Goal: Task Accomplishment & Management: Manage account settings

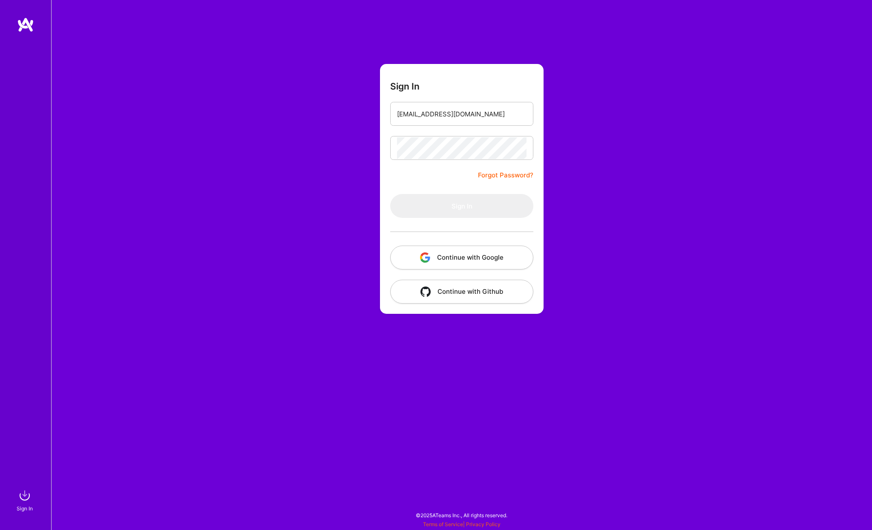
click at [467, 256] on button "Continue with Google" at bounding box center [461, 257] width 143 height 24
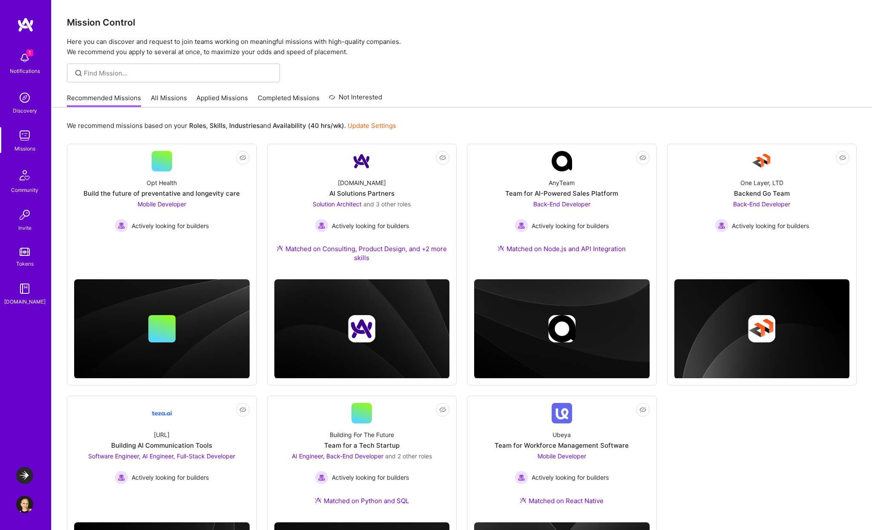
click at [33, 62] on div "1 Notifications" at bounding box center [24, 62] width 53 height 29
click at [31, 60] on div "1 Notifications Discovery Missions Community Invite Tokens [DOMAIN_NAME]" at bounding box center [25, 177] width 51 height 258
click at [24, 467] on img at bounding box center [24, 475] width 17 height 17
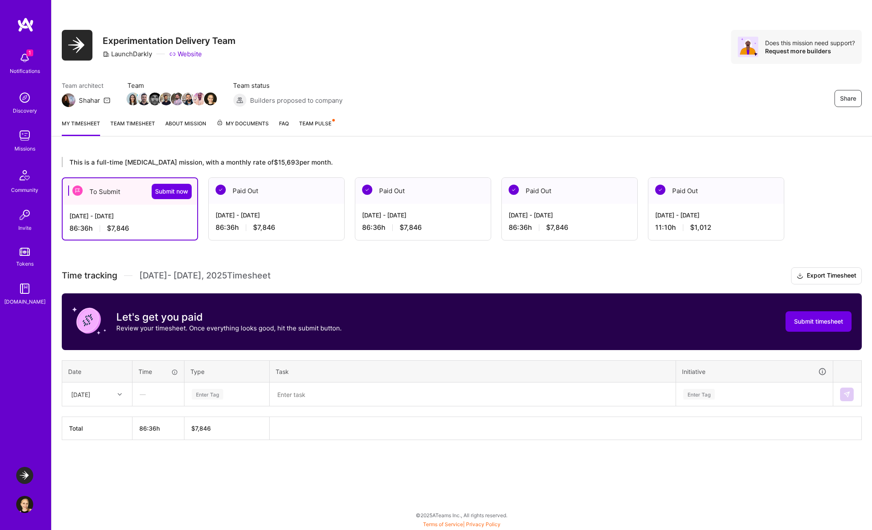
click at [175, 231] on div "86:36 h $7,846" at bounding box center [129, 228] width 121 height 9
click at [164, 392] on div "—" at bounding box center [158, 394] width 51 height 23
click at [220, 394] on div "Enter Tag" at bounding box center [208, 393] width 32 height 13
click at [107, 403] on div "[DATE]" at bounding box center [97, 394] width 69 height 23
click at [97, 421] on div "[DATE]" at bounding box center [97, 418] width 69 height 16
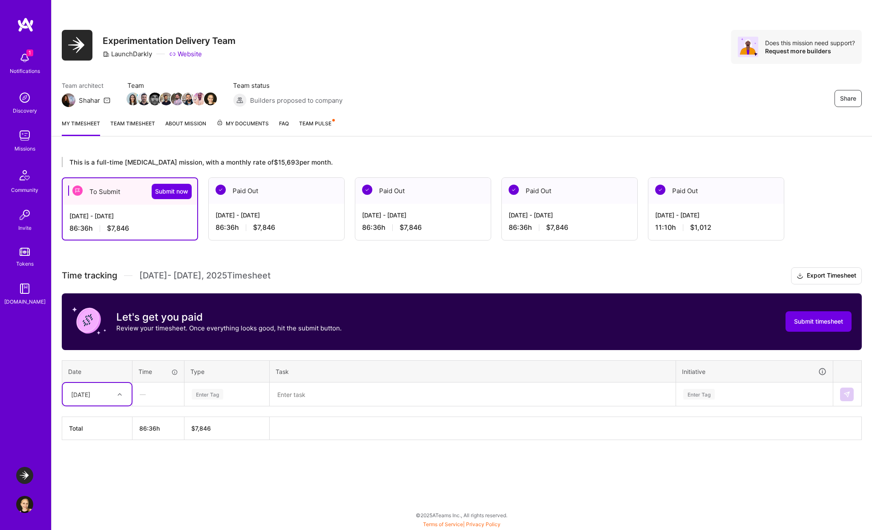
click at [173, 391] on div "—" at bounding box center [158, 394] width 51 height 23
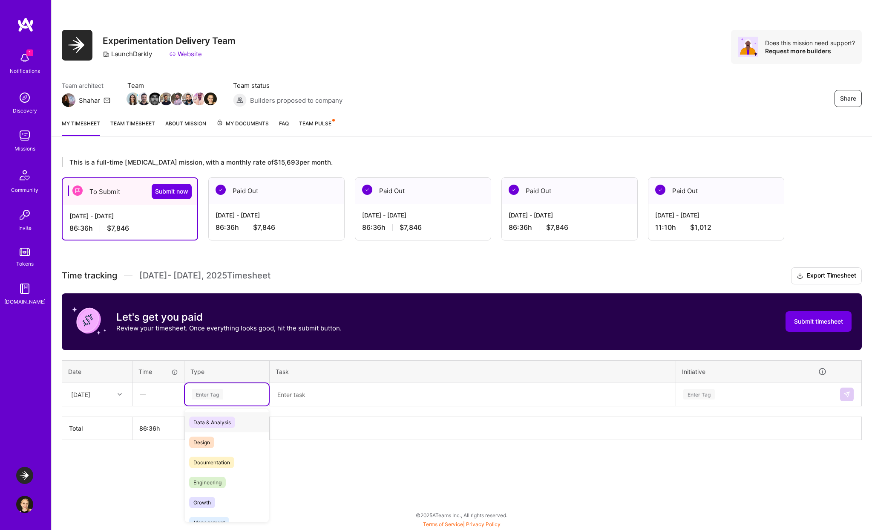
click at [226, 391] on div "Enter Tag" at bounding box center [227, 394] width 72 height 11
click at [228, 470] on div "Holiday" at bounding box center [227, 468] width 84 height 20
click at [321, 387] on div "—" at bounding box center [472, 394] width 405 height 23
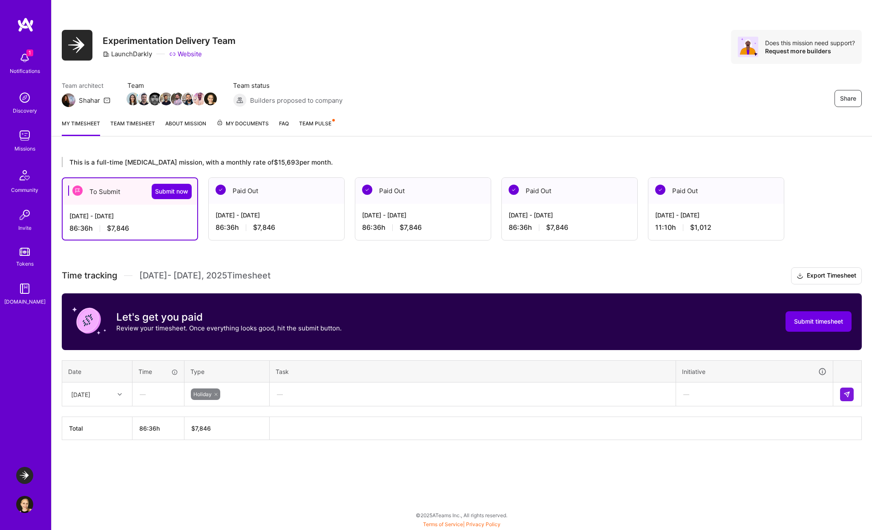
click at [333, 397] on div "—" at bounding box center [472, 394] width 405 height 23
click at [661, 392] on div "—" at bounding box center [472, 394] width 405 height 23
click at [848, 393] on img at bounding box center [847, 394] width 7 height 7
click at [136, 124] on link "Team timesheet" at bounding box center [132, 127] width 45 height 17
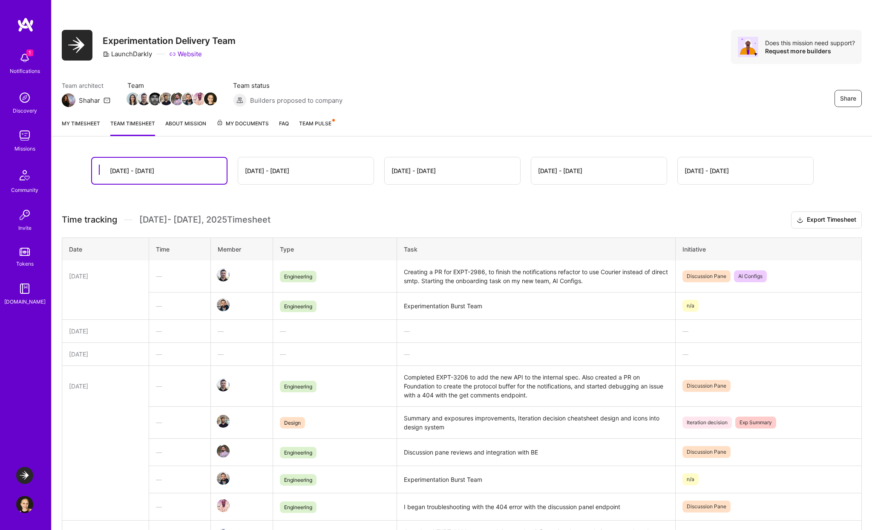
click at [89, 129] on link "My timesheet" at bounding box center [81, 127] width 38 height 17
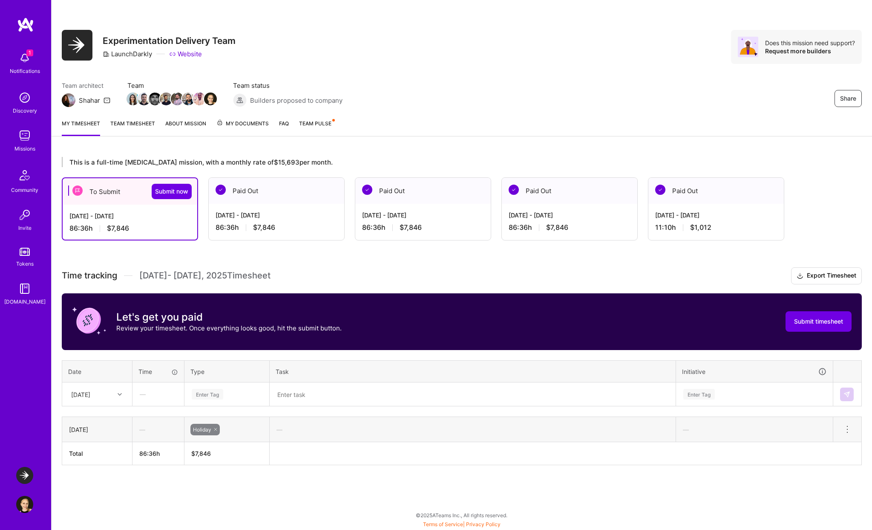
click at [120, 392] on icon at bounding box center [120, 394] width 4 height 4
click at [98, 438] on div "[DATE]" at bounding box center [97, 434] width 69 height 16
click at [237, 389] on div "Enter Tag" at bounding box center [227, 394] width 72 height 11
click at [226, 445] on div "Engineering" at bounding box center [227, 439] width 84 height 20
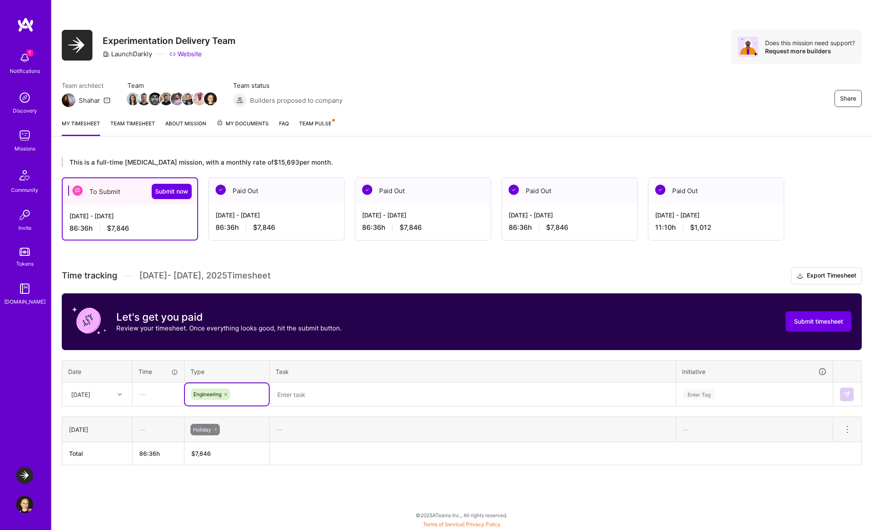
click at [165, 389] on div "—" at bounding box center [158, 394] width 51 height 23
click at [368, 380] on th "Task" at bounding box center [473, 371] width 406 height 22
click at [351, 395] on textarea at bounding box center [473, 394] width 404 height 22
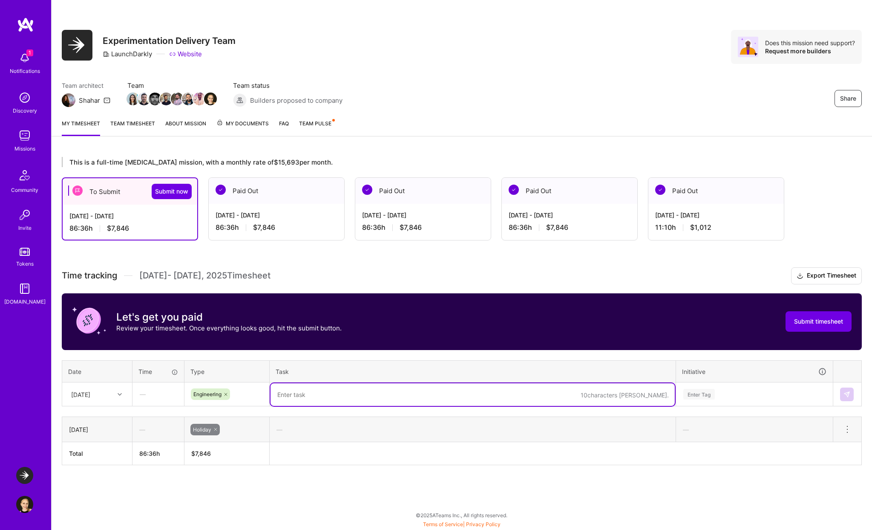
click at [771, 387] on div "Enter Tag" at bounding box center [755, 394] width 156 height 22
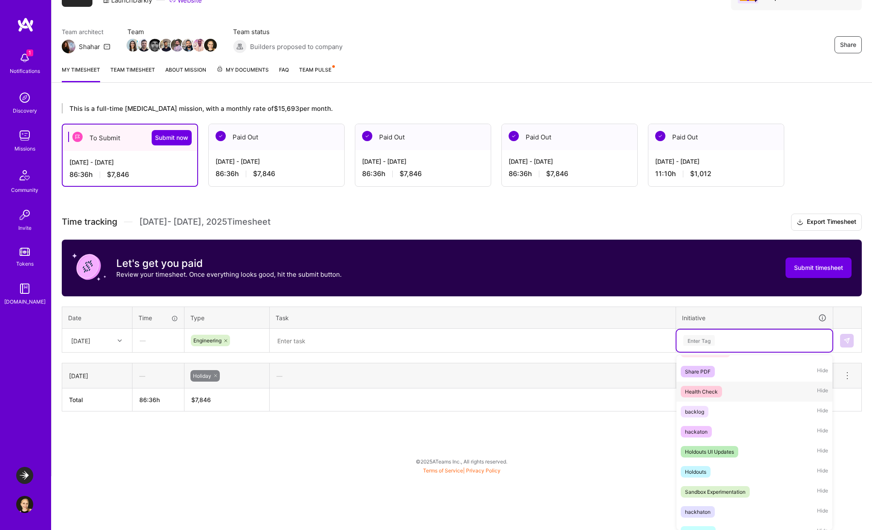
scroll to position [135, 0]
click at [736, 394] on div "Health Check Hide" at bounding box center [755, 391] width 156 height 20
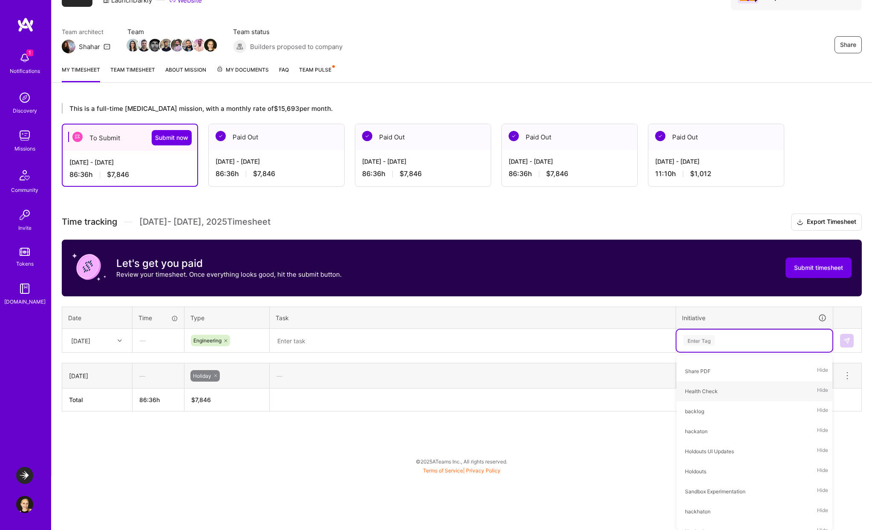
scroll to position [0, 0]
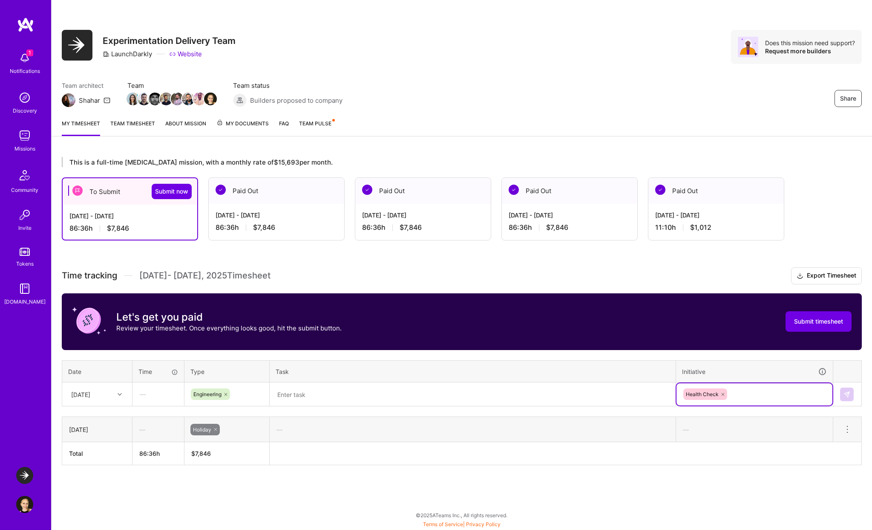
click at [570, 403] on textarea at bounding box center [473, 394] width 404 height 23
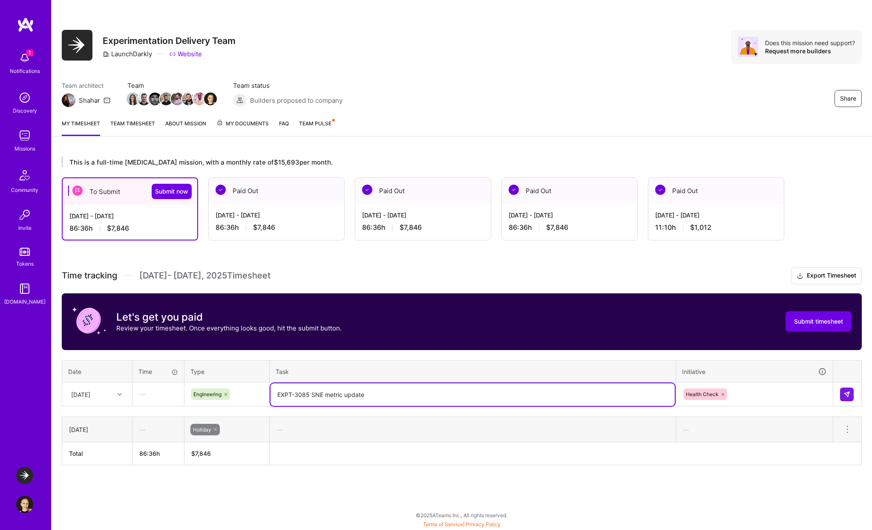
type textarea "EXPT-3085 SNE metric update"
click at [636, 420] on div "—" at bounding box center [473, 429] width 406 height 23
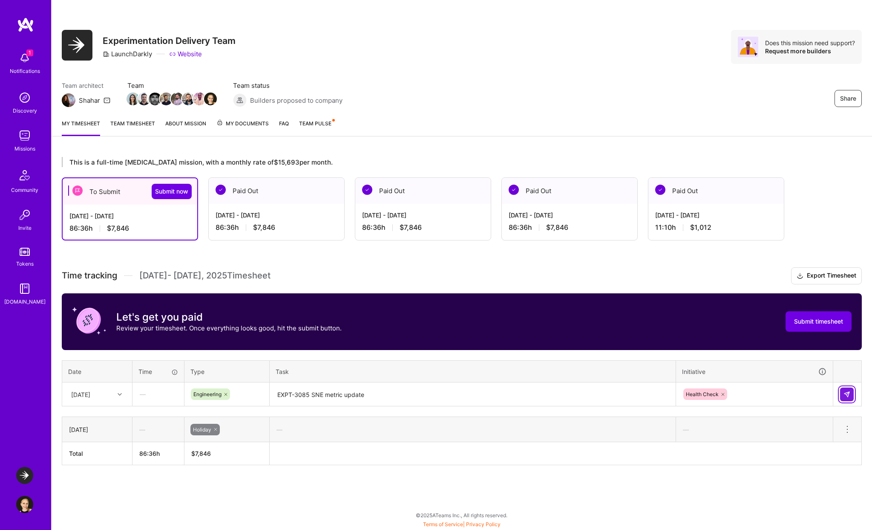
click at [851, 394] on button at bounding box center [847, 394] width 14 height 14
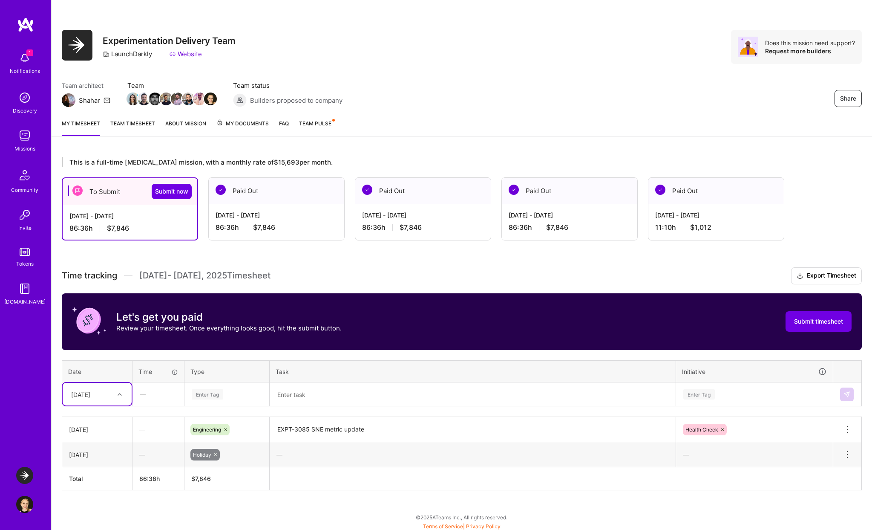
scroll to position [2, 0]
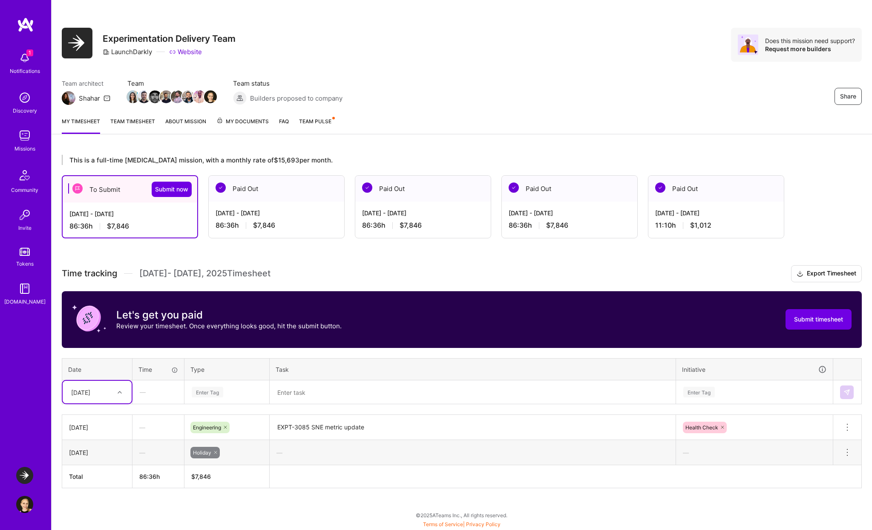
click at [267, 394] on div "Enter Tag" at bounding box center [227, 392] width 84 height 22
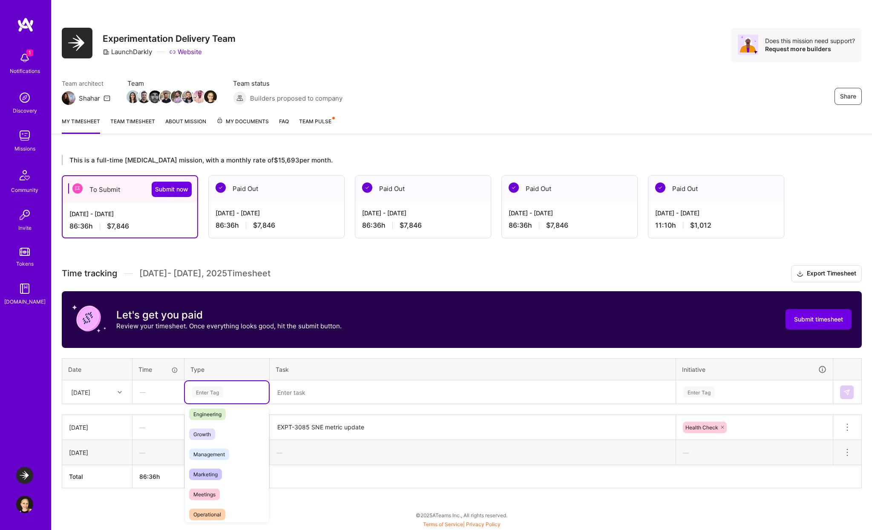
scroll to position [71, 0]
click at [226, 490] on div "Meetings" at bounding box center [227, 489] width 84 height 20
click at [302, 394] on textarea at bounding box center [473, 392] width 404 height 23
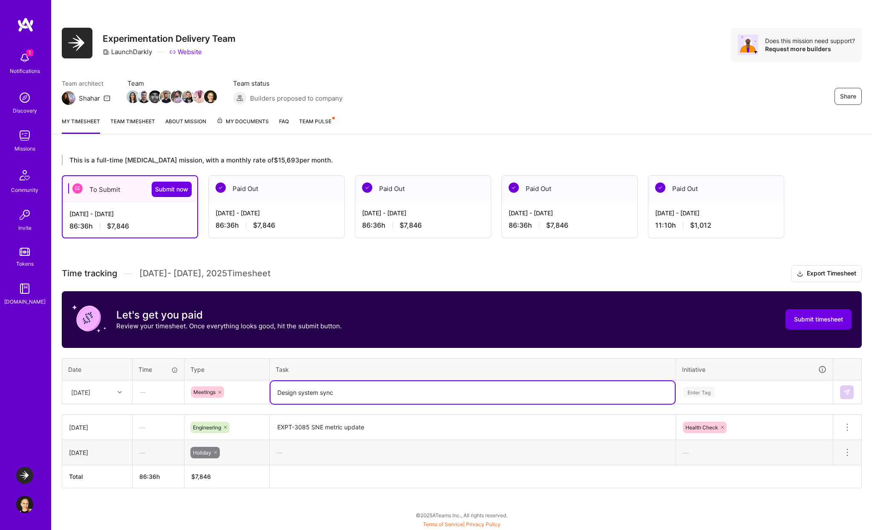
type textarea "Design system sync"
click at [718, 401] on div "Enter Tag" at bounding box center [755, 392] width 156 height 22
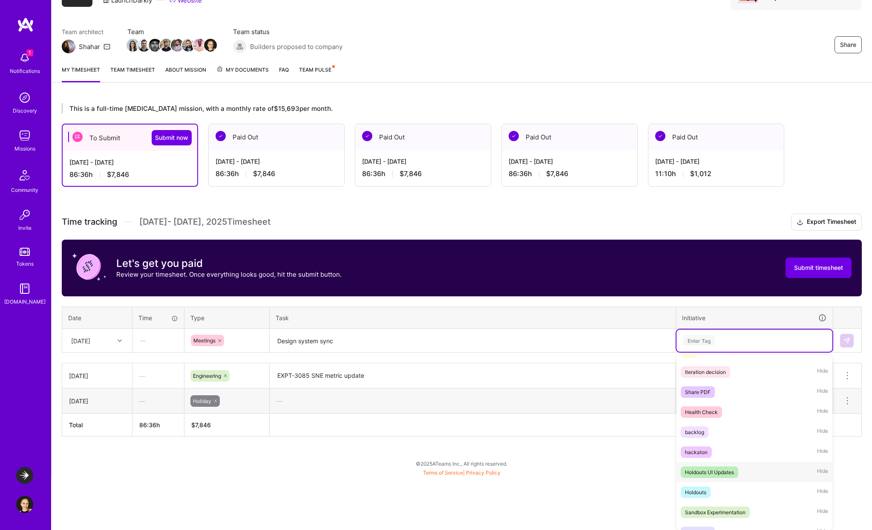
scroll to position [119, 0]
click at [729, 407] on div "Health Check Hide" at bounding box center [755, 408] width 156 height 20
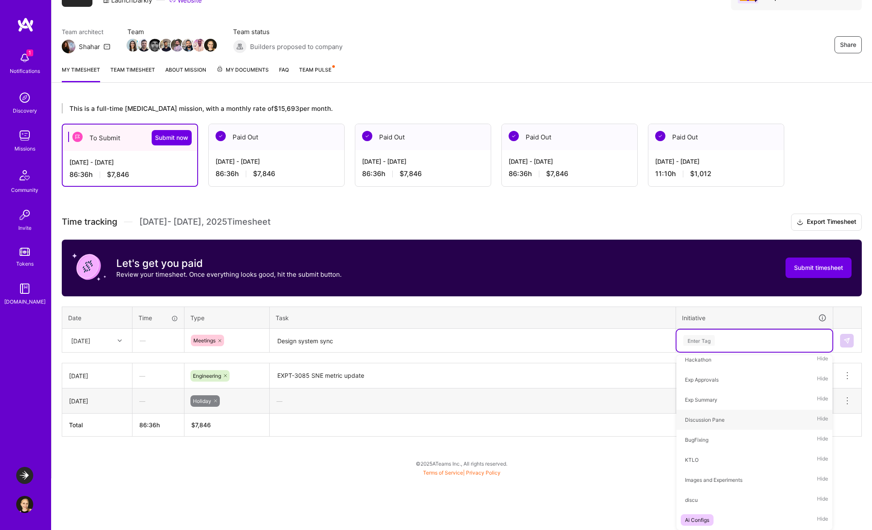
scroll to position [2, 0]
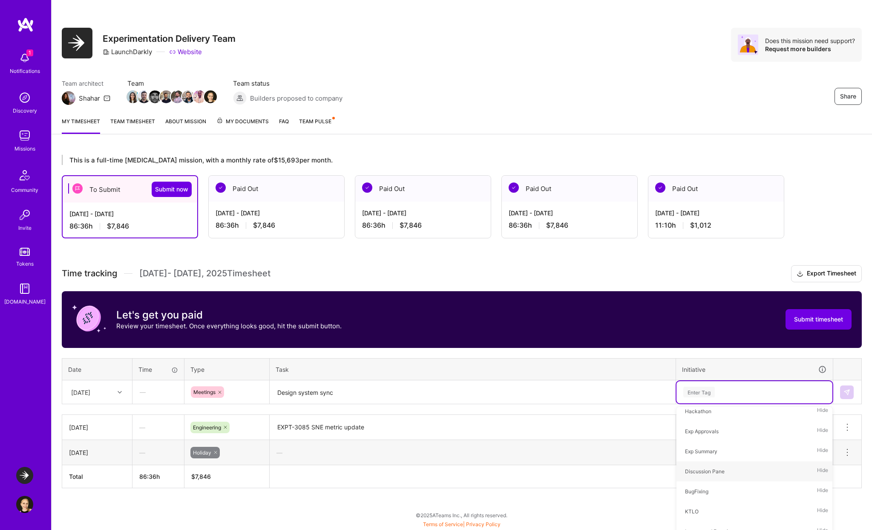
click at [612, 461] on div "This is a full-time [MEDICAL_DATA] mission, with a monthly rate of $15,693 per …" at bounding box center [462, 336] width 821 height 385
click at [739, 396] on div "Enter Tag" at bounding box center [755, 392] width 156 height 22
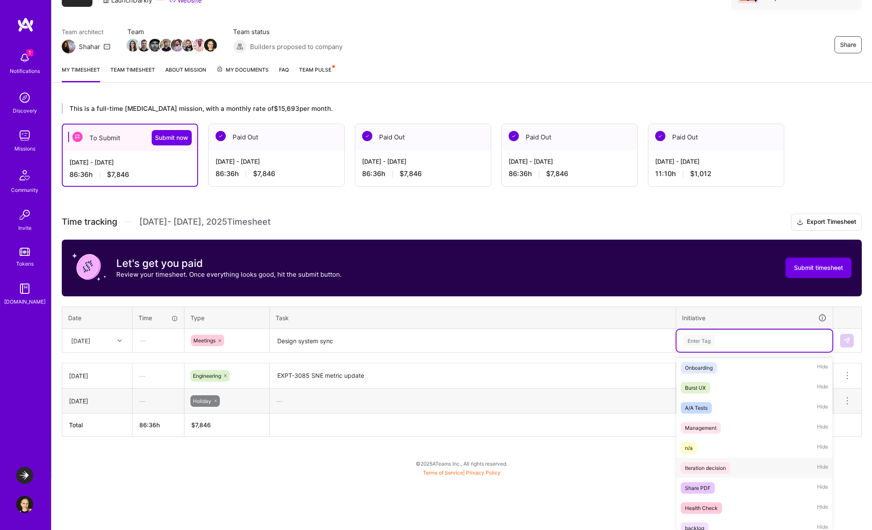
scroll to position [35, 0]
click at [712, 488] on div "Health Check" at bounding box center [701, 491] width 33 height 9
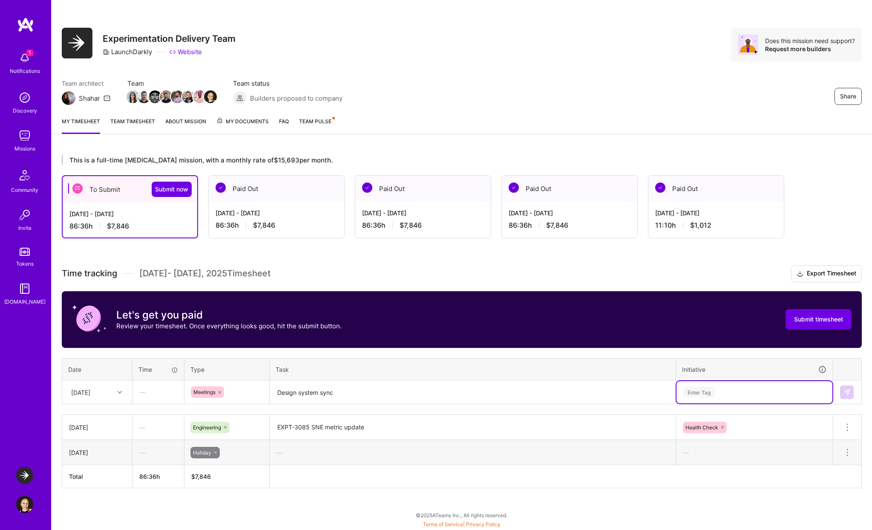
click at [220, 392] on icon at bounding box center [219, 391] width 5 height 5
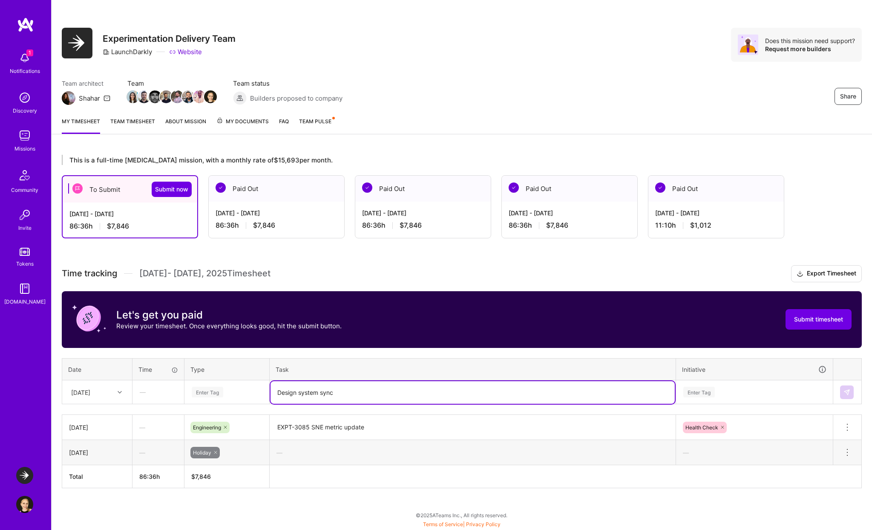
click at [335, 383] on textarea "Design system sync" at bounding box center [473, 392] width 404 height 23
drag, startPoint x: 342, startPoint y: 393, endPoint x: 269, endPoint y: 391, distance: 73.3
click at [269, 391] on tr "[DATE] — Enter Tag Design system sync Enter Tag" at bounding box center [462, 392] width 800 height 24
click at [108, 392] on div "[DATE]" at bounding box center [90, 392] width 47 height 14
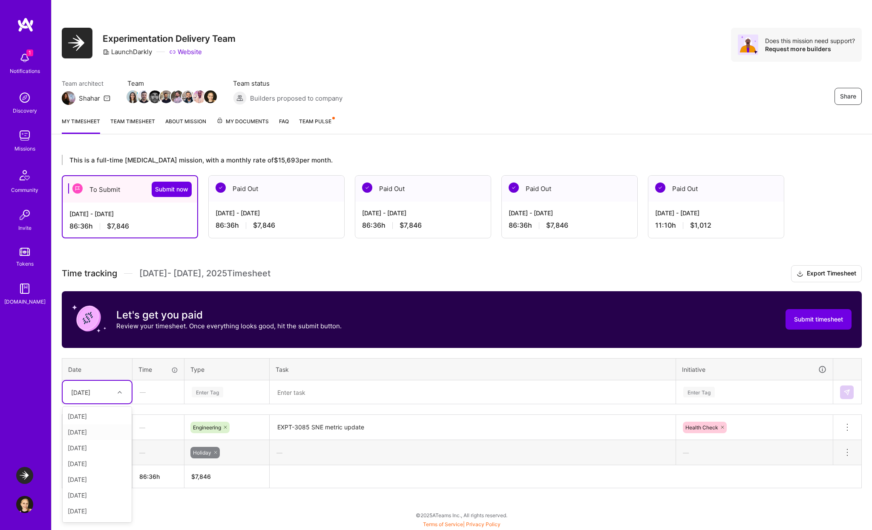
click at [95, 434] on div "[DATE]" at bounding box center [97, 432] width 69 height 16
click at [337, 424] on textarea "EXPT-3085 SNE metric update" at bounding box center [473, 426] width 404 height 23
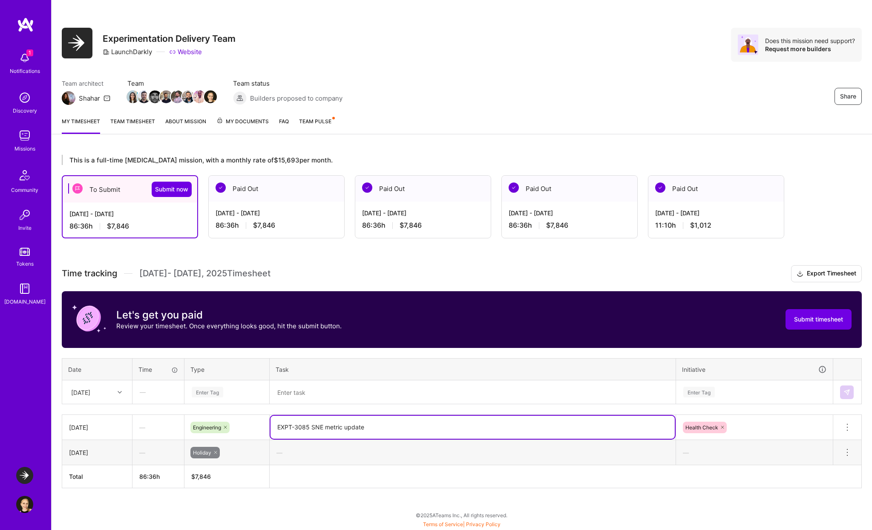
drag, startPoint x: 383, startPoint y: 426, endPoint x: 300, endPoint y: 425, distance: 82.7
click at [300, 425] on textarea "EXPT-3085 SNE metric update" at bounding box center [473, 426] width 404 height 23
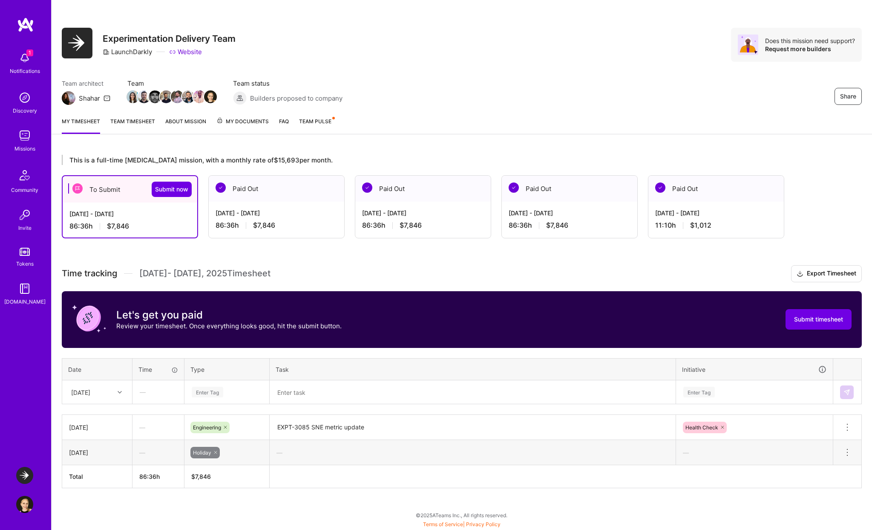
click at [276, 196] on div "Paid Out" at bounding box center [276, 189] width 135 height 26
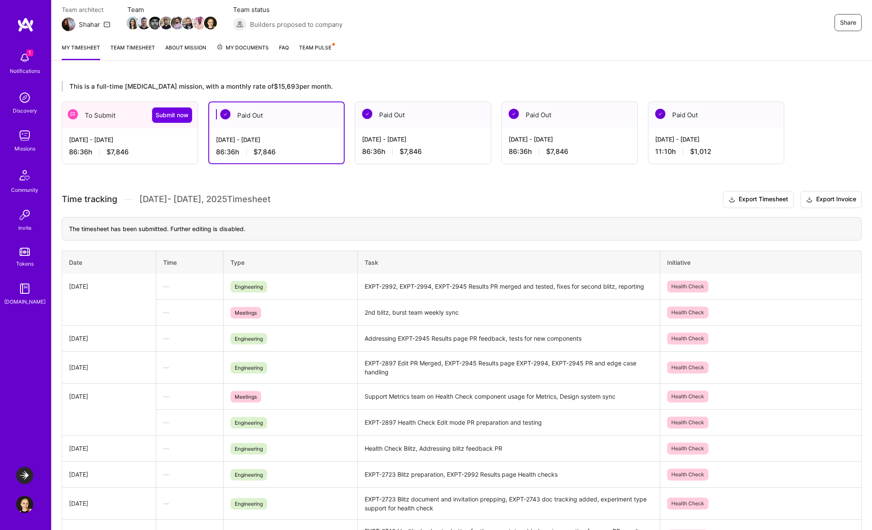
scroll to position [51, 0]
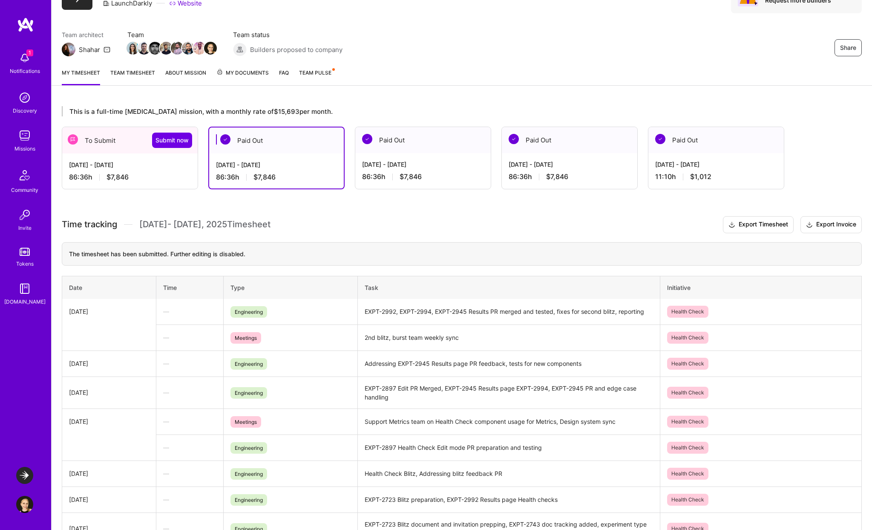
click at [147, 175] on div "86:36 h $7,846" at bounding box center [130, 177] width 122 height 9
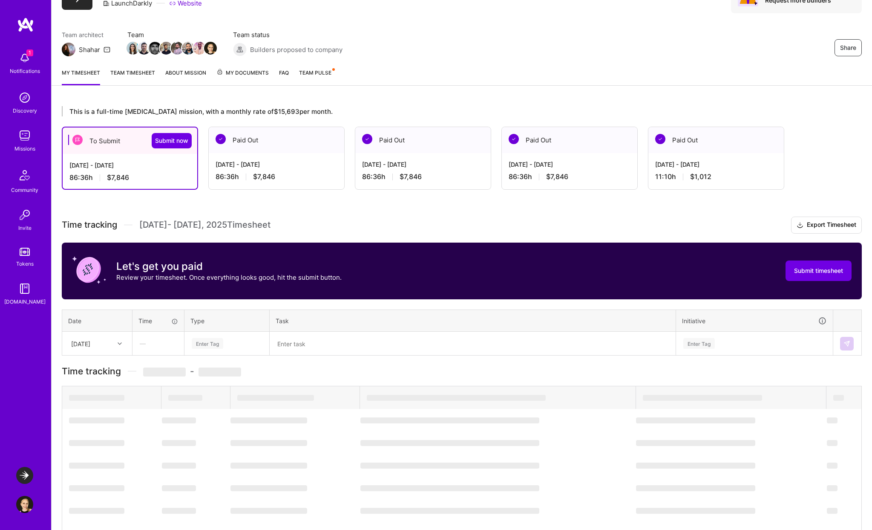
scroll to position [2, 0]
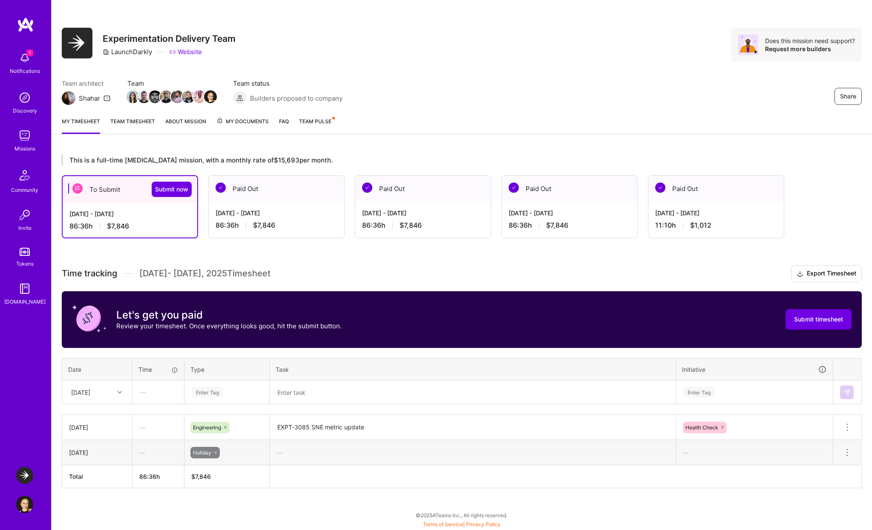
click at [327, 424] on textarea "EXPT-3085 SNE metric update" at bounding box center [473, 426] width 404 height 23
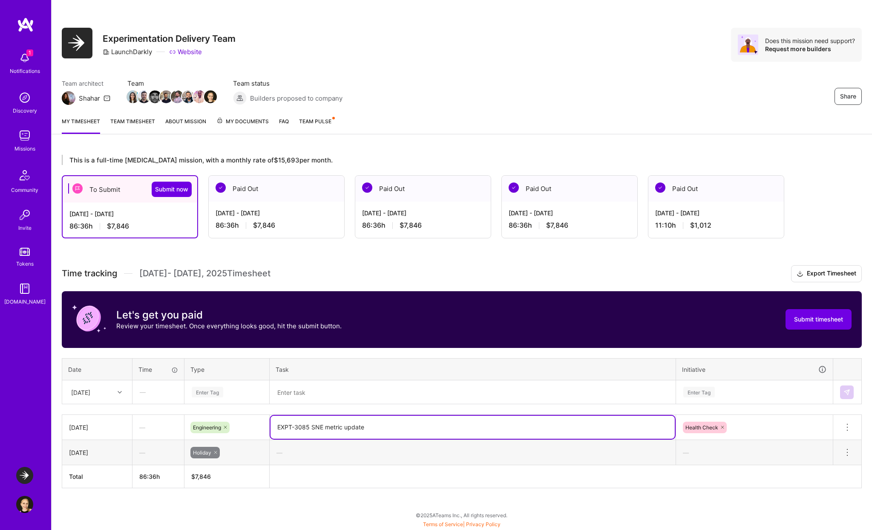
click at [304, 426] on textarea "EXPT-3085 SNE metric update" at bounding box center [473, 426] width 404 height 23
drag, startPoint x: 311, startPoint y: 426, endPoint x: 421, endPoint y: 424, distance: 109.5
click at [421, 424] on textarea "EXPT-3058 SNE metric update" at bounding box center [473, 426] width 404 height 23
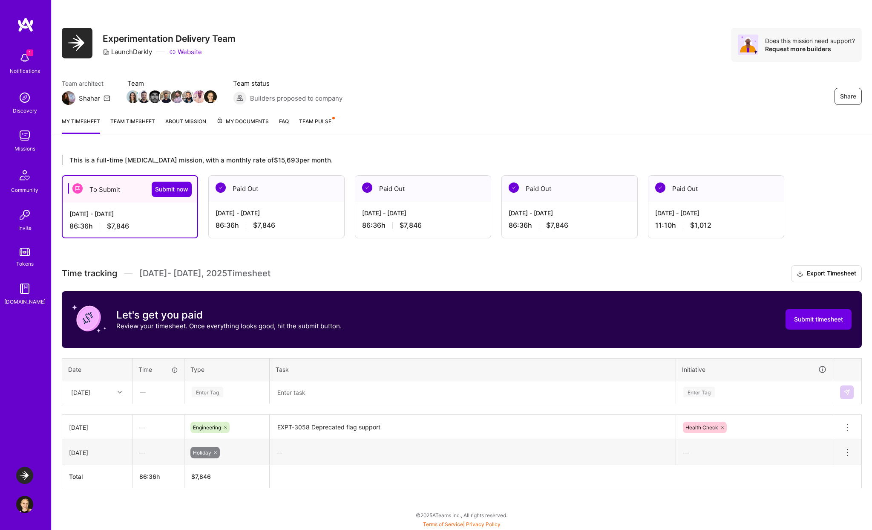
click at [427, 410] on div "Time tracking [DATE] - [DATE] Timesheet Export Timesheet Let's get you paid Rev…" at bounding box center [462, 376] width 800 height 223
click at [408, 426] on textarea "EXPT-3058 Deprecated flag support" at bounding box center [473, 427] width 404 height 24
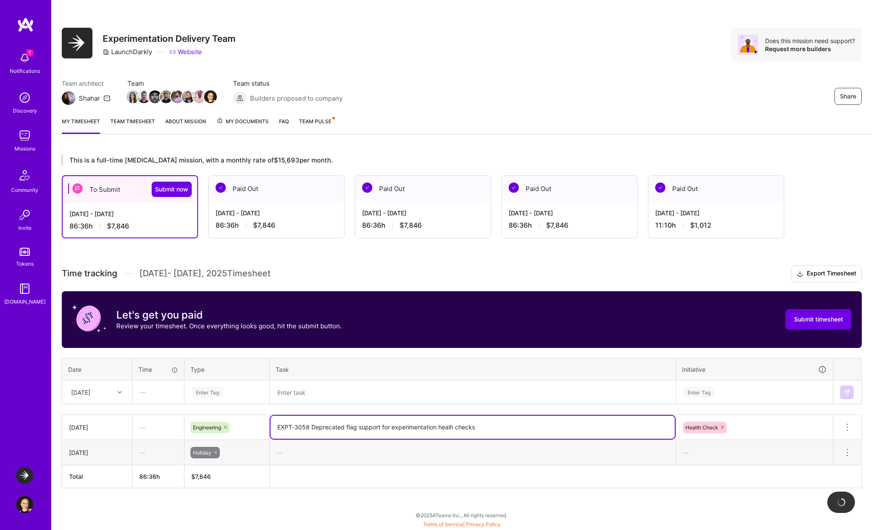
click at [452, 426] on textarea "EXPT-3058 Deprecated flag support for experimentation healh checks" at bounding box center [473, 426] width 404 height 23
click at [485, 425] on textarea "EXPT-3058 Deprecated flag support for experimentation health checks" at bounding box center [473, 426] width 404 height 23
type textarea "EXPT-3058 Deprecated flag support for experimentation health checks"
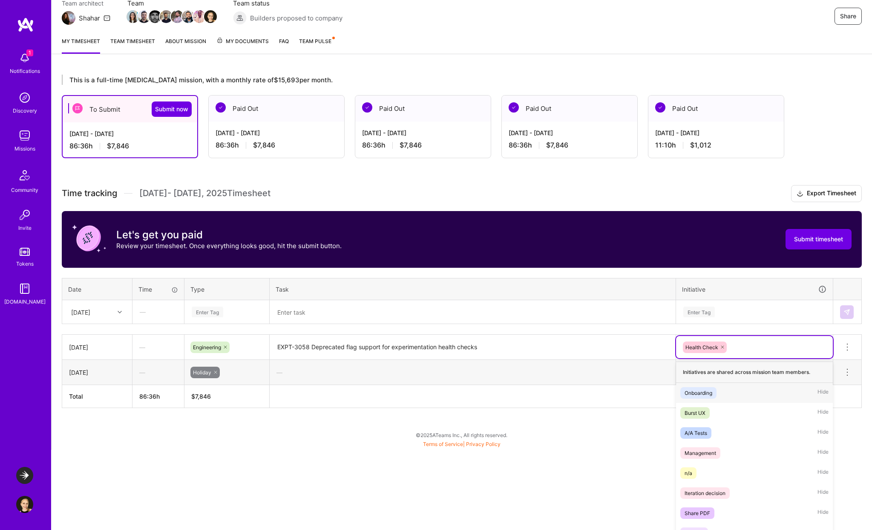
click at [822, 358] on div "option Onboarding focused, 1 of 23. 22 results available. Use Up and Down to ch…" at bounding box center [754, 347] width 157 height 22
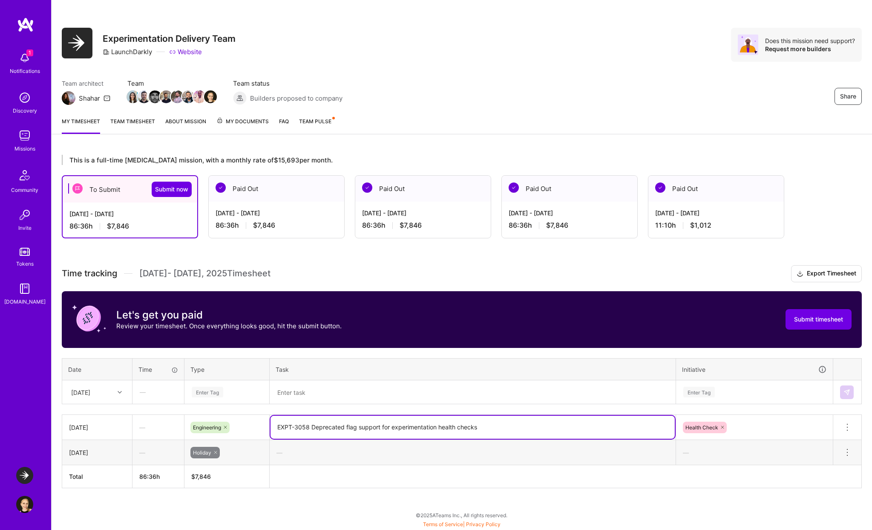
click at [455, 432] on div "This is a full-time [MEDICAL_DATA] mission, with a monthly rate of $15,693 per …" at bounding box center [462, 336] width 821 height 385
click at [672, 494] on div "This is a full-time [MEDICAL_DATA] mission, with a monthly rate of $15,693 per …" at bounding box center [462, 336] width 821 height 385
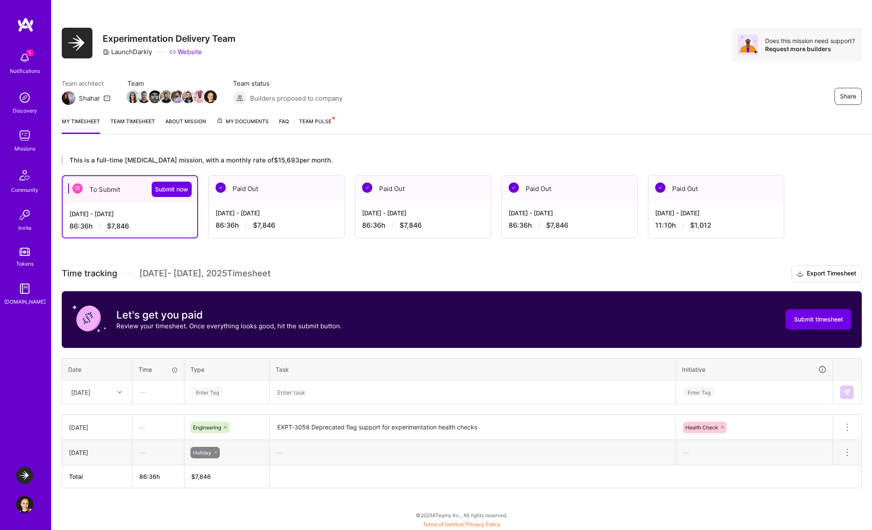
click at [90, 392] on div "[DATE]" at bounding box center [80, 391] width 19 height 9
click at [97, 449] on div "[DATE]" at bounding box center [97, 448] width 69 height 16
click at [162, 397] on div "—" at bounding box center [158, 391] width 51 height 23
click at [221, 392] on div "Enter Tag" at bounding box center [208, 391] width 32 height 13
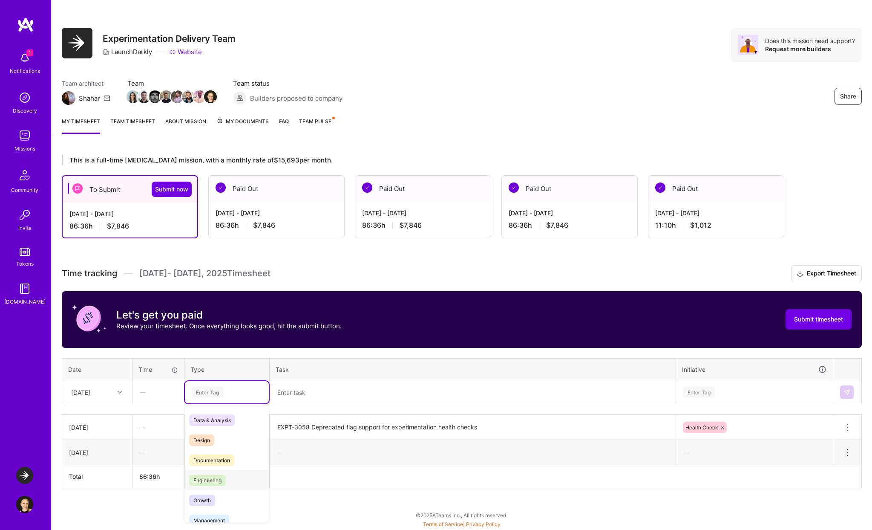
click at [219, 470] on div "Engineering" at bounding box center [227, 480] width 84 height 20
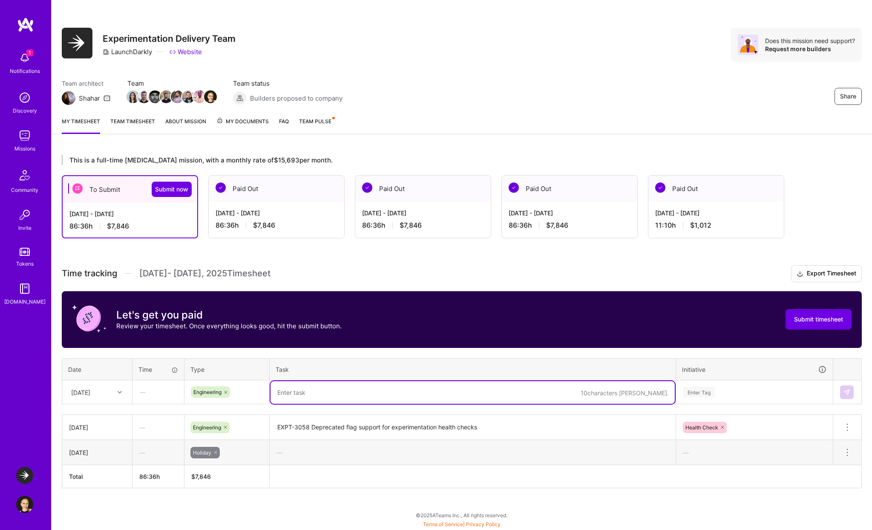
click at [317, 390] on textarea at bounding box center [473, 392] width 404 height 23
type textarea "EXPT-3058"
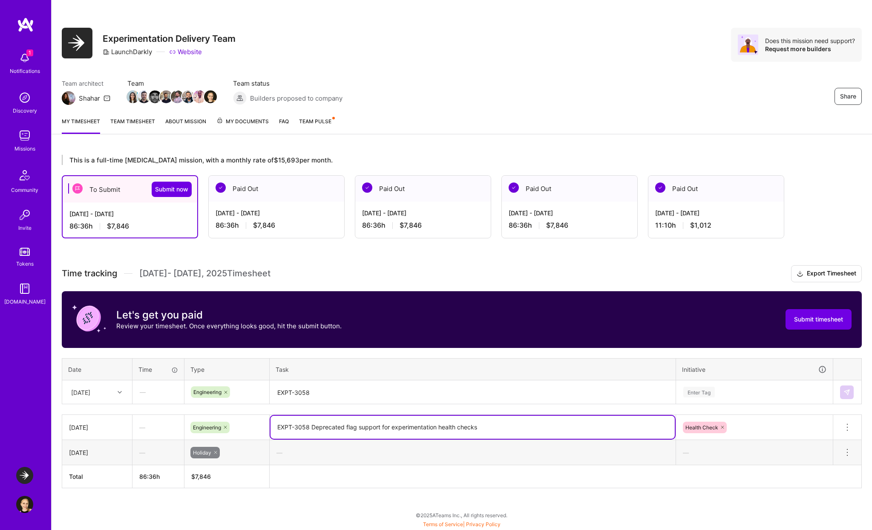
click at [307, 427] on textarea "EXPT-3058 Deprecated flag support for experimentation health checks" at bounding box center [473, 426] width 404 height 23
type textarea "EXPT-3059 Deprecated flag support for experimentation health checks"
click at [321, 389] on textarea "EXPT-3058" at bounding box center [473, 392] width 404 height 23
drag, startPoint x: 344, startPoint y: 426, endPoint x: 506, endPoint y: 427, distance: 161.9
click at [506, 427] on textarea "EXPT-3059 Deprecated flag support for experimentation health checks" at bounding box center [473, 426] width 404 height 23
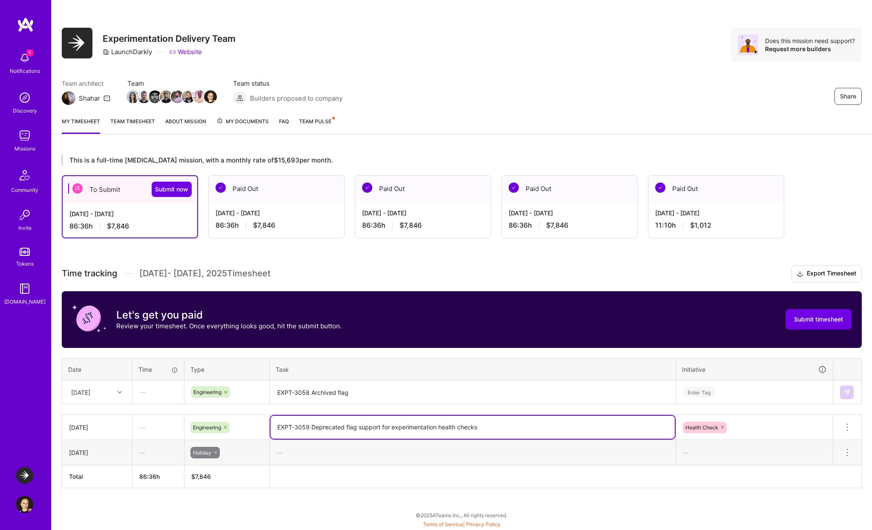
click at [409, 395] on textarea "EXPT-3058 Archived flag" at bounding box center [473, 392] width 404 height 23
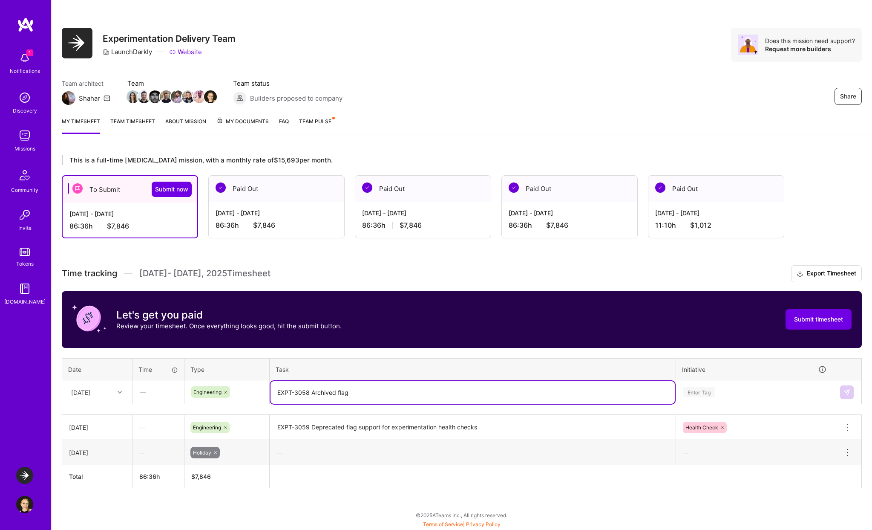
paste textarea "flag support for experimentation health checks"
click at [346, 393] on textarea "EXPT-3058 Archived flag flag support for experimentation health checks" at bounding box center [473, 392] width 404 height 23
click at [346, 392] on textarea "EXPT-3058 Archived flag flag support for experimentation health checks" at bounding box center [473, 392] width 404 height 23
click at [480, 389] on textarea "EXPT-3058 Archived flag support for experimentation health checks" at bounding box center [473, 392] width 404 height 23
type textarea "EXPT-3058 Archived flag support for experimentation health checks"
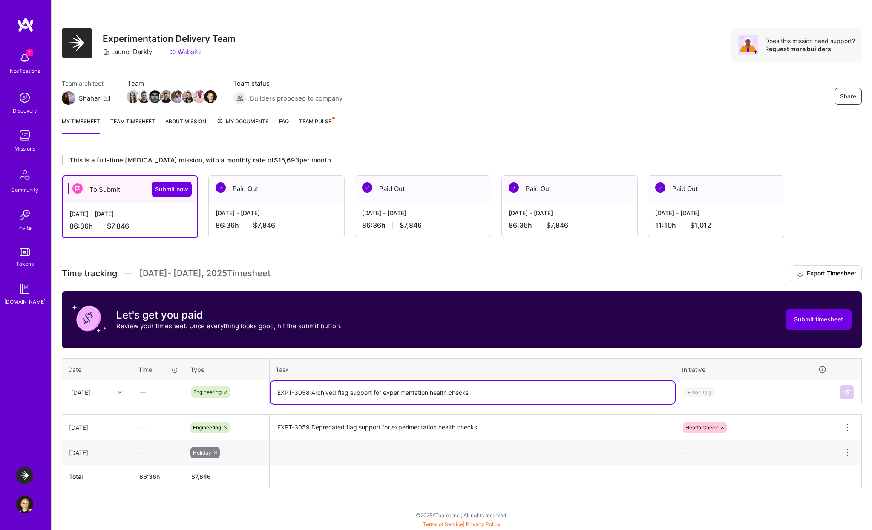
click at [725, 392] on div "Enter Tag" at bounding box center [755, 392] width 156 height 22
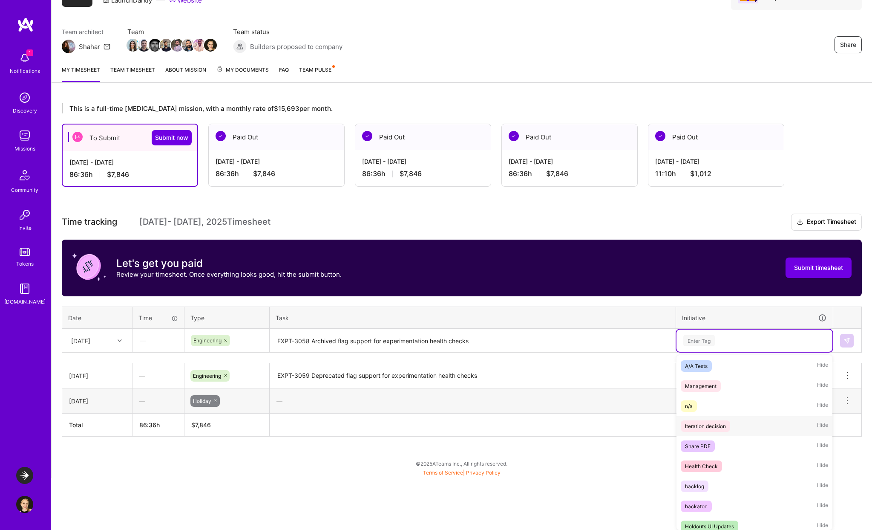
scroll to position [77, 0]
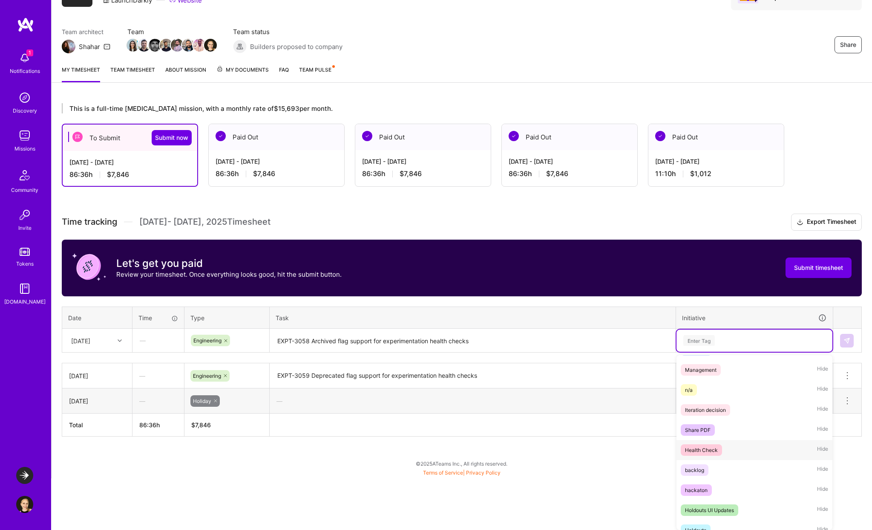
click at [714, 449] on div "Health Check" at bounding box center [701, 449] width 33 height 9
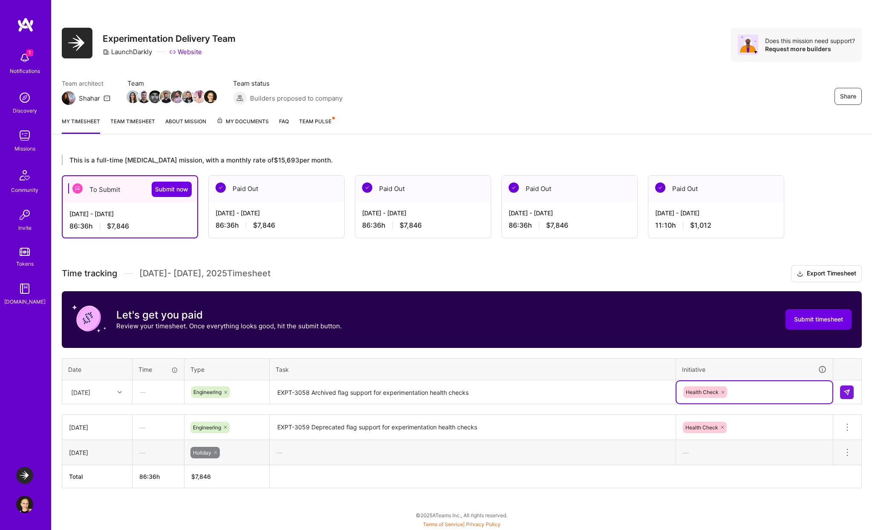
scroll to position [2, 0]
click at [849, 387] on button at bounding box center [847, 392] width 14 height 14
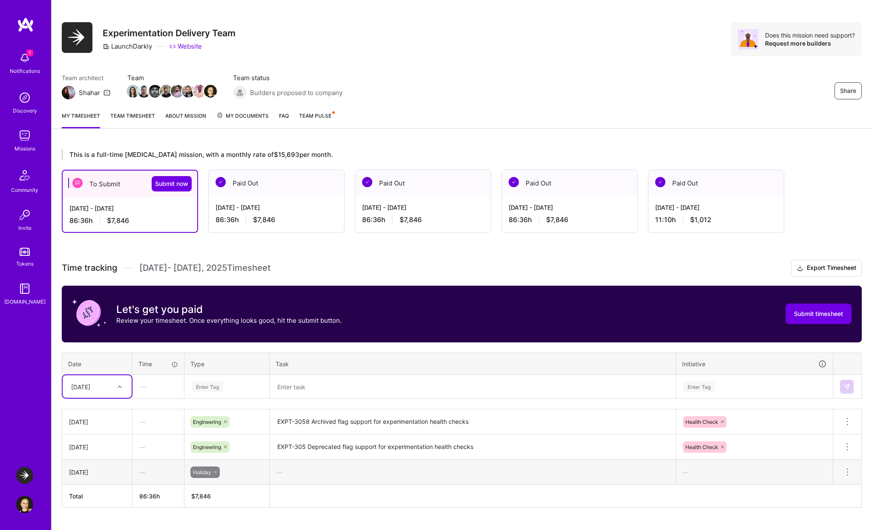
scroll to position [9, 0]
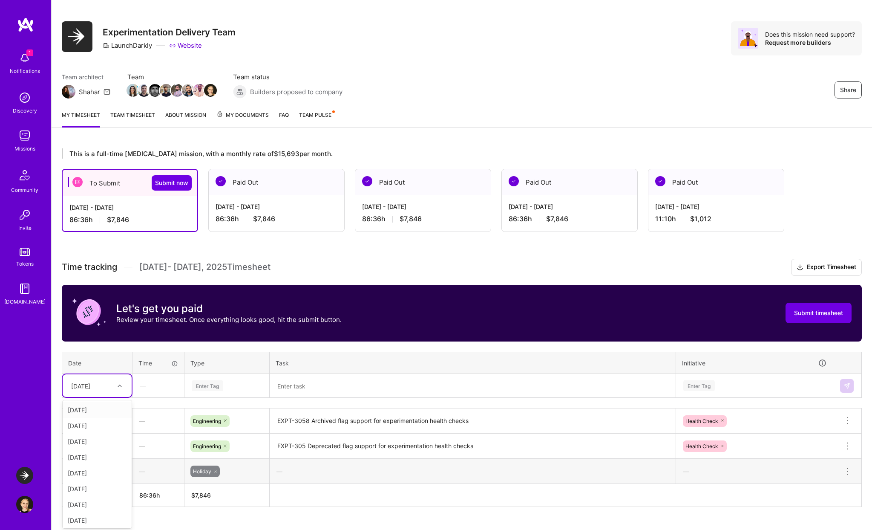
click at [104, 389] on div "[DATE]" at bounding box center [90, 385] width 47 height 14
click at [99, 435] on div "[DATE]" at bounding box center [97, 436] width 69 height 16
click at [209, 386] on div "Enter Tag" at bounding box center [208, 385] width 32 height 13
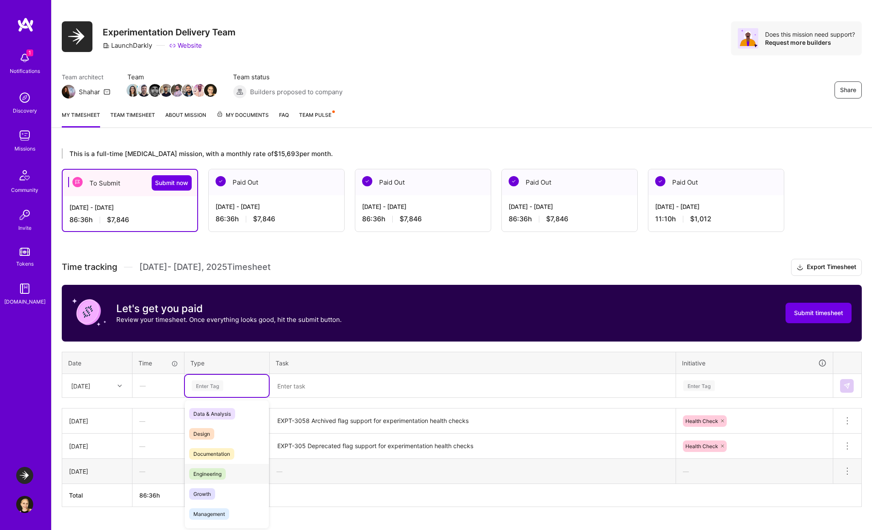
click at [229, 477] on div "Engineering" at bounding box center [227, 474] width 84 height 20
click at [307, 384] on textarea at bounding box center [473, 386] width 404 height 23
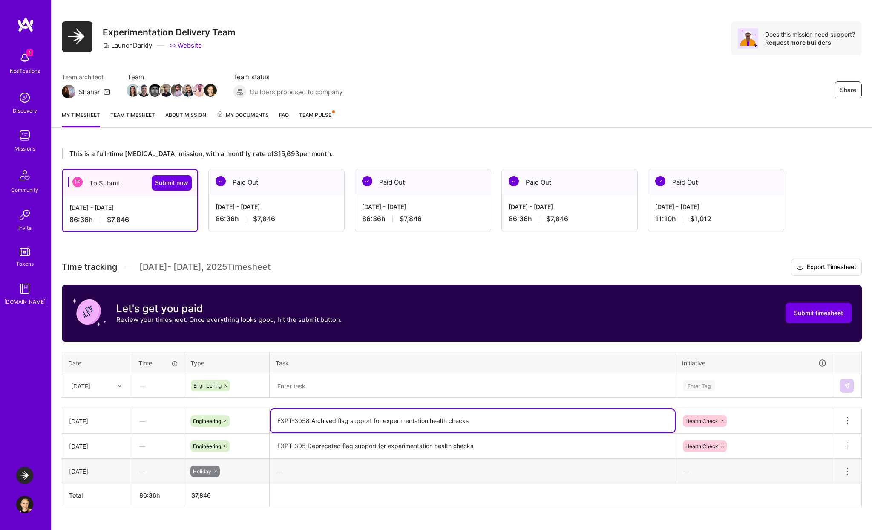
click at [329, 424] on textarea "EXPT-3058 Archived flag support for experimentation health checks" at bounding box center [473, 420] width 404 height 23
click at [320, 385] on textarea at bounding box center [473, 386] width 404 height 23
drag, startPoint x: 492, startPoint y: 417, endPoint x: 258, endPoint y: 412, distance: 234.4
click at [258, 412] on tr "[DATE] — Engineering EXPT-3058 Archived flag support for experimentation health…" at bounding box center [462, 420] width 800 height 25
click at [330, 385] on textarea at bounding box center [473, 386] width 404 height 23
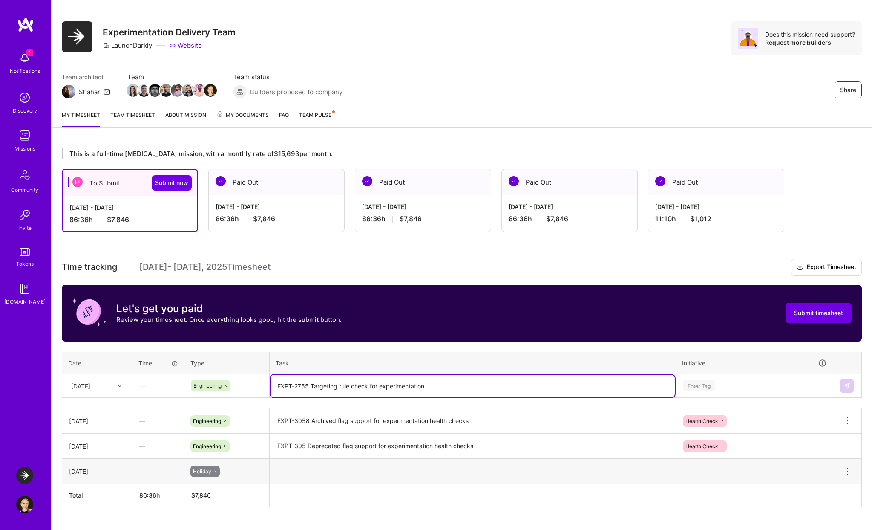
type textarea "EXPT-2755 Targeting rule check for experimentation"
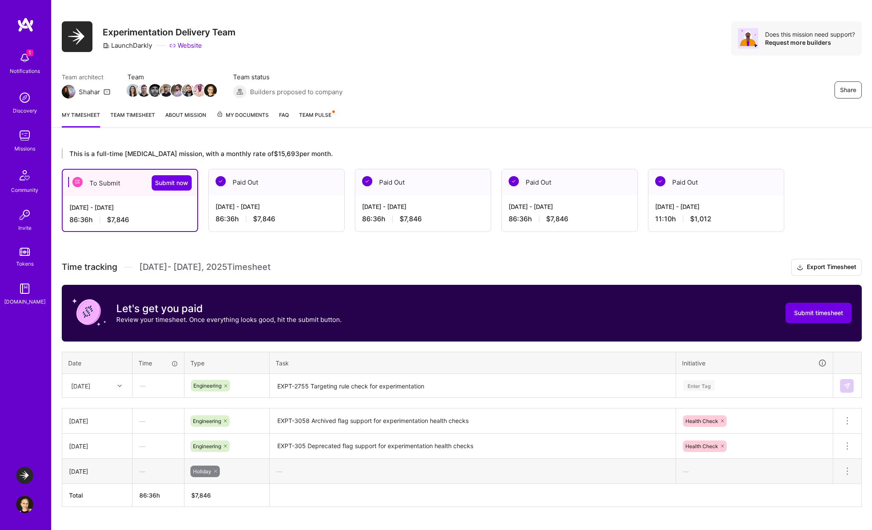
click at [472, 356] on th "Task" at bounding box center [473, 362] width 406 height 22
click at [506, 367] on th "Task" at bounding box center [473, 362] width 406 height 22
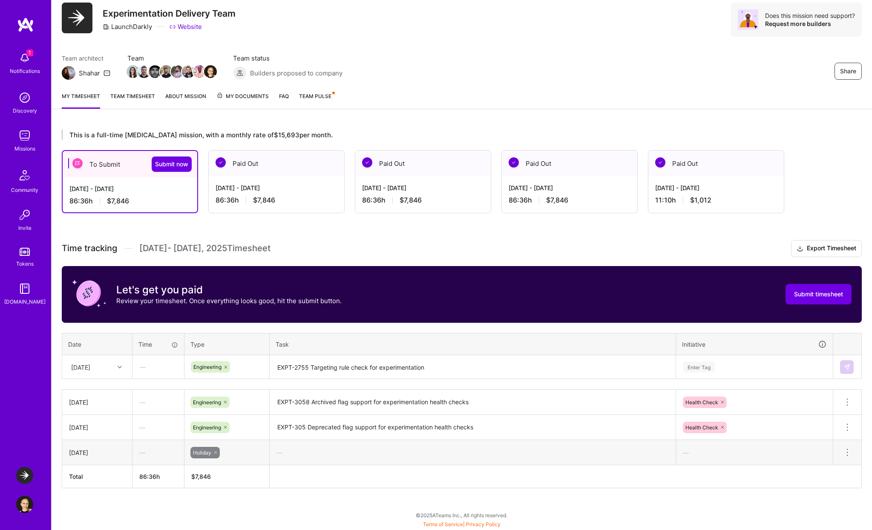
click at [698, 378] on div "Enter Tag" at bounding box center [755, 367] width 156 height 22
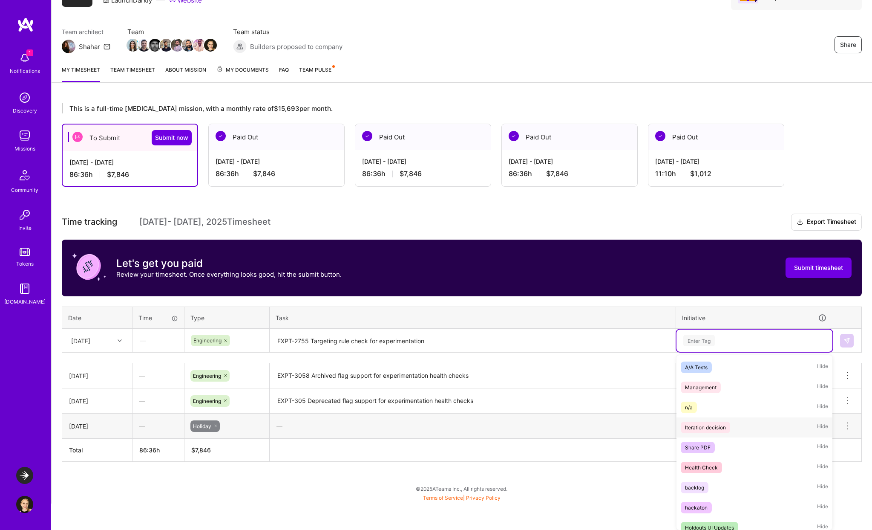
scroll to position [83, 0]
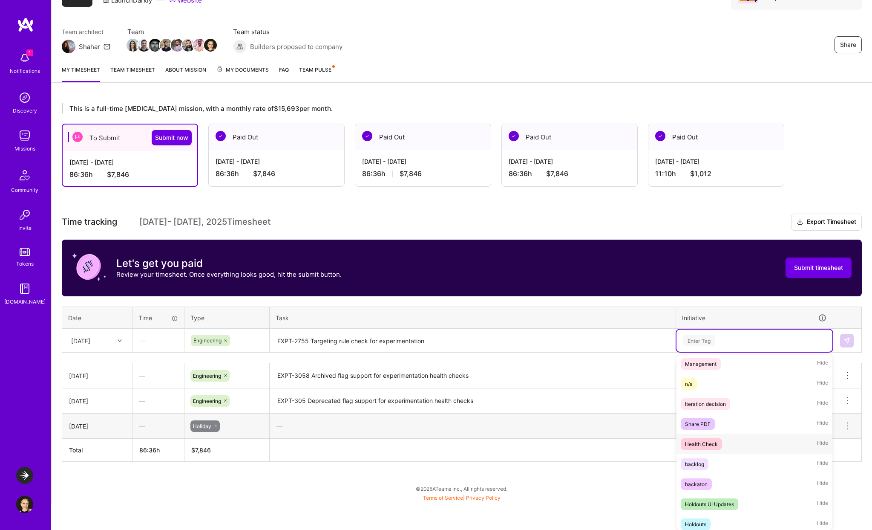
click at [719, 444] on span "Health Check" at bounding box center [701, 444] width 41 height 12
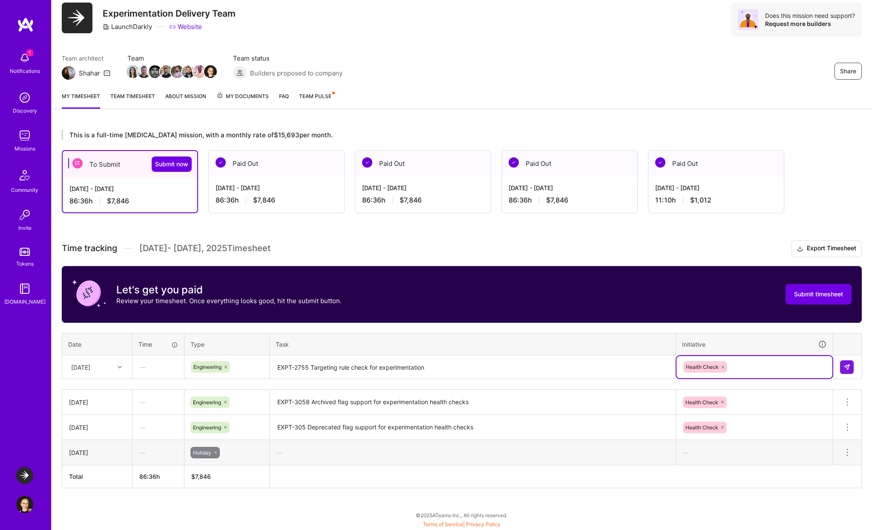
scroll to position [27, 0]
click at [847, 365] on img at bounding box center [847, 366] width 7 height 7
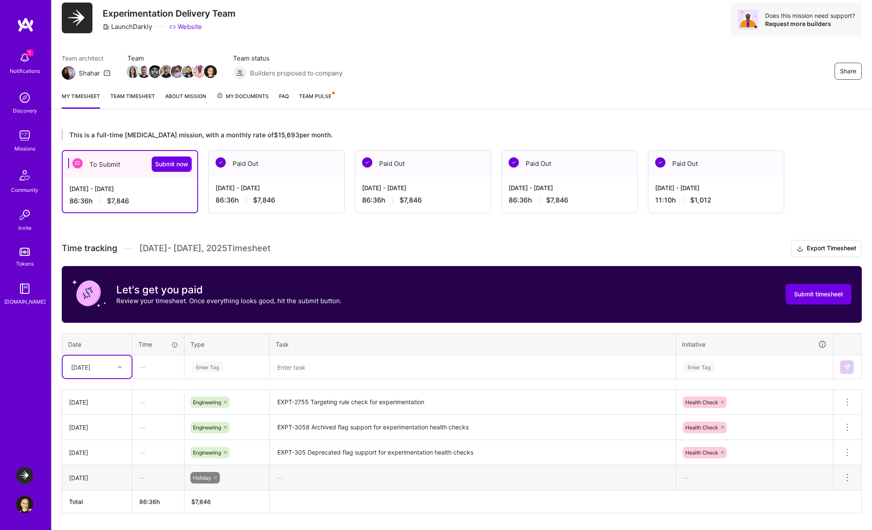
click at [112, 372] on div "[DATE]" at bounding box center [90, 367] width 47 height 14
click at [93, 437] on div "[DATE]" at bounding box center [97, 438] width 69 height 16
click at [312, 363] on textarea at bounding box center [473, 367] width 404 height 23
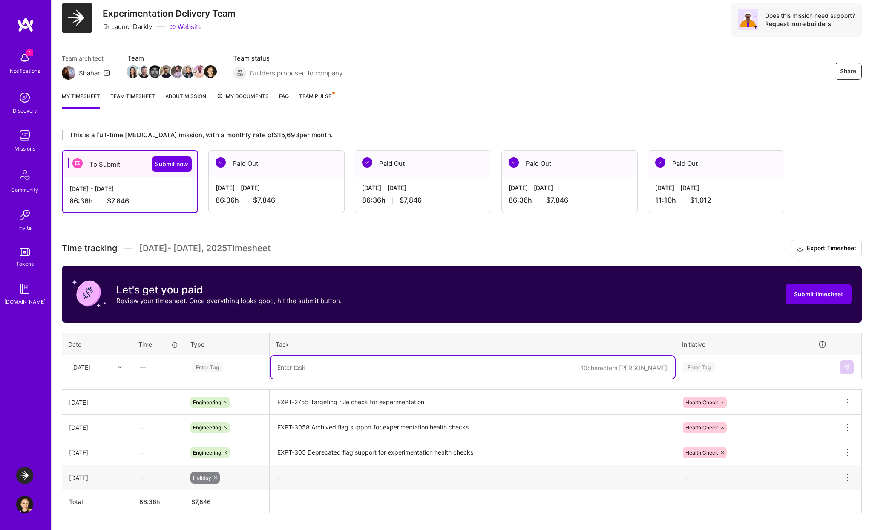
paste textarea "EXPT-2755 Targeting rule check for experimentation"
type textarea "EXPT-2755 Targeting rule check for experimentation, 3rd Blitz prep"
click at [242, 362] on div "Enter Tag" at bounding box center [227, 366] width 72 height 11
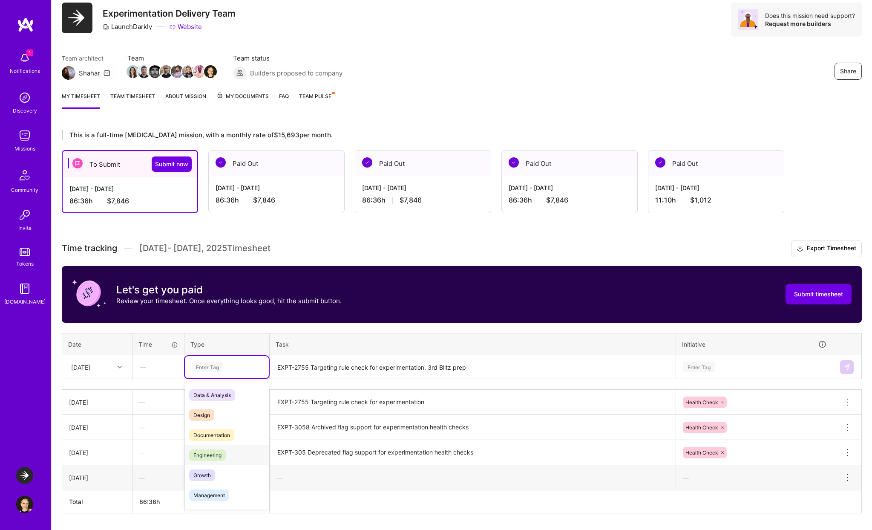
click at [220, 458] on span "Engineering" at bounding box center [207, 455] width 37 height 12
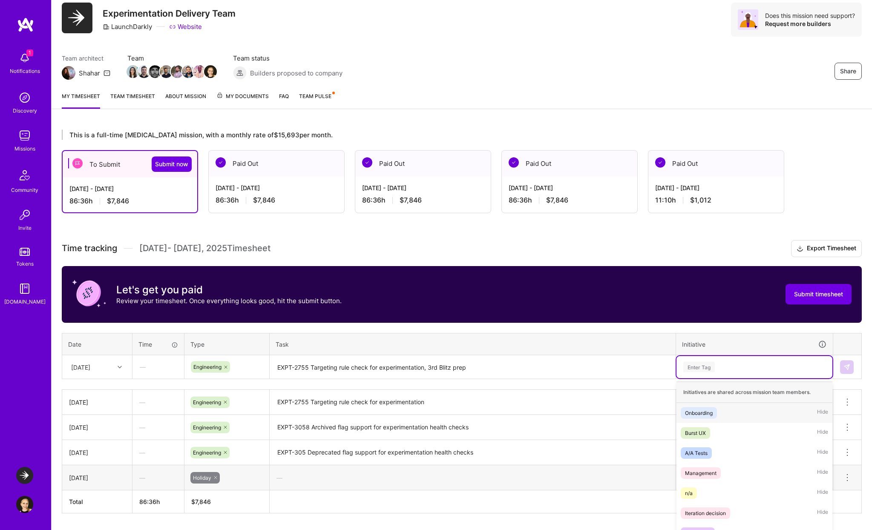
scroll to position [54, 0]
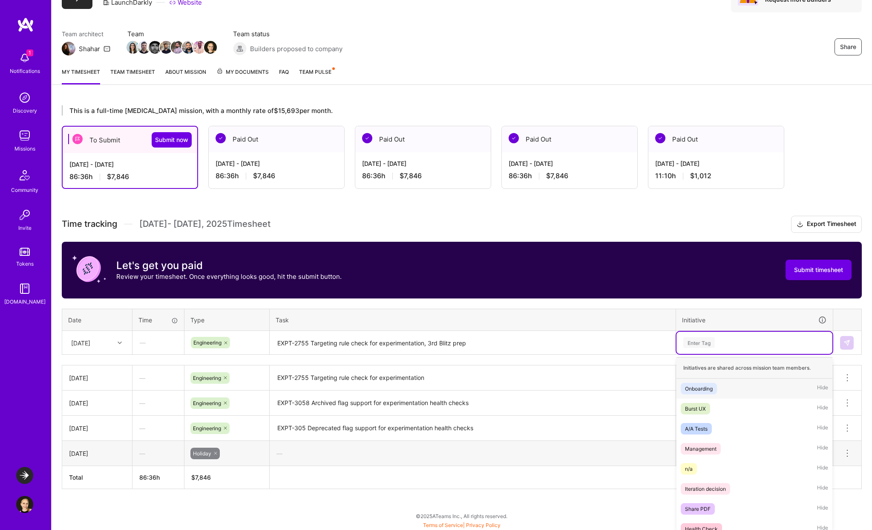
click at [733, 354] on div "option Health Check, selected. option Onboarding focused, 1 of 23. 23 results a…" at bounding box center [755, 342] width 156 height 22
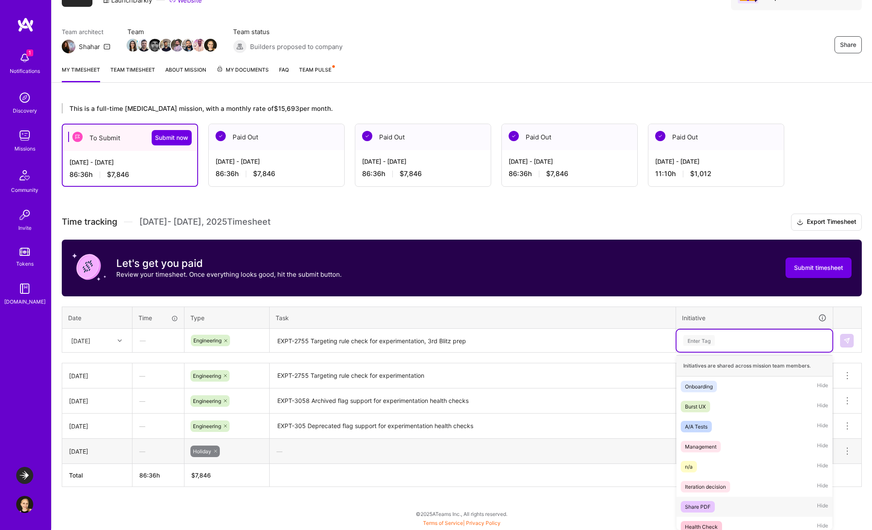
scroll to position [22, 0]
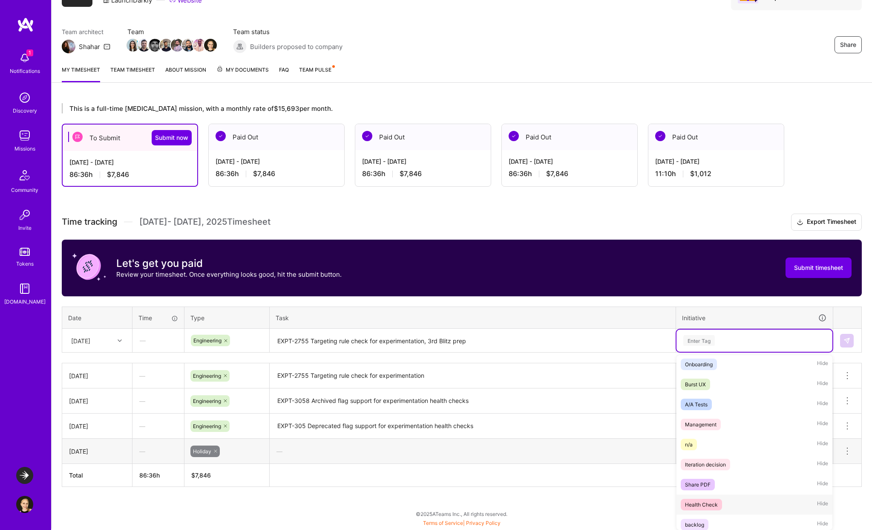
click at [706, 501] on div "Health Check" at bounding box center [701, 504] width 33 height 9
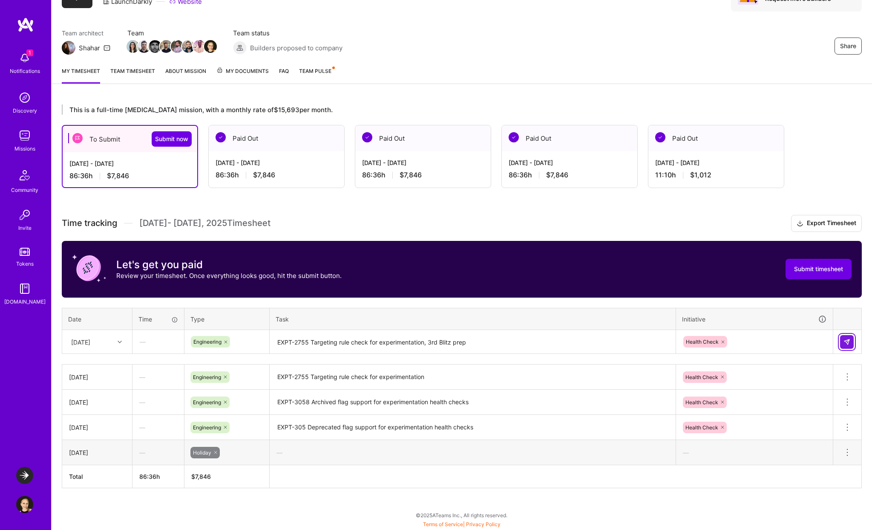
click at [845, 342] on img at bounding box center [847, 341] width 7 height 7
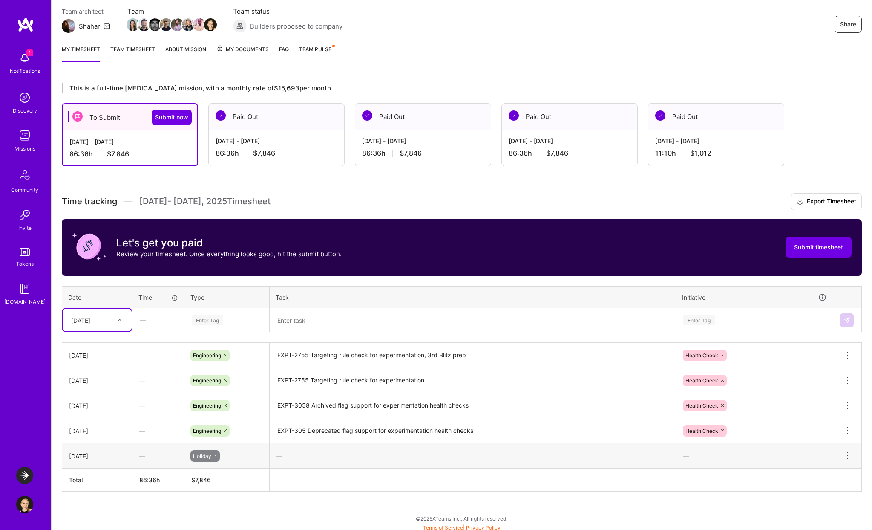
scroll to position [78, 0]
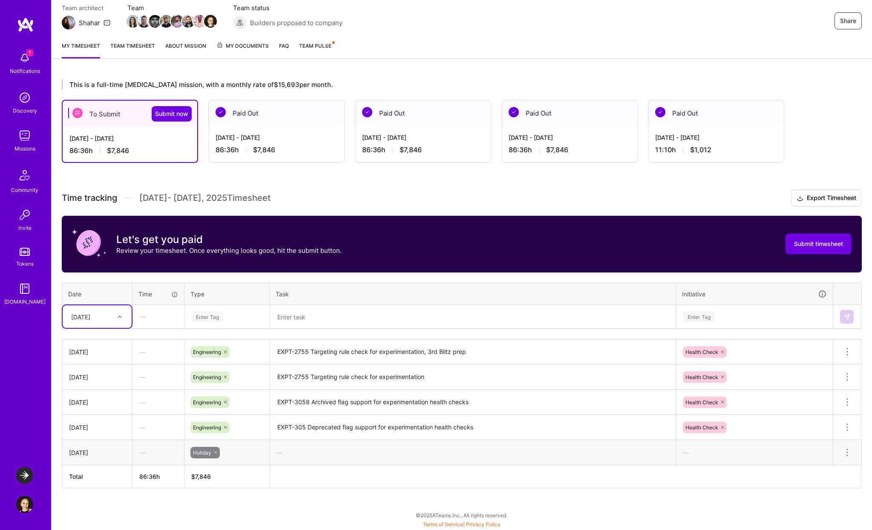
click at [112, 317] on div "[DATE]" at bounding box center [90, 316] width 47 height 14
click at [90, 432] on div "[DATE]" at bounding box center [97, 435] width 69 height 16
click at [294, 317] on textarea at bounding box center [473, 316] width 404 height 23
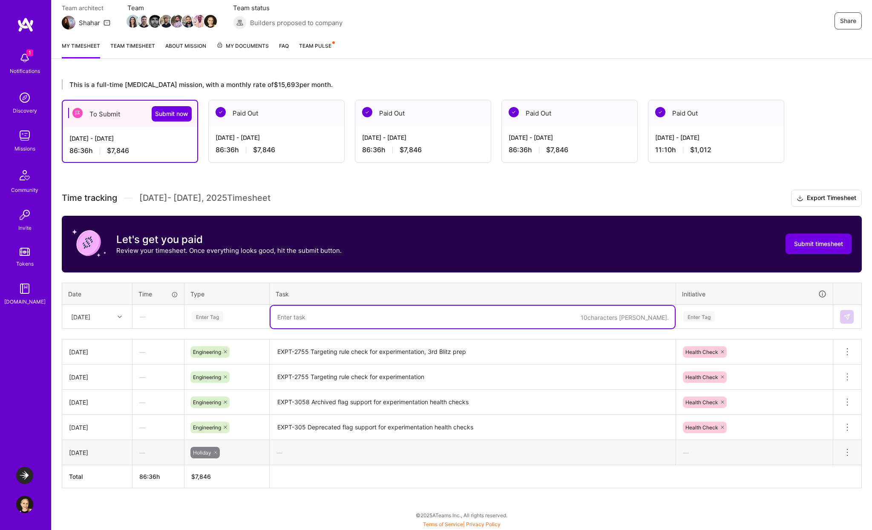
click at [317, 317] on textarea at bounding box center [473, 316] width 404 height 23
click at [343, 317] on textarea "EXPT-3085 SNE Metricupdates" at bounding box center [473, 316] width 404 height 23
type textarea "EXPT-3085 SNE Metric updates"
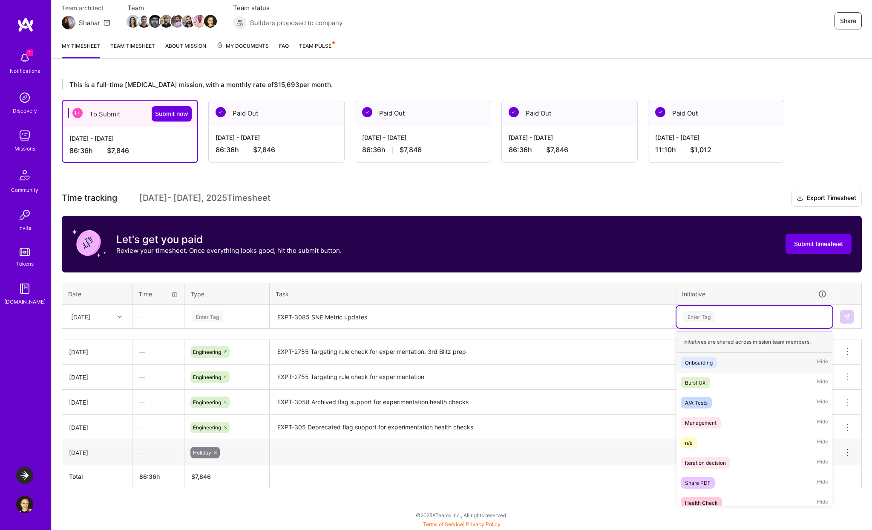
click at [700, 323] on div "Enter Tag" at bounding box center [755, 316] width 156 height 22
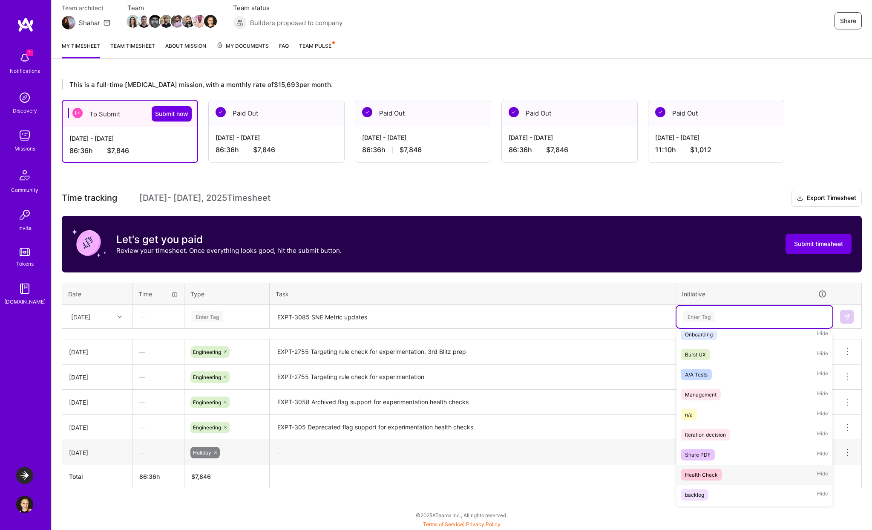
click at [709, 471] on div "Health Check" at bounding box center [701, 474] width 33 height 9
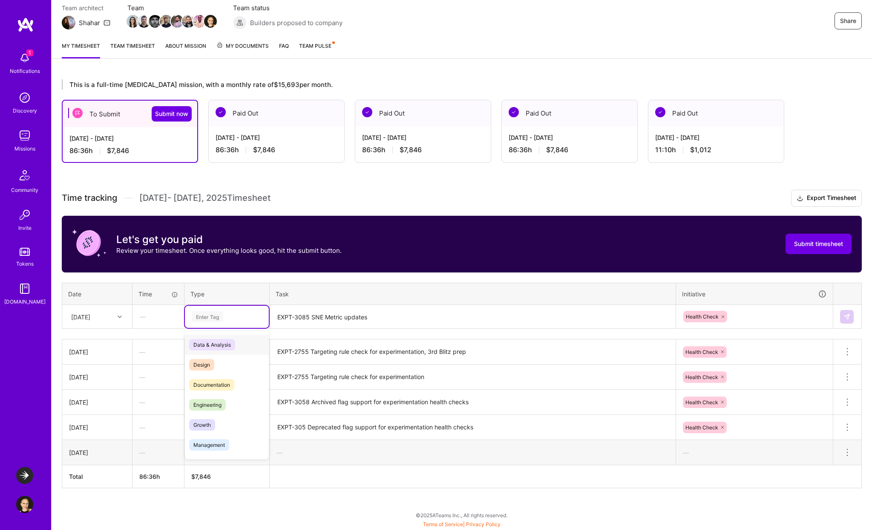
click at [227, 312] on div "Enter Tag" at bounding box center [227, 316] width 72 height 11
click at [219, 346] on span "Engineering" at bounding box center [207, 346] width 37 height 12
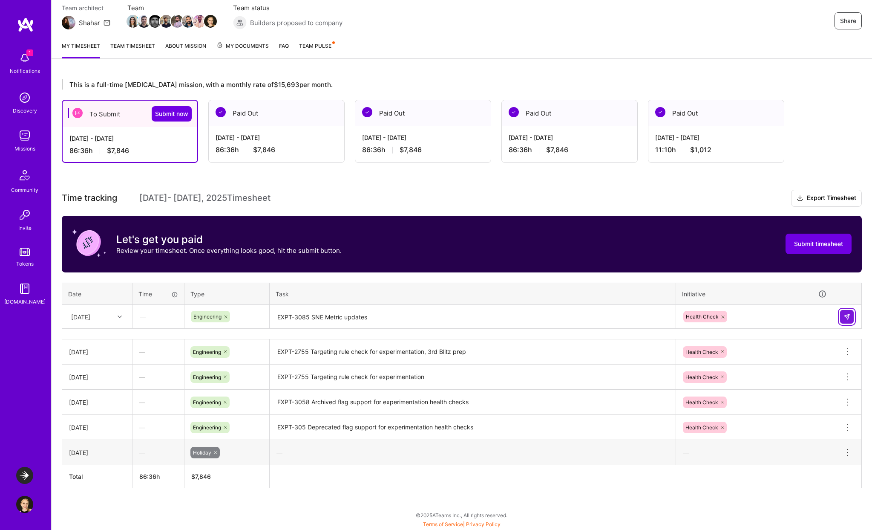
click at [853, 317] on button at bounding box center [847, 317] width 14 height 14
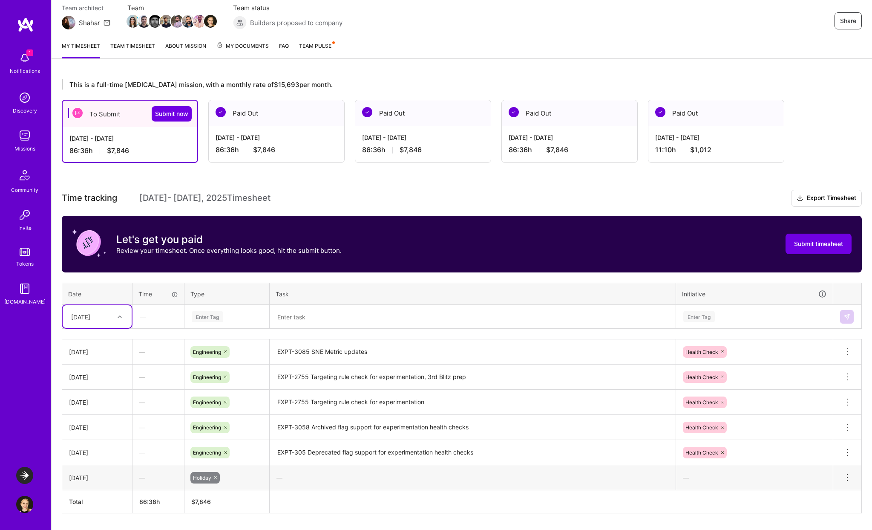
click at [215, 314] on div "Enter Tag" at bounding box center [208, 316] width 32 height 13
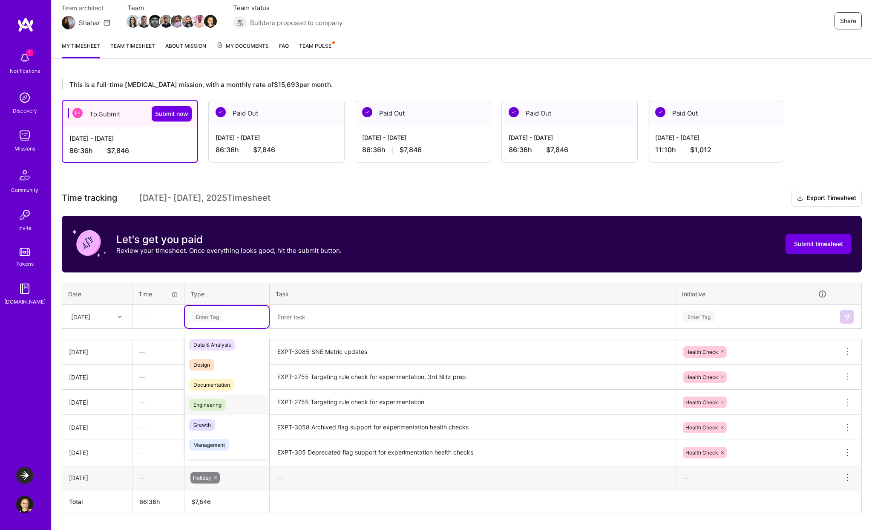
click at [230, 400] on div "Engineering" at bounding box center [227, 405] width 84 height 20
click at [114, 318] on div at bounding box center [120, 316] width 13 height 11
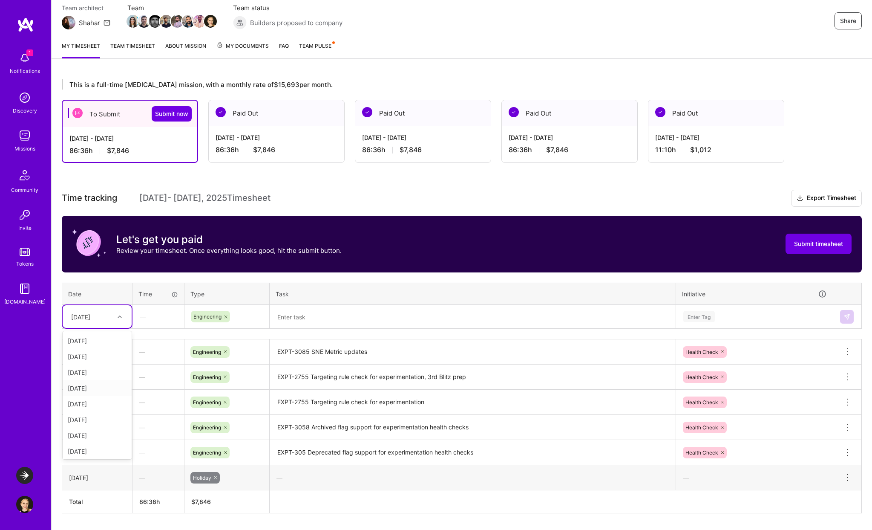
click at [95, 387] on div "[DATE]" at bounding box center [97, 388] width 69 height 16
click at [344, 312] on textarea at bounding box center [473, 316] width 404 height 23
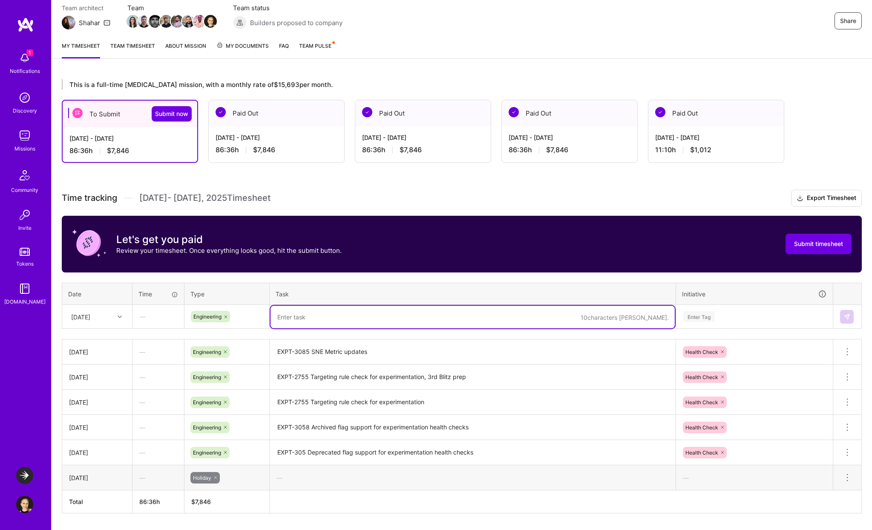
click at [344, 312] on textarea at bounding box center [473, 316] width 404 height 23
type textarea "EXPT-3083 Health Check layout updates"
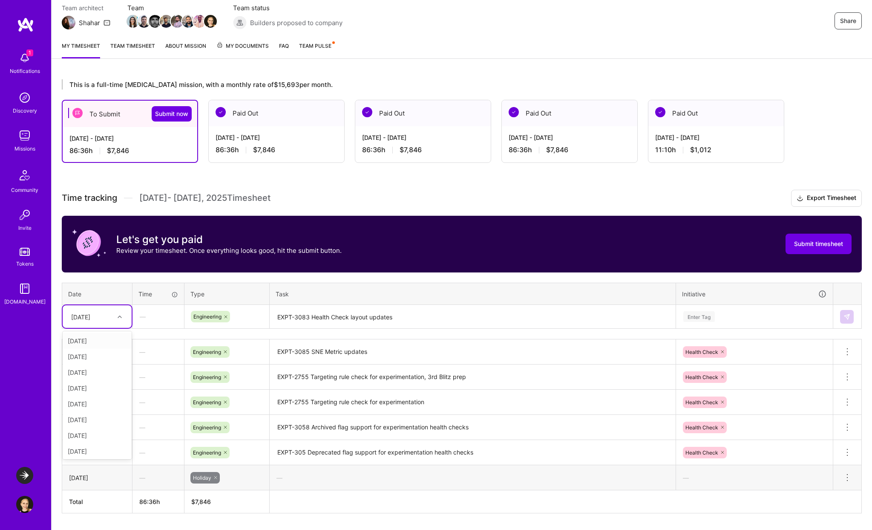
click at [104, 317] on div "[DATE]" at bounding box center [90, 316] width 47 height 14
click at [95, 415] on div "[DATE]" at bounding box center [97, 412] width 69 height 16
click at [729, 316] on div "Enter Tag" at bounding box center [755, 316] width 144 height 11
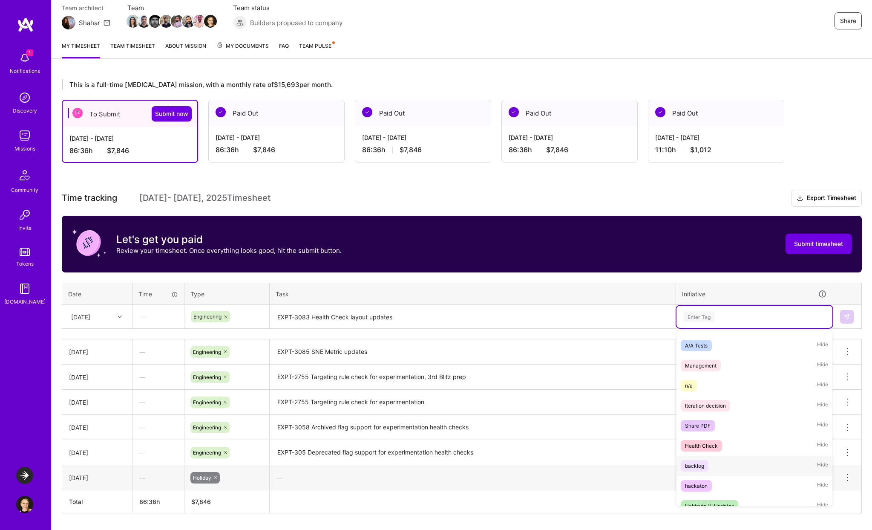
scroll to position [58, 0]
click at [717, 441] on span "Health Check" at bounding box center [701, 445] width 41 height 12
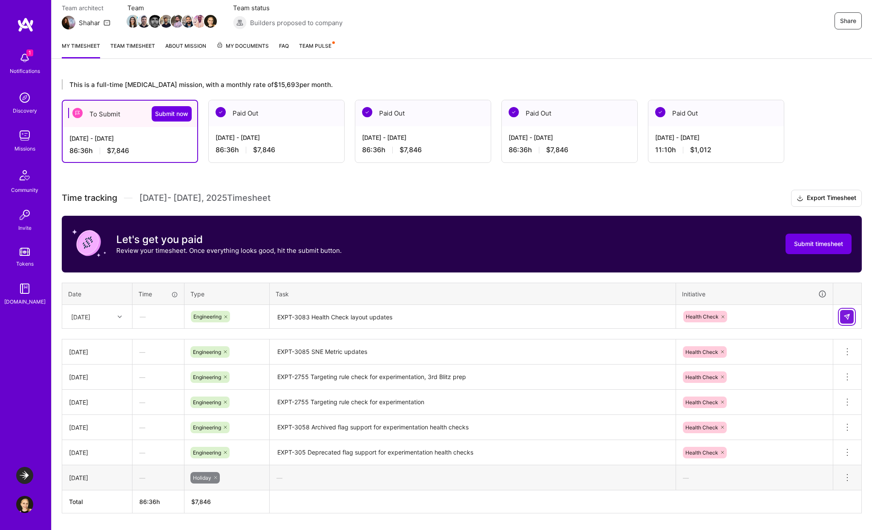
click at [847, 315] on img at bounding box center [847, 316] width 7 height 7
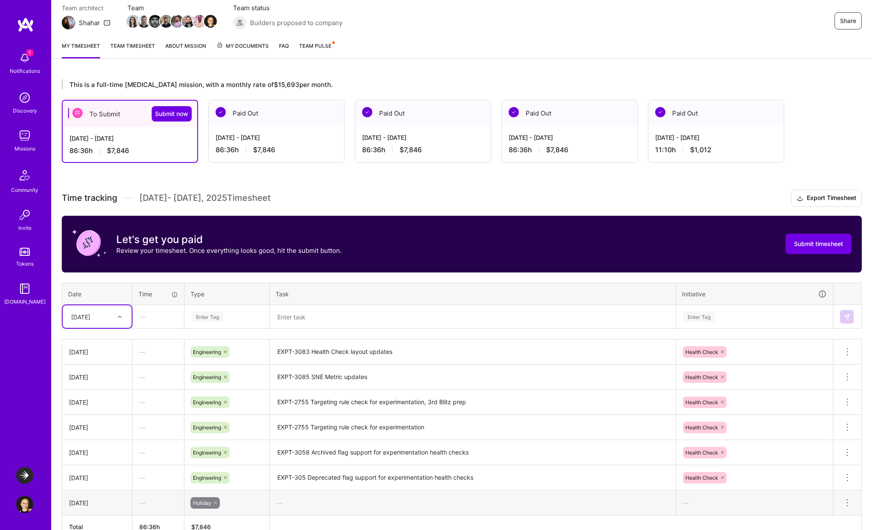
click at [90, 318] on div "[DATE]" at bounding box center [80, 316] width 19 height 9
click at [100, 359] on div "[DATE]" at bounding box center [97, 357] width 69 height 16
click at [218, 312] on div "Enter Tag" at bounding box center [208, 316] width 32 height 13
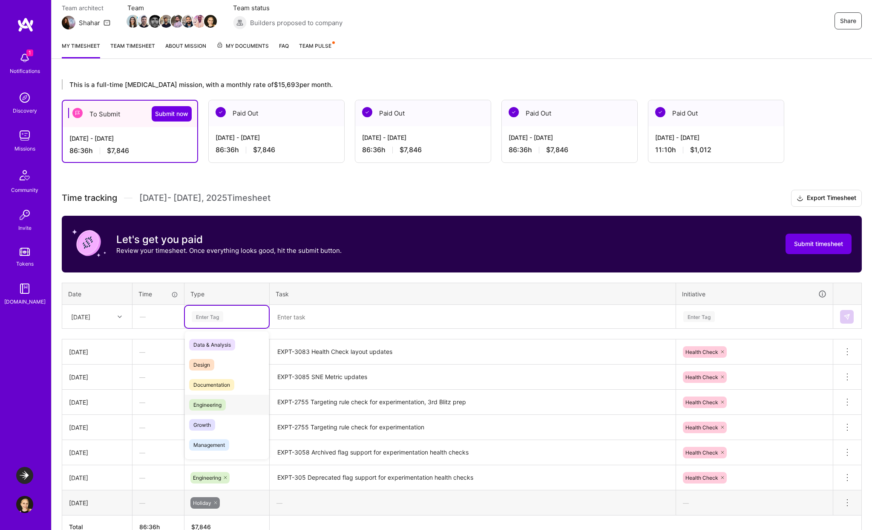
click at [220, 400] on span "Engineering" at bounding box center [207, 405] width 37 height 12
drag, startPoint x: 331, startPoint y: 304, endPoint x: 327, endPoint y: 308, distance: 5.5
click at [328, 308] on table "Date Time Type Task Initiative [DATE] — option Engineering, selected. Select is…" at bounding box center [462, 305] width 800 height 46
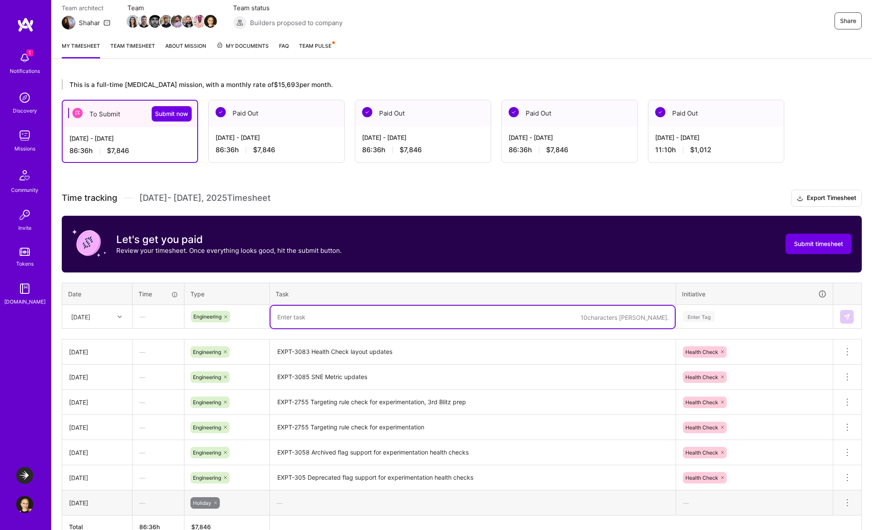
click at [314, 317] on textarea at bounding box center [473, 316] width 404 height 23
drag, startPoint x: 404, startPoint y: 316, endPoint x: 257, endPoint y: 300, distance: 147.8
click at [257, 300] on table "Date Time Type Task Initiative [DATE] — Engineering Sync with [PERSON_NAME] on …" at bounding box center [462, 305] width 800 height 46
type textarea "Sync with metric team, Blitz"
click at [247, 311] on div "Engineering" at bounding box center [227, 317] width 72 height 12
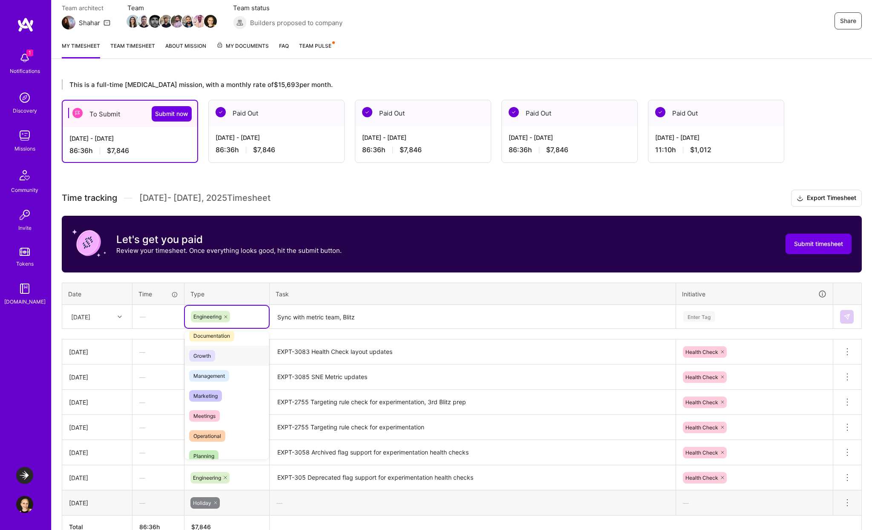
scroll to position [49, 0]
click at [218, 414] on span "Meetings" at bounding box center [204, 416] width 31 height 12
click at [121, 318] on icon at bounding box center [120, 316] width 4 height 4
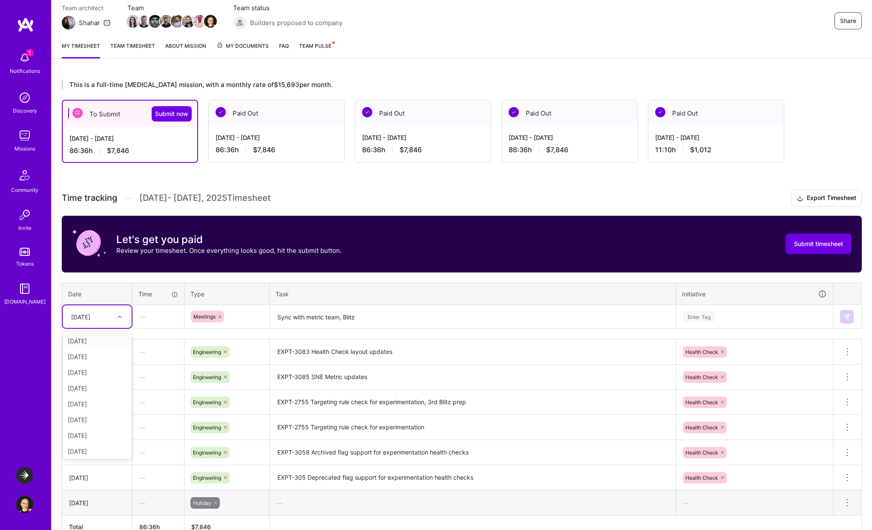
click at [120, 316] on icon at bounding box center [120, 316] width 4 height 4
click at [116, 319] on div at bounding box center [120, 316] width 13 height 11
click at [100, 447] on div "[DATE]" at bounding box center [97, 451] width 69 height 16
click at [722, 319] on div "Enter Tag" at bounding box center [755, 316] width 144 height 11
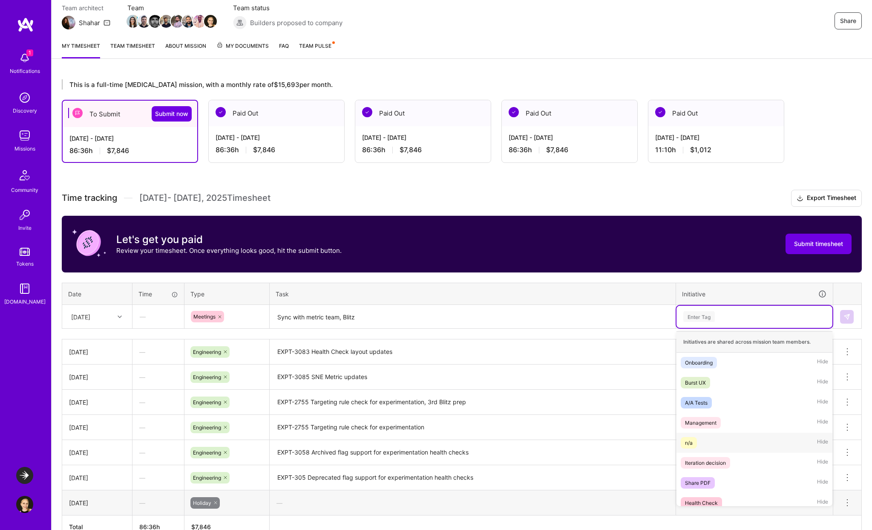
scroll to position [30, 0]
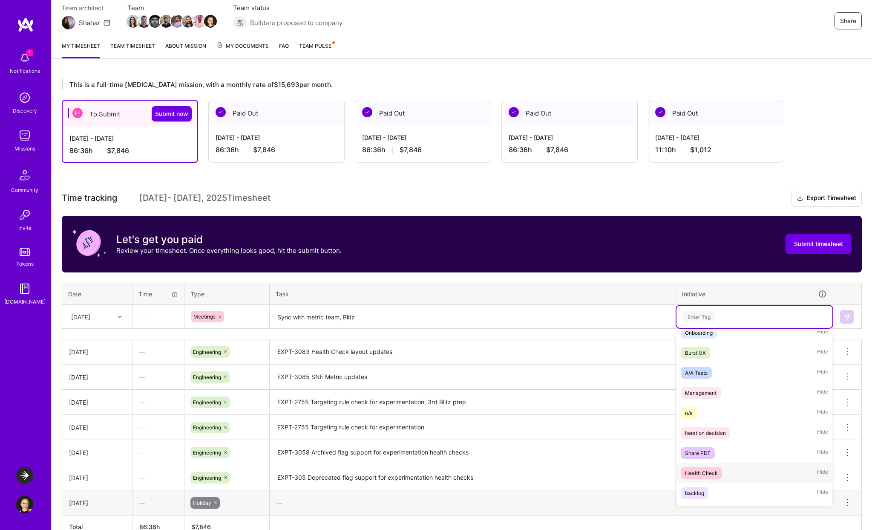
click at [715, 472] on div "Health Check" at bounding box center [701, 472] width 33 height 9
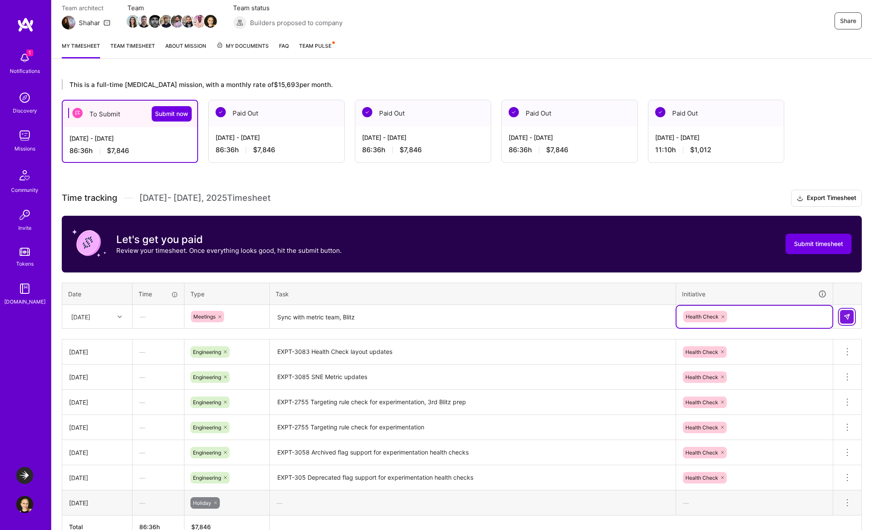
click at [848, 314] on img at bounding box center [847, 316] width 7 height 7
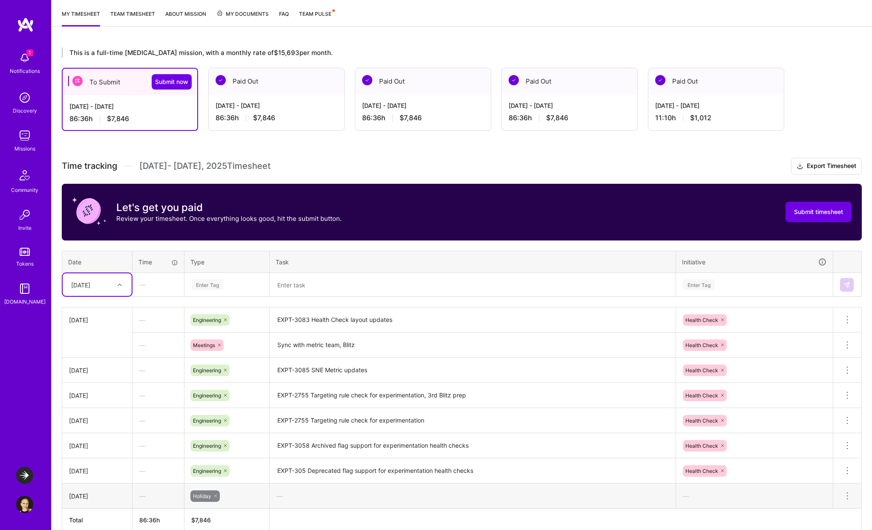
scroll to position [111, 0]
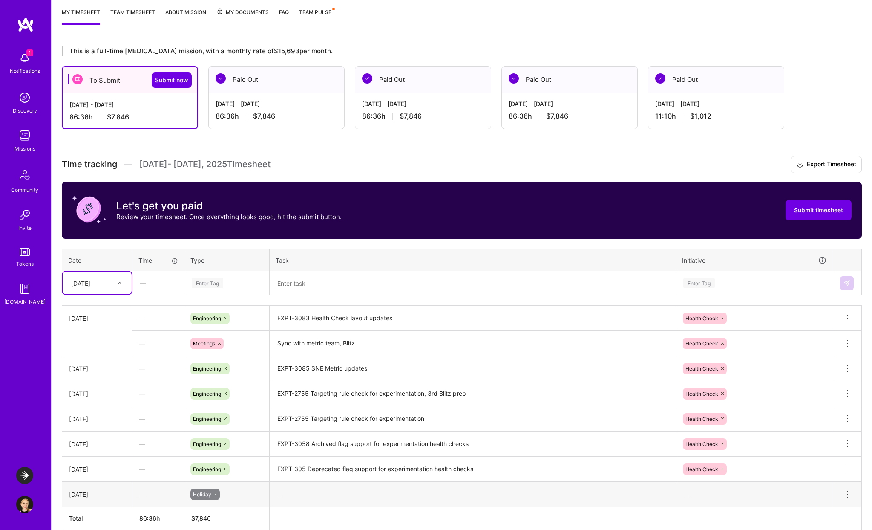
click at [346, 347] on textarea "Sync with metric team, Blitz" at bounding box center [473, 342] width 404 height 23
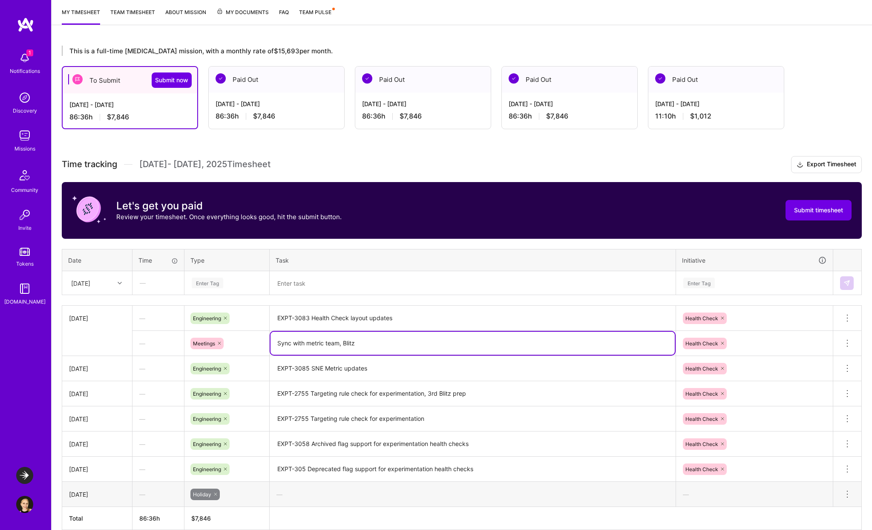
click at [346, 340] on textarea "Sync with metric team, Blitz" at bounding box center [473, 342] width 404 height 23
type textarea "Sync with metric team, 3rd Health Check Blitz"
click at [402, 305] on table "[DATE] — Engineering EXPT-3083 Health Check layout updates Health Check Delete …" at bounding box center [462, 417] width 800 height 225
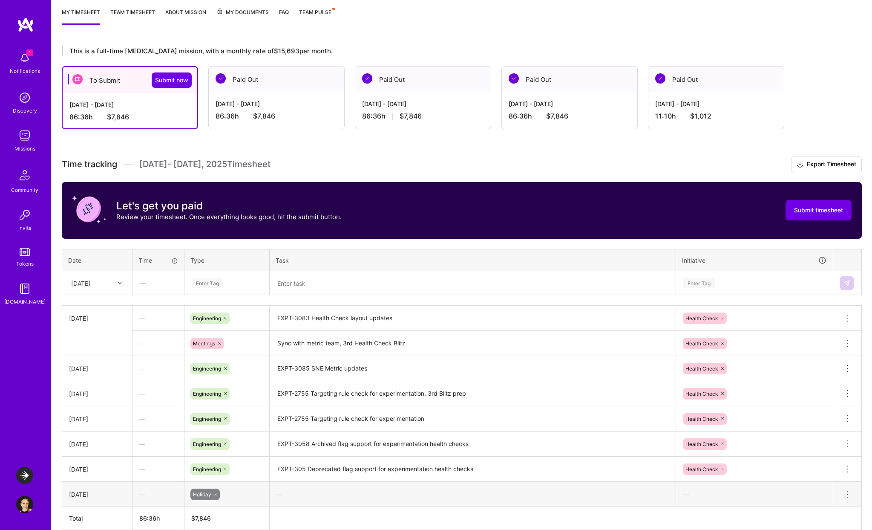
click at [116, 285] on div at bounding box center [120, 282] width 13 height 11
click at [95, 388] on div "[DATE]" at bounding box center [97, 385] width 69 height 16
click at [213, 288] on div "Enter Tag" at bounding box center [208, 282] width 32 height 13
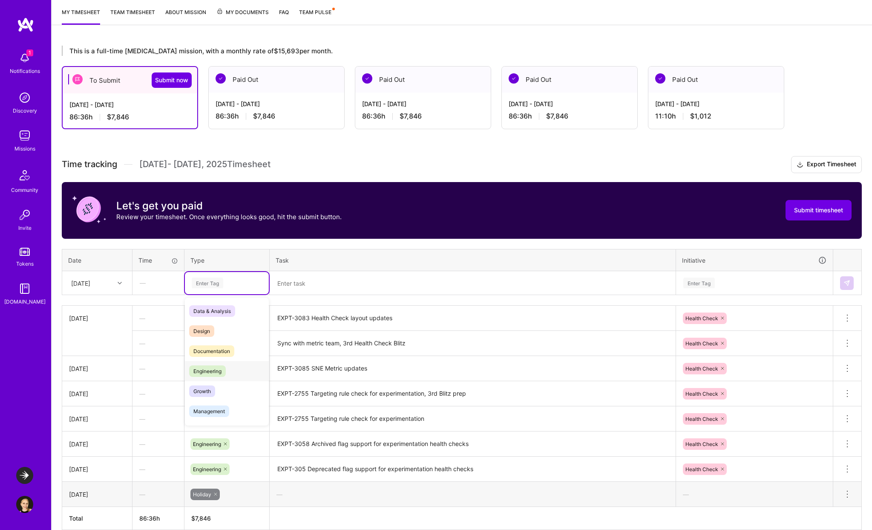
click at [217, 368] on span "Engineering" at bounding box center [207, 371] width 37 height 12
click at [303, 285] on textarea at bounding box center [473, 283] width 404 height 23
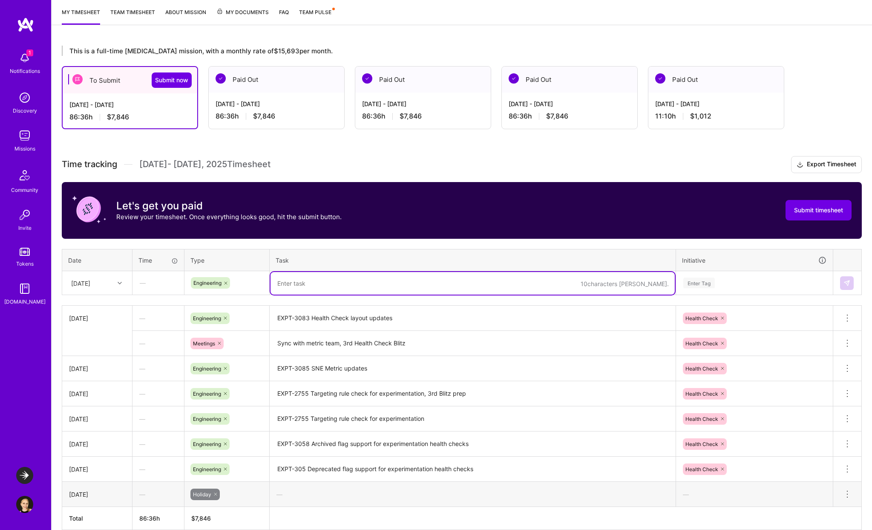
click at [370, 285] on textarea at bounding box center [473, 283] width 404 height 23
drag, startPoint x: 355, startPoint y: 283, endPoint x: 313, endPoint y: 281, distance: 42.3
click at [313, 281] on textarea "EXPT-3084, EXPT-3155," at bounding box center [473, 283] width 404 height 23
type textarea "EXPT-3084,"
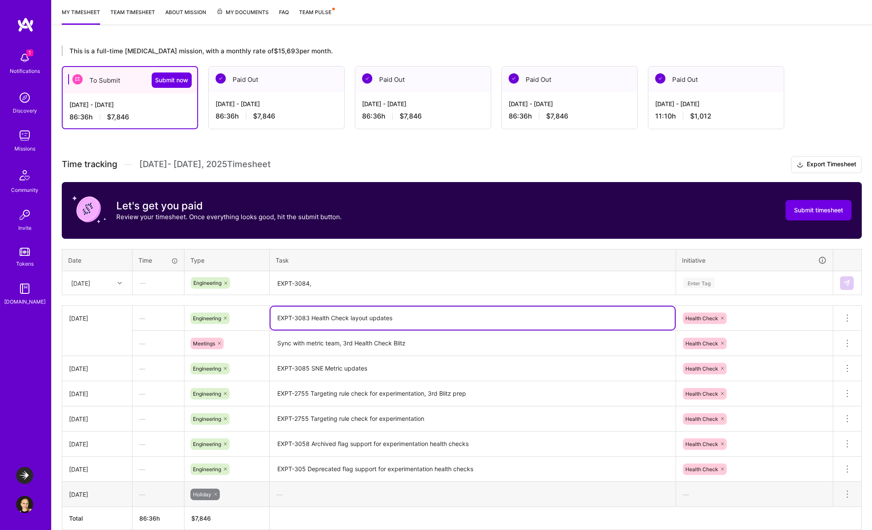
click at [401, 317] on textarea "EXPT-3083 Health Check layout updates" at bounding box center [473, 317] width 404 height 23
type textarea "EXPT-3083 Health Check layout updates"
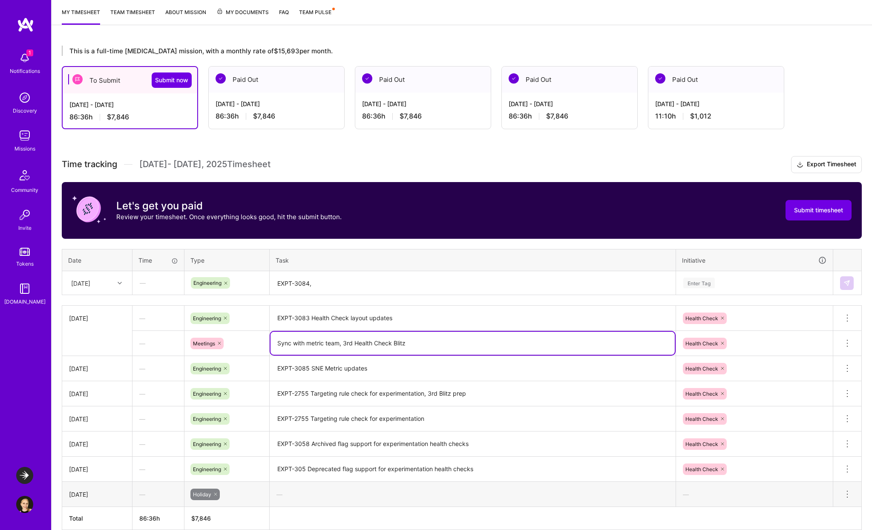
click at [427, 341] on textarea "Sync with metric team, 3rd Health Check Blitz" at bounding box center [473, 342] width 404 height 23
paste textarea "EXPT-3155,"
click at [429, 341] on textarea "Sync with metric team, 3rd Health Check Blitz, sync [PERSON_NAME] on EXPT-3155," at bounding box center [473, 342] width 404 height 23
click at [425, 342] on textarea "Sync with metric team, 3rd Health Check Blitz, sync [PERSON_NAME] on EXPT-3155," at bounding box center [473, 342] width 404 height 23
click at [501, 343] on textarea "Sync with metric team, 3rd Health Check Blitz, sync with [PERSON_NAME] on EXPT-…" at bounding box center [473, 342] width 404 height 23
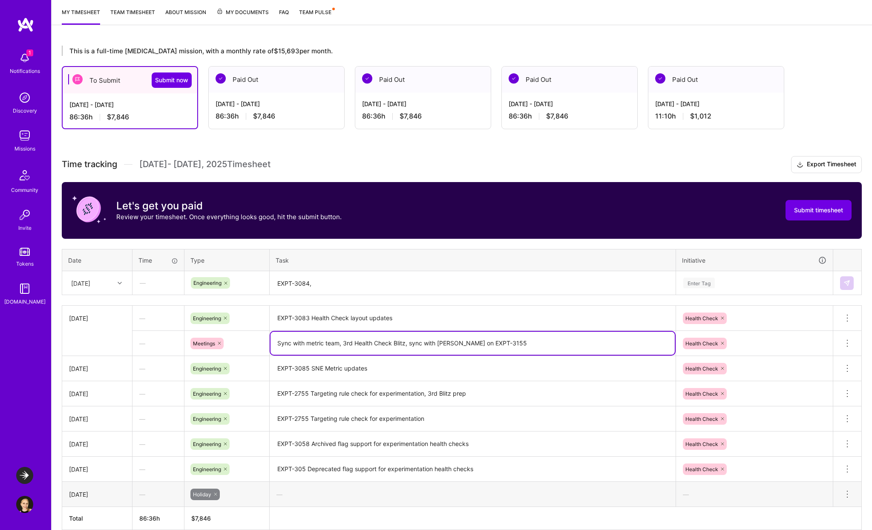
type textarea "Sync with metric team, 3rd Health Check Blitz, sync with [PERSON_NAME] on EXPT-…"
click at [347, 282] on textarea "EXPT-3084," at bounding box center [473, 283] width 404 height 23
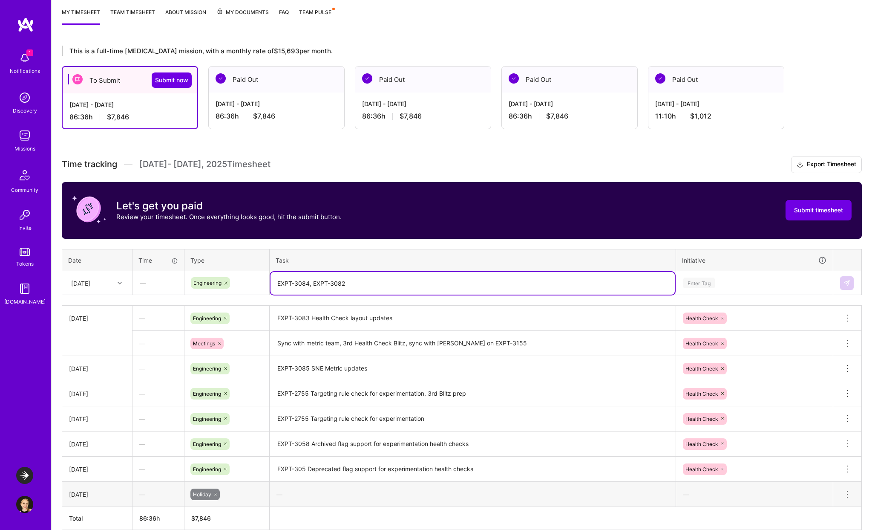
click at [274, 279] on textarea "EXPT-3084, EXPT-3082" at bounding box center [473, 283] width 404 height 23
type textarea "Health Check UX Improvements EXPT-3084, EXPT-3082"
click at [757, 279] on div "Enter Tag" at bounding box center [755, 282] width 144 height 11
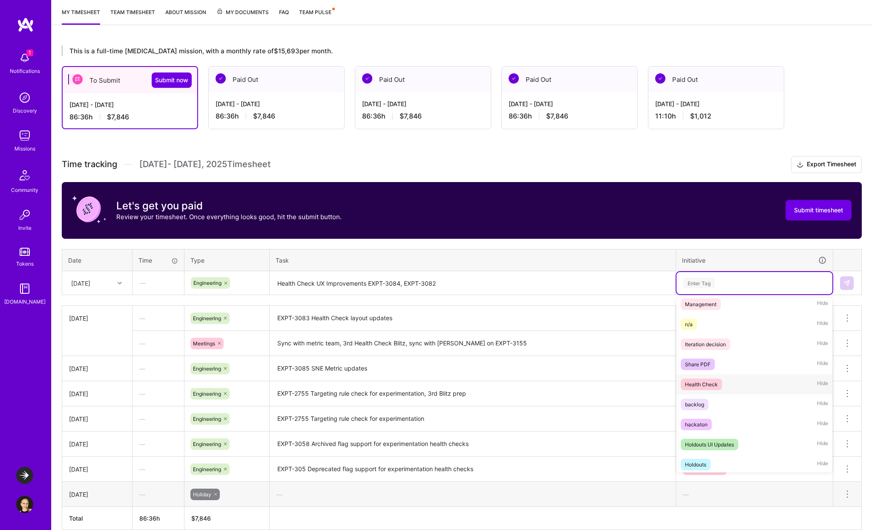
scroll to position [100, 0]
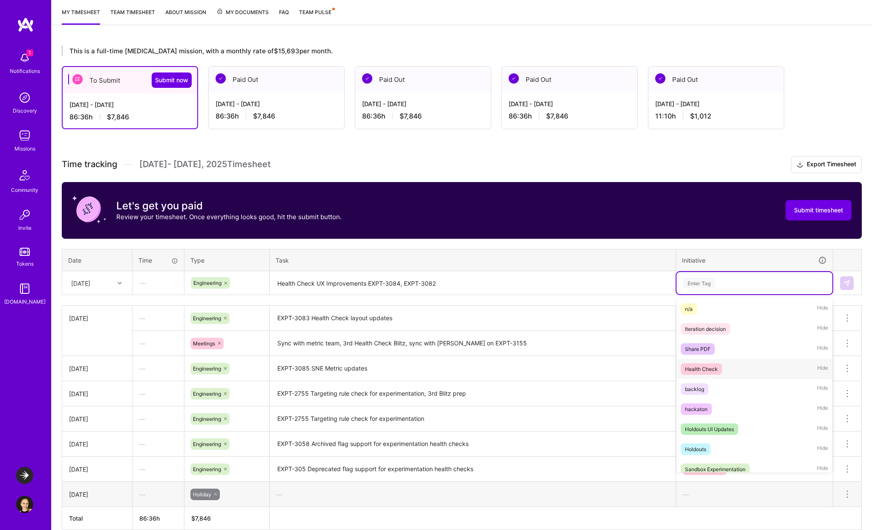
click at [729, 374] on div "Health Check Hide" at bounding box center [755, 369] width 156 height 20
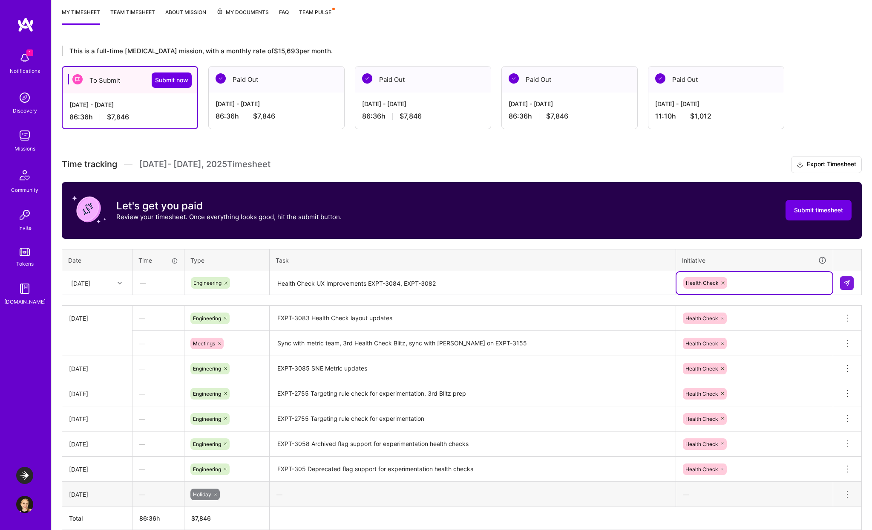
scroll to position [153, 0]
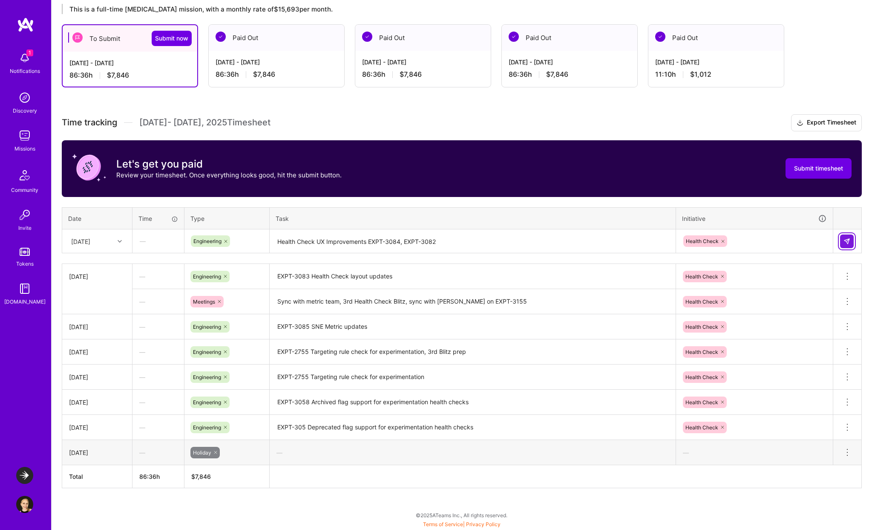
click at [845, 243] on img at bounding box center [847, 241] width 7 height 7
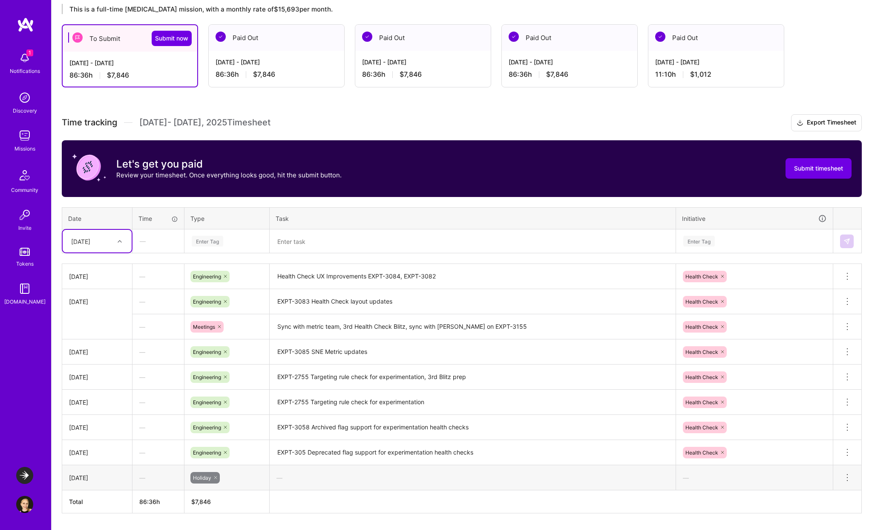
click at [105, 241] on div "[DATE]" at bounding box center [90, 241] width 47 height 14
click at [90, 267] on div "[DATE]" at bounding box center [97, 265] width 69 height 16
click at [208, 240] on div "Enter Tag" at bounding box center [208, 240] width 32 height 13
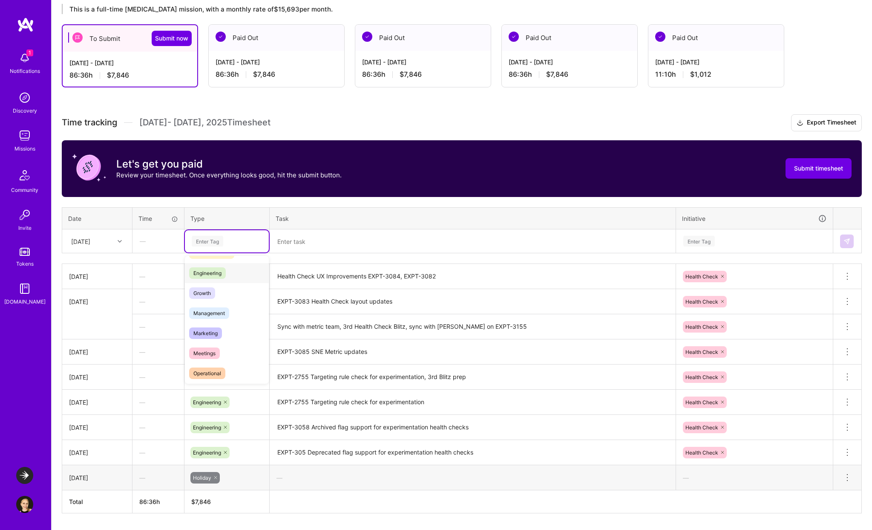
scroll to position [61, 0]
drag, startPoint x: 220, startPoint y: 346, endPoint x: 236, endPoint y: 272, distance: 75.7
click at [236, 272] on div "Data & Analysis Design Documentation Engineering Growth Management Marketing Me…" at bounding box center [227, 338] width 84 height 280
click at [231, 273] on span "Data & Analysis" at bounding box center [212, 269] width 46 height 12
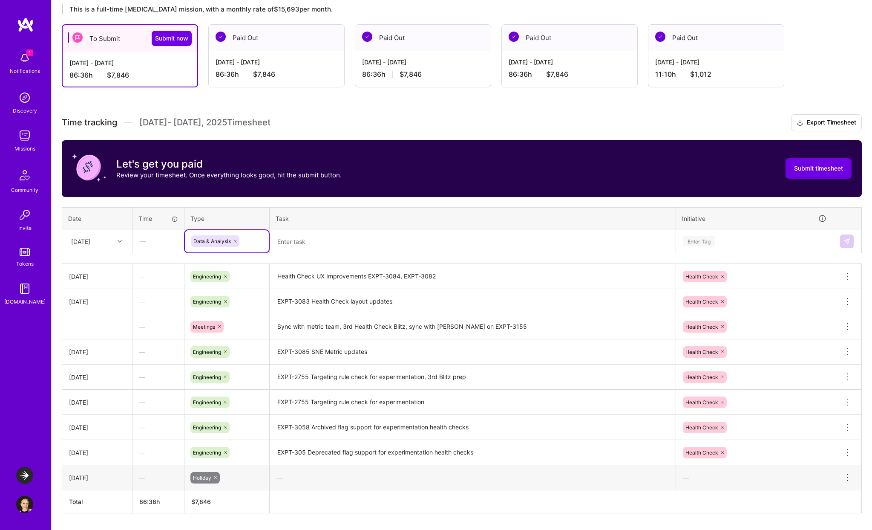
click at [240, 242] on div "Data & Analysis" at bounding box center [227, 241] width 72 height 12
click at [248, 239] on div "Data & Analysis" at bounding box center [227, 241] width 72 height 12
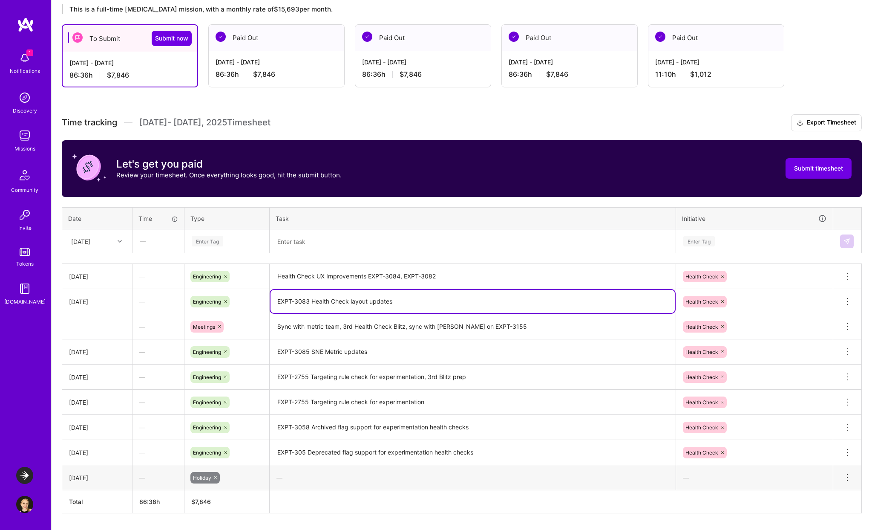
click at [421, 303] on textarea "EXPT-3083 Health Check layout updates" at bounding box center [473, 301] width 404 height 23
click at [432, 349] on textarea "EXPT-3085 SNE Metric updates" at bounding box center [473, 351] width 404 height 23
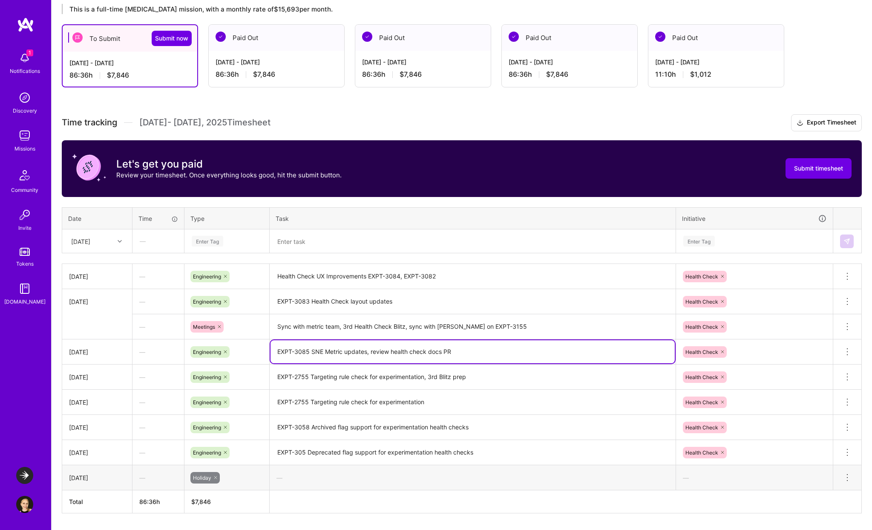
type textarea "EXPT-3085 SNE Metric updates, review health check docs PR"
click at [377, 244] on textarea at bounding box center [473, 241] width 404 height 23
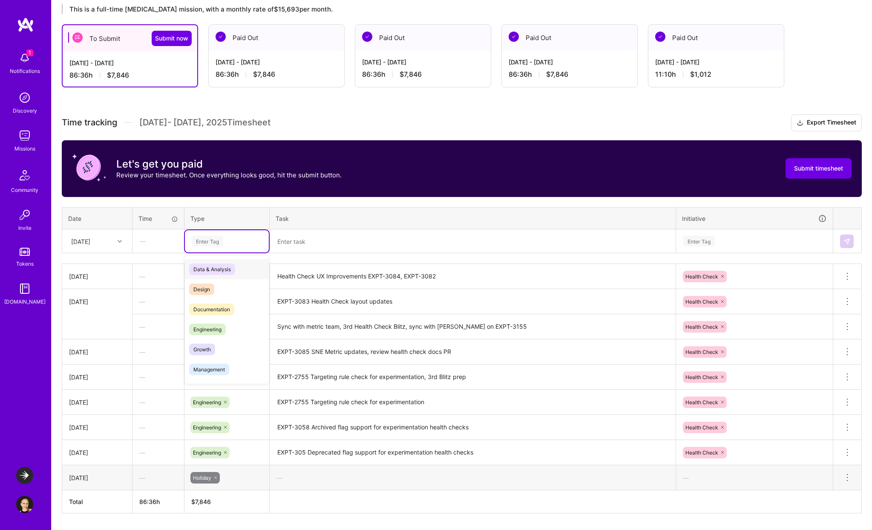
click at [221, 249] on div "Enter Tag" at bounding box center [227, 241] width 84 height 22
click at [333, 481] on div "—" at bounding box center [473, 477] width 406 height 23
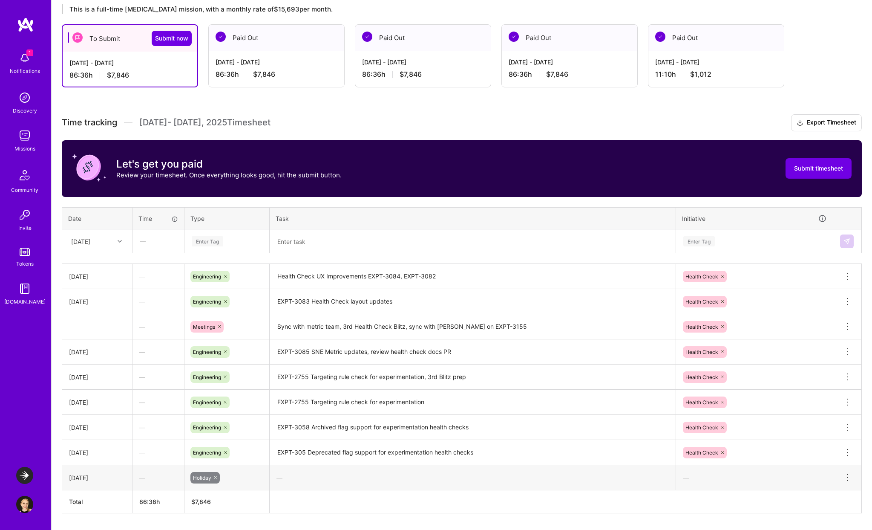
click at [333, 474] on div "—" at bounding box center [473, 477] width 406 height 23
click at [318, 239] on textarea at bounding box center [473, 241] width 404 height 23
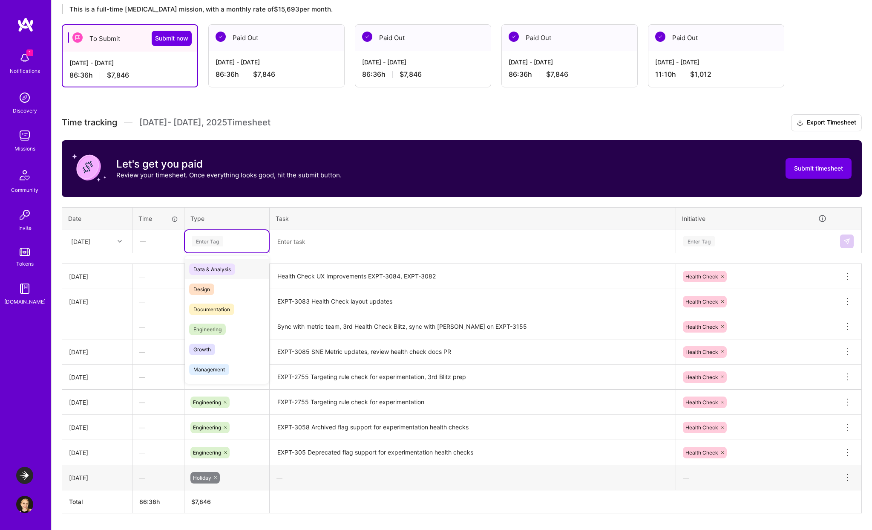
click at [240, 240] on div "Enter Tag" at bounding box center [227, 241] width 72 height 11
click at [213, 324] on span "Engineering" at bounding box center [207, 329] width 37 height 12
click at [238, 245] on div "Engineering" at bounding box center [227, 241] width 72 height 12
click at [222, 302] on div "Documentation" at bounding box center [227, 309] width 84 height 20
click at [312, 244] on textarea at bounding box center [473, 241] width 404 height 23
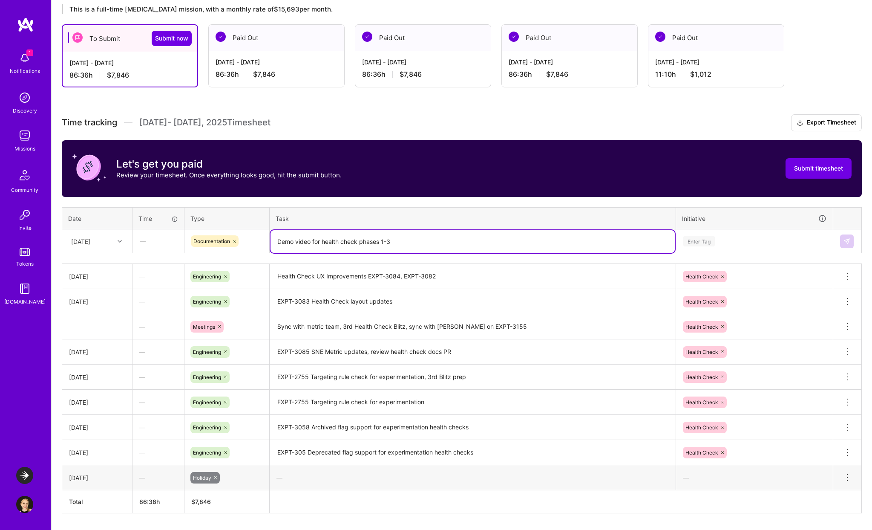
type textarea "Demo video for health check phases 1-3"
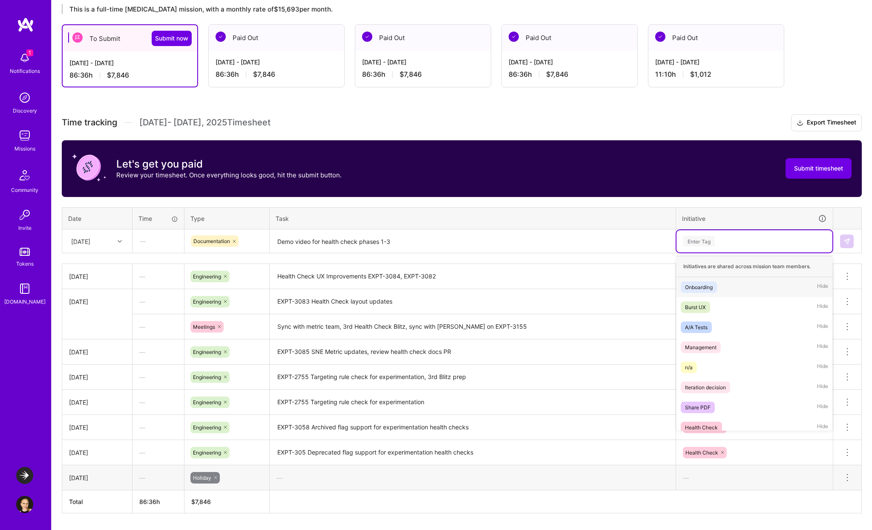
click at [726, 236] on div "Enter Tag" at bounding box center [755, 241] width 144 height 11
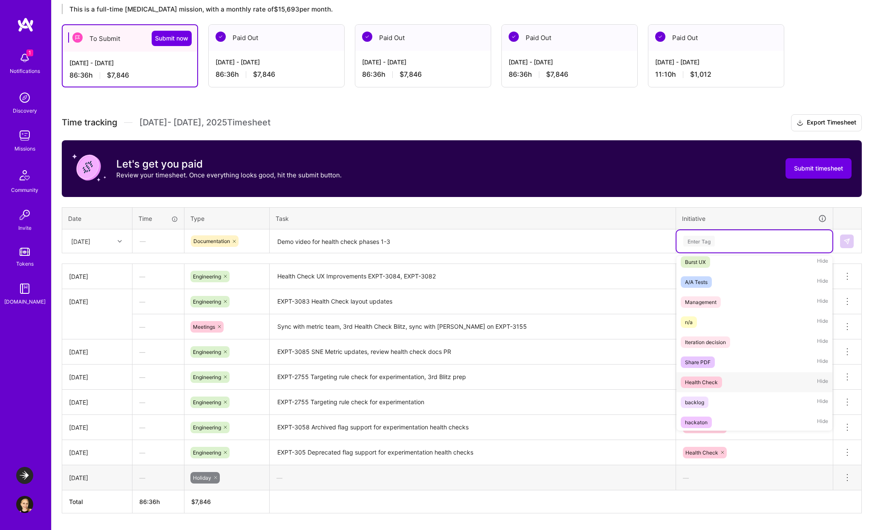
click at [703, 378] on div "Health Check" at bounding box center [701, 381] width 33 height 9
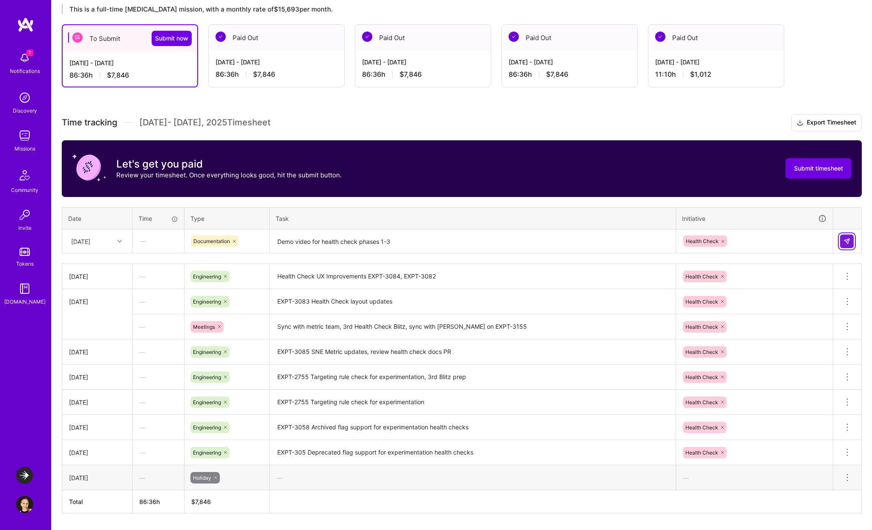
click at [848, 239] on img at bounding box center [847, 241] width 7 height 7
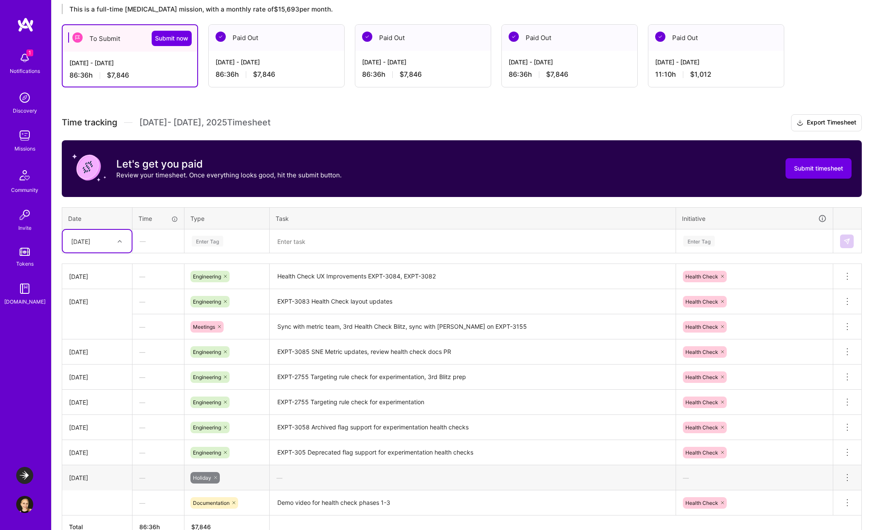
scroll to position [203, 0]
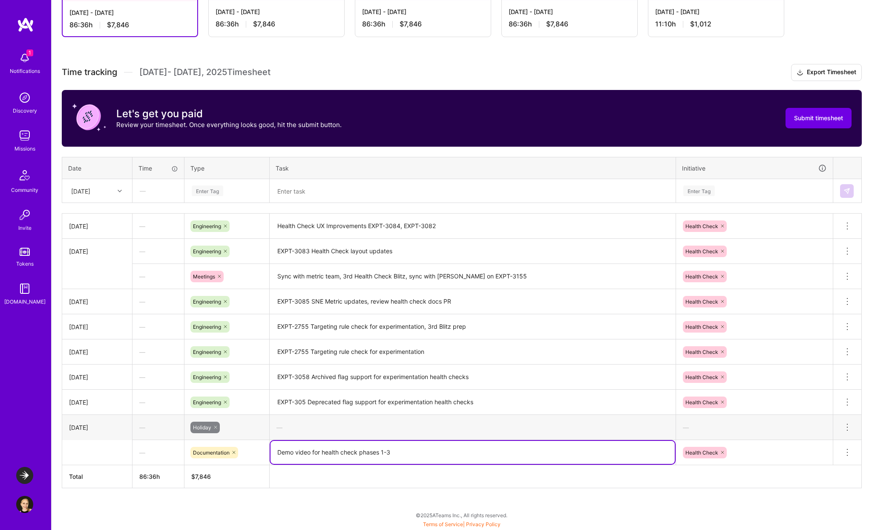
drag, startPoint x: 418, startPoint y: 455, endPoint x: 277, endPoint y: 449, distance: 140.7
click at [277, 449] on textarea "Demo video for health check phases 1-3" at bounding box center [473, 452] width 404 height 23
click at [847, 451] on icon at bounding box center [847, 452] width 10 height 10
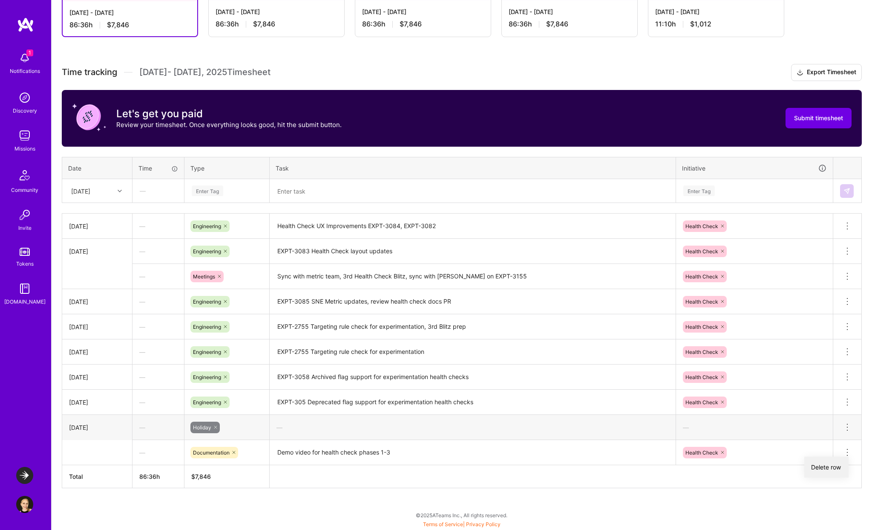
click at [833, 467] on button "Delete row" at bounding box center [826, 466] width 44 height 21
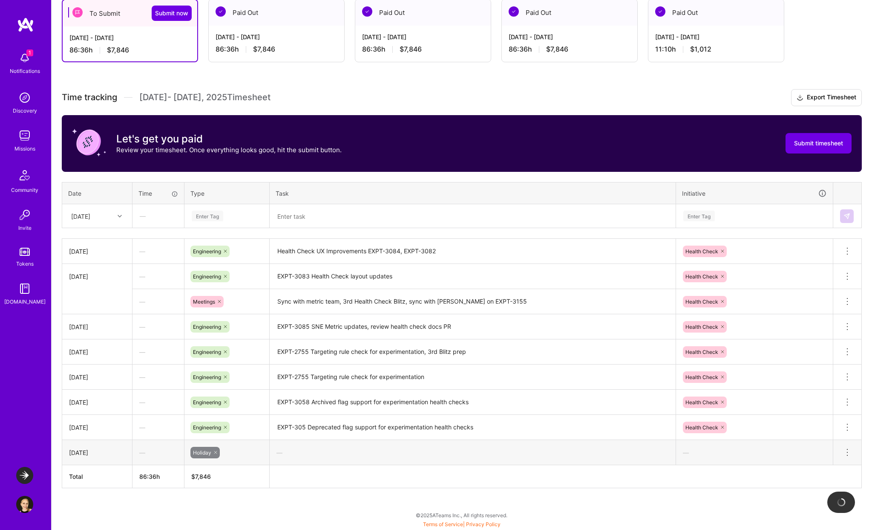
click at [75, 217] on div "[DATE]" at bounding box center [80, 215] width 19 height 9
click at [101, 354] on div "[DATE]" at bounding box center [97, 349] width 69 height 16
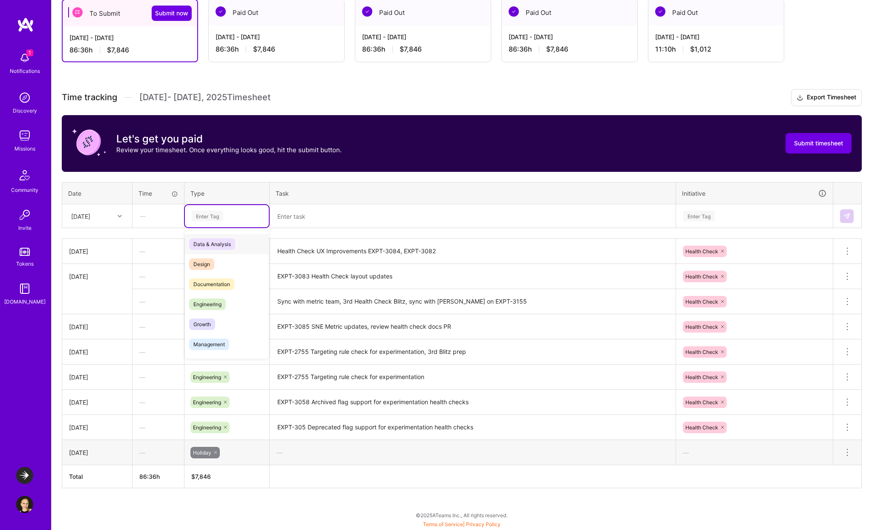
click at [209, 220] on div "Enter Tag" at bounding box center [208, 215] width 32 height 13
click at [221, 303] on span "Engineering" at bounding box center [207, 304] width 37 height 12
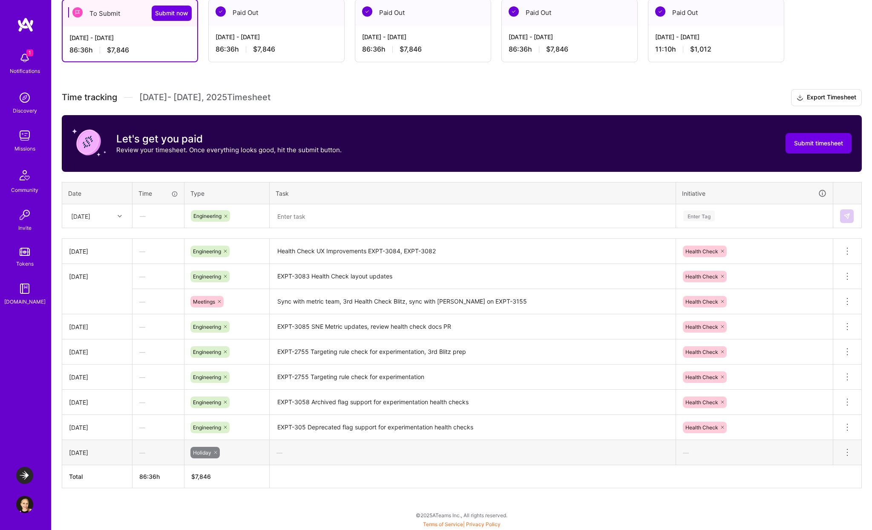
click at [315, 201] on th "Task" at bounding box center [473, 193] width 406 height 22
click at [301, 218] on textarea at bounding box center [473, 216] width 404 height 23
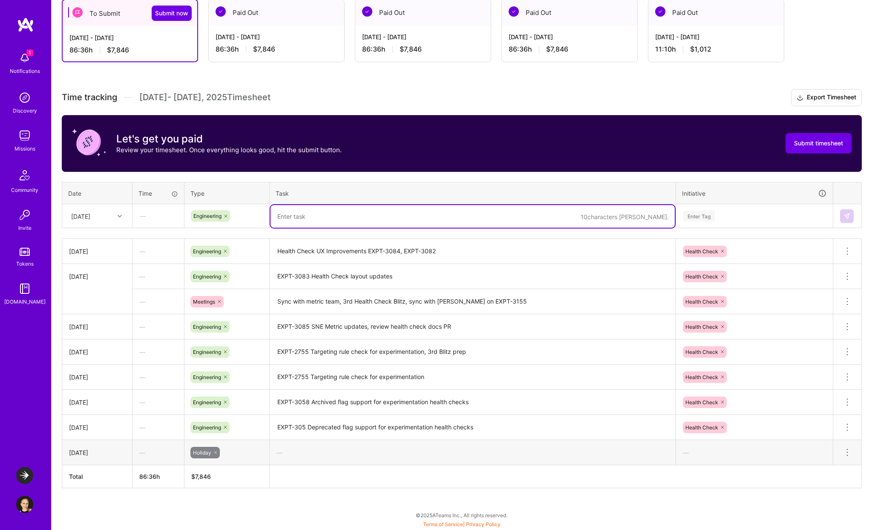
paste textarea "Demo video for health check phases 1-3"
type textarea "Demo video for health check phases 1-3"
click at [245, 215] on div "Engineering" at bounding box center [227, 216] width 72 height 12
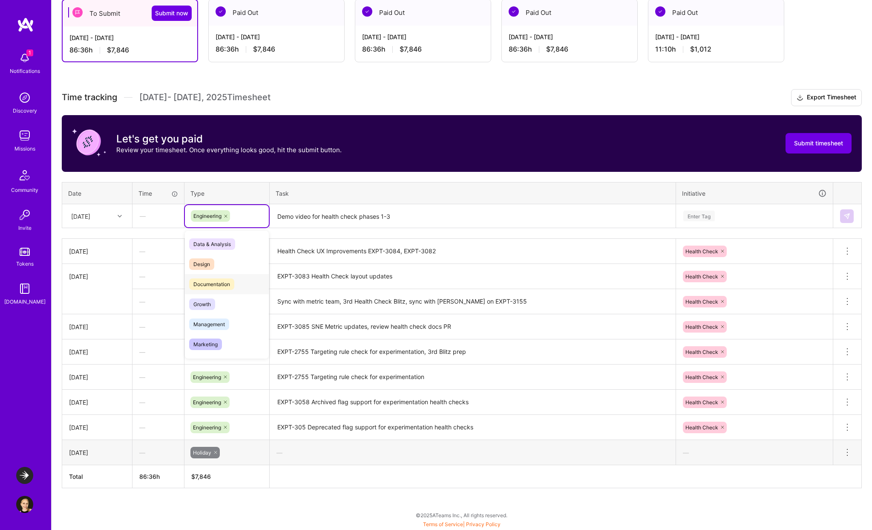
click at [218, 277] on div "Documentation" at bounding box center [227, 284] width 84 height 20
click at [432, 216] on textarea "Demo video for health check phases 1-3" at bounding box center [473, 216] width 404 height 23
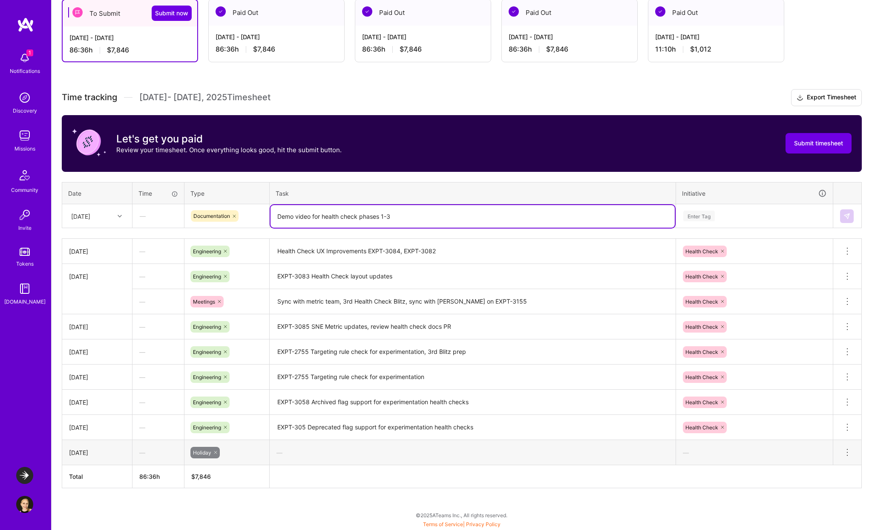
click at [713, 210] on div "Enter Tag" at bounding box center [755, 216] width 156 height 22
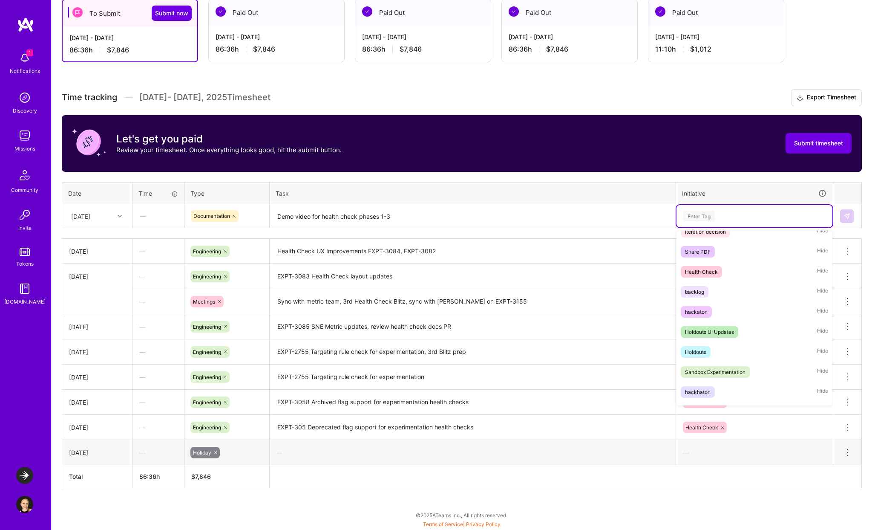
scroll to position [0, 0]
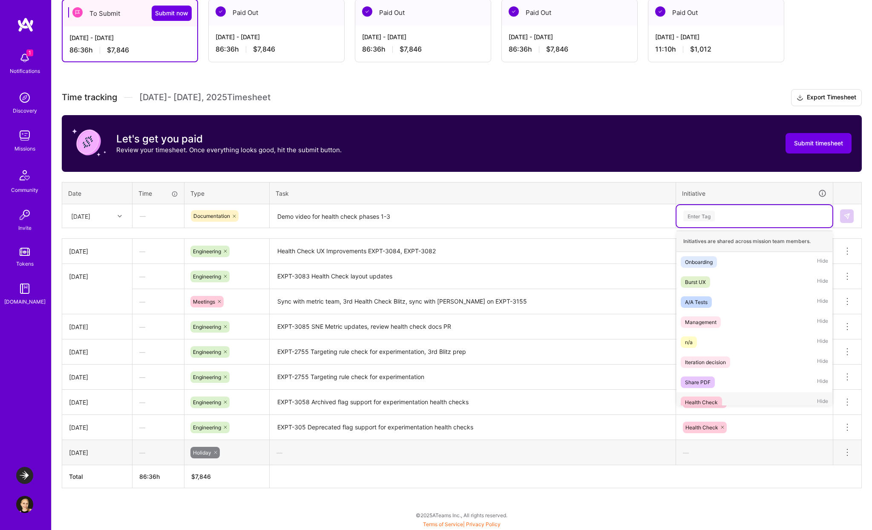
click at [720, 395] on div "Health Check Hide" at bounding box center [755, 402] width 156 height 20
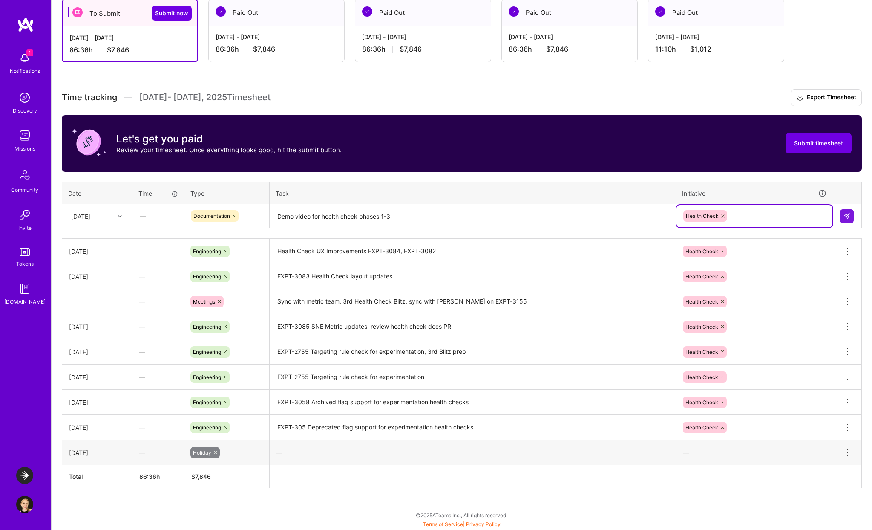
click at [424, 215] on textarea "Demo video for health check phases 1-3" at bounding box center [473, 216] width 404 height 23
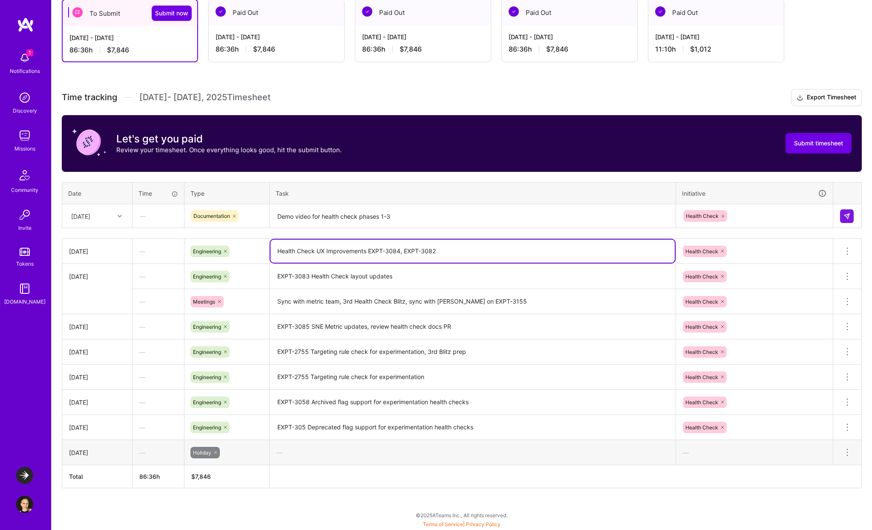
click at [443, 253] on textarea "Health Check UX Improvements EXPT-3084, EXPT-3082" at bounding box center [473, 250] width 404 height 23
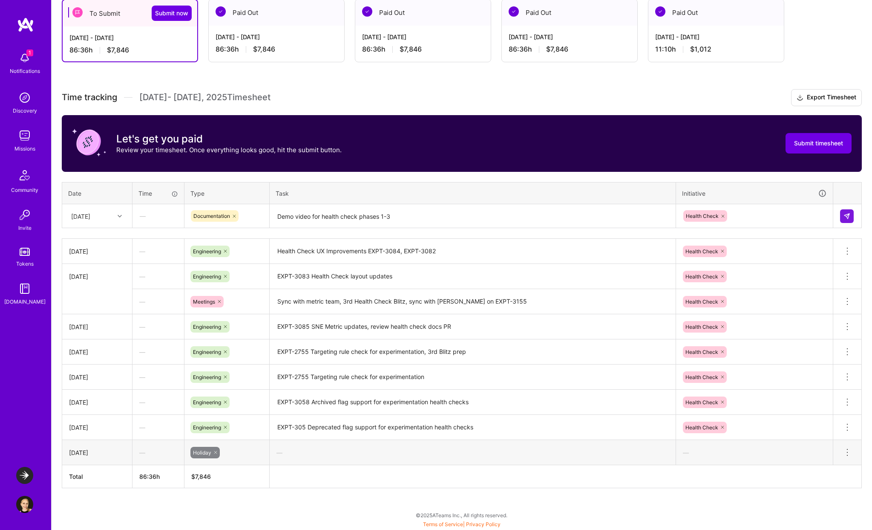
click at [100, 253] on div "[DATE]" at bounding box center [97, 251] width 56 height 9
click at [443, 259] on textarea "Health Check UX Improvements EXPT-3084, EXPT-3082" at bounding box center [473, 252] width 404 height 24
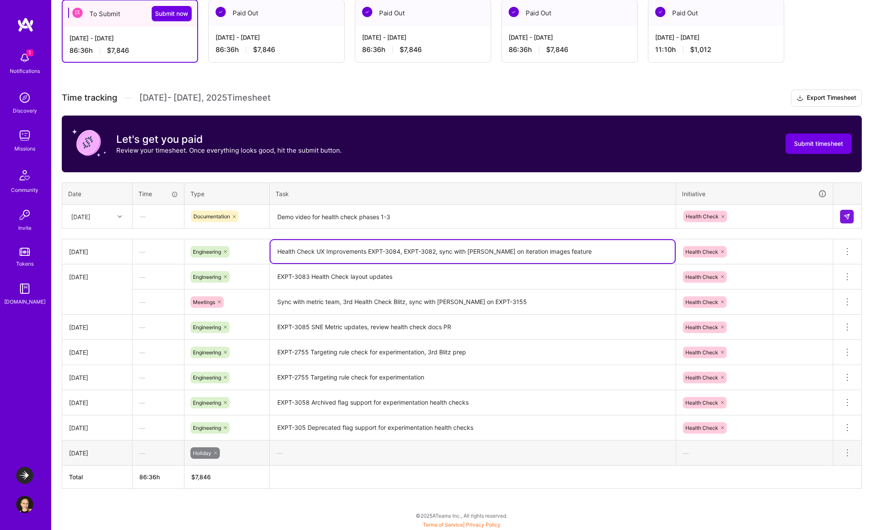
type textarea "Health Check UX Improvements EXPT-3084, EXPT-3082"
drag, startPoint x: 436, startPoint y: 251, endPoint x: 610, endPoint y: 254, distance: 173.9
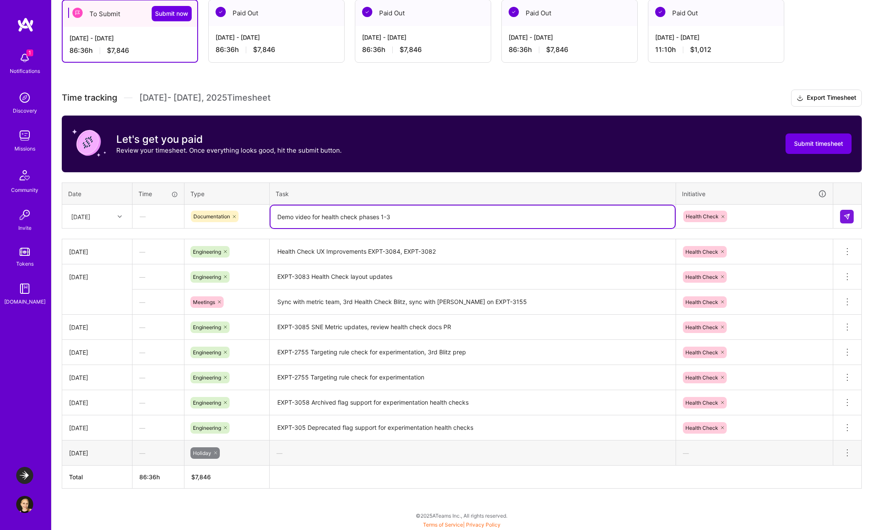
click at [406, 216] on textarea "Demo video for health check phases 1-3" at bounding box center [473, 216] width 404 height 23
click at [848, 214] on img at bounding box center [847, 216] width 7 height 7
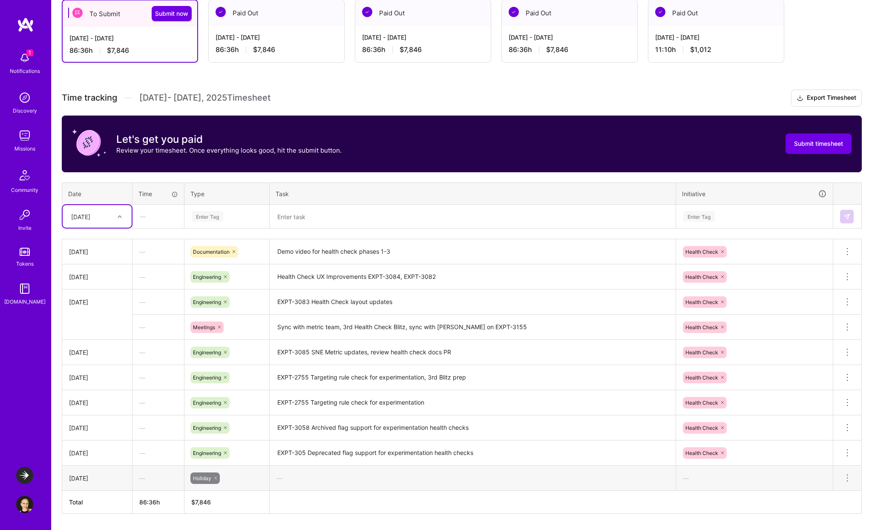
click at [110, 225] on div "[DATE]" at bounding box center [97, 216] width 69 height 23
click at [173, 259] on div "—" at bounding box center [159, 251] width 52 height 23
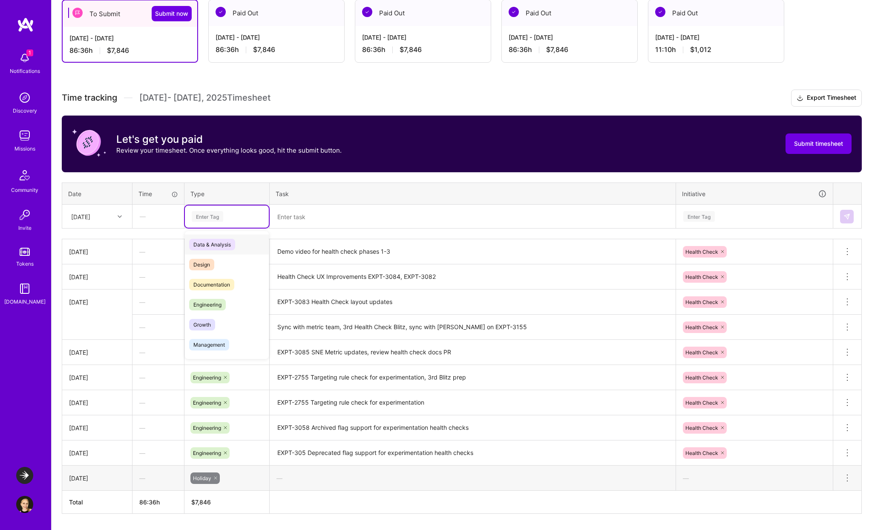
click at [245, 217] on div "Enter Tag" at bounding box center [227, 216] width 72 height 11
drag, startPoint x: 234, startPoint y: 284, endPoint x: 226, endPoint y: 304, distance: 21.6
click at [226, 304] on div "Data & Analysis Design Documentation Engineering Growth Management Marketing Me…" at bounding box center [227, 374] width 84 height 280
click at [226, 304] on div "Engineering" at bounding box center [227, 304] width 84 height 20
click at [312, 213] on textarea at bounding box center [473, 216] width 404 height 23
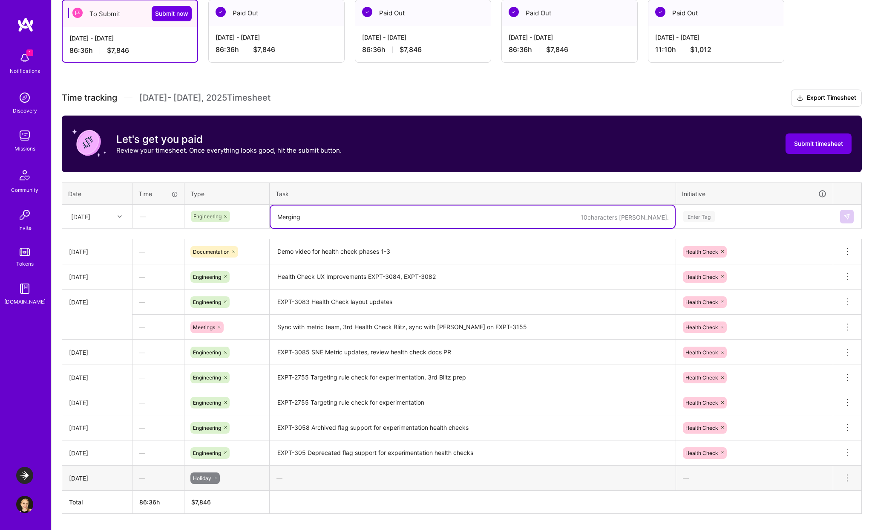
click at [276, 213] on textarea "Merging" at bounding box center [473, 216] width 404 height 23
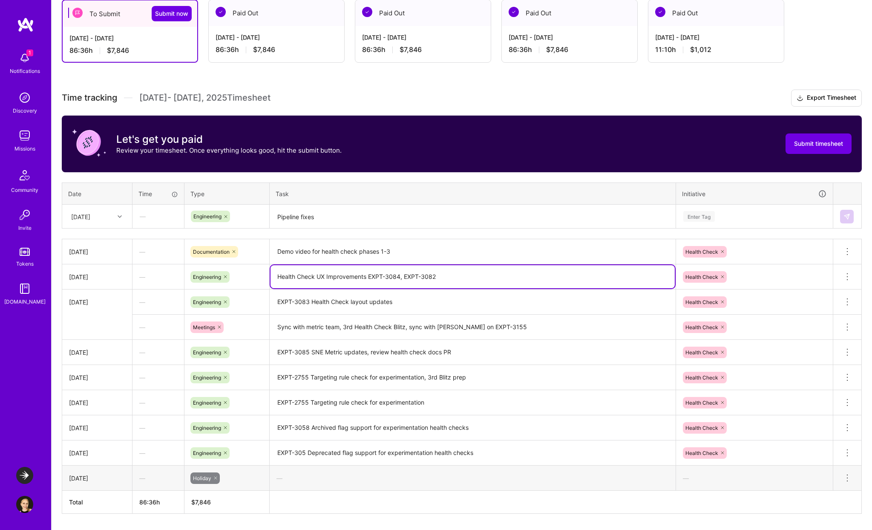
drag, startPoint x: 368, startPoint y: 274, endPoint x: 448, endPoint y: 277, distance: 79.7
click at [448, 277] on textarea "Health Check UX Improvements EXPT-3084, EXPT-3082" at bounding box center [473, 276] width 404 height 23
click at [359, 215] on textarea "Pipeline fixes" at bounding box center [473, 216] width 404 height 23
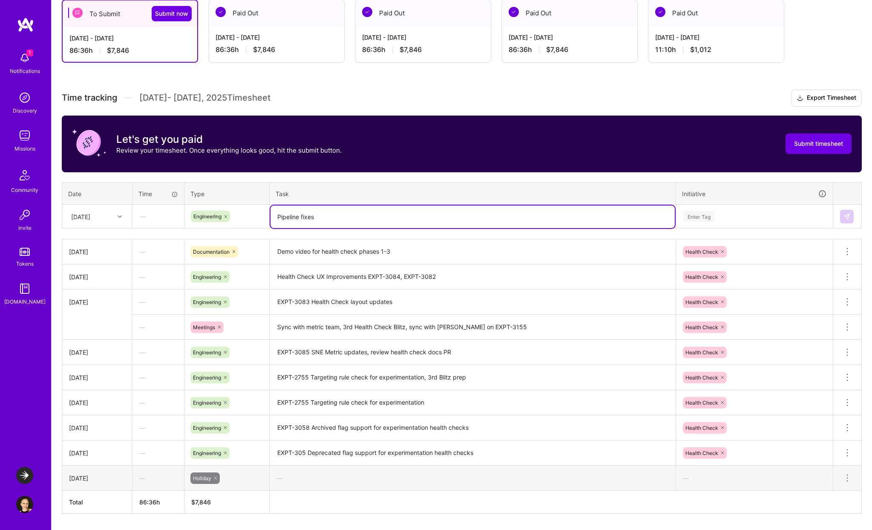
paste textarea "EXPT-3084, EXPT-3082"
type textarea "Pipeline fixes EXPT-3084, EXPT-3082"
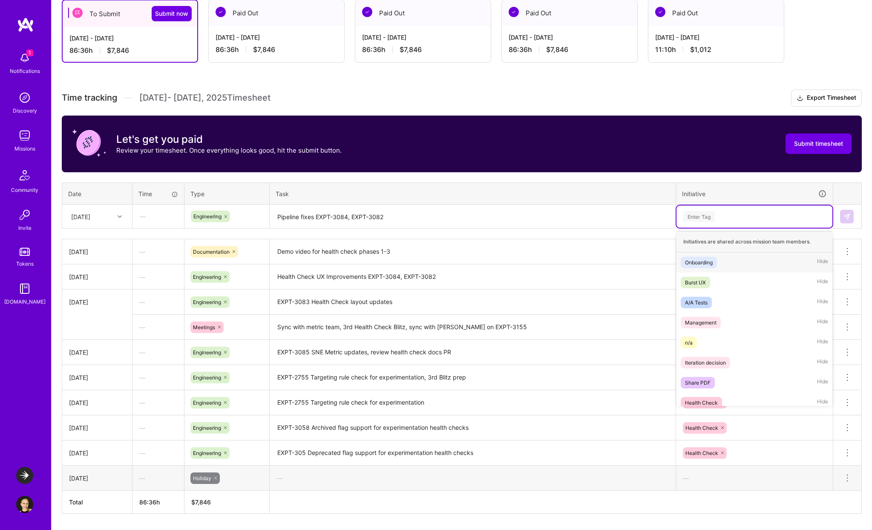
click at [789, 210] on div "Enter Tag" at bounding box center [755, 216] width 156 height 22
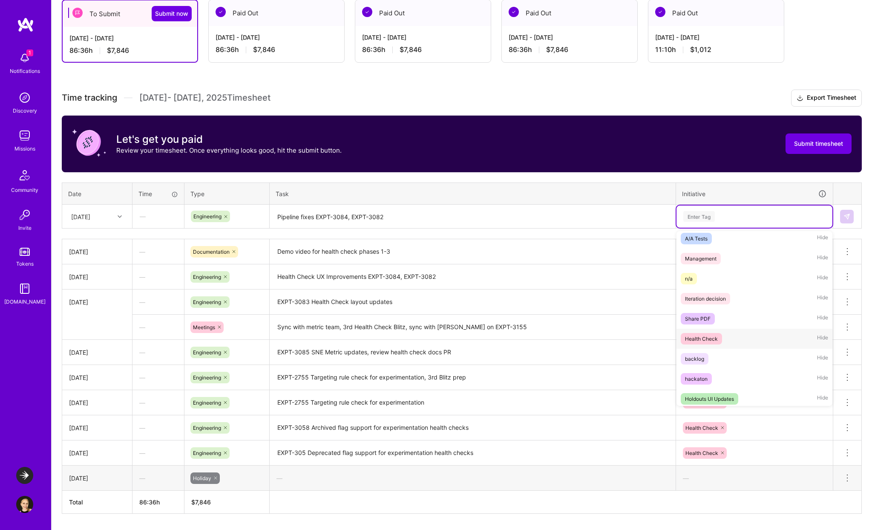
click at [724, 337] on div "Health Check Hide" at bounding box center [755, 338] width 156 height 20
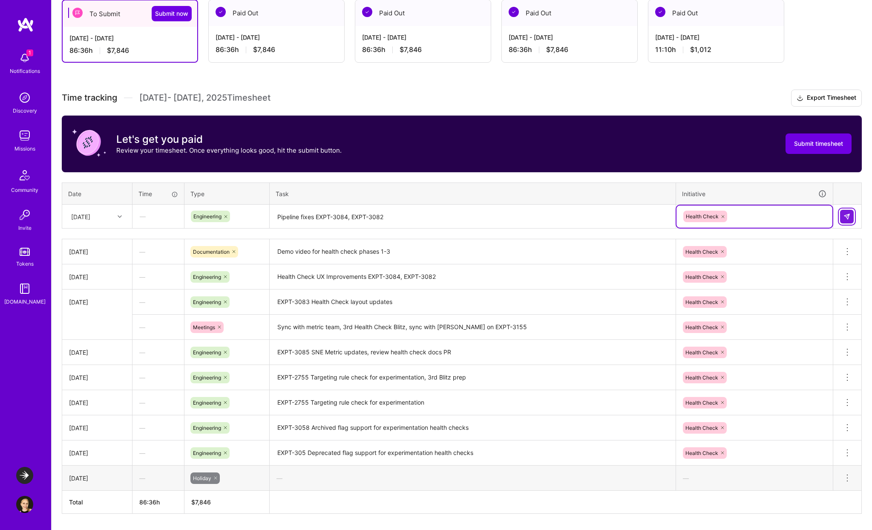
click at [848, 214] on img at bounding box center [847, 216] width 7 height 7
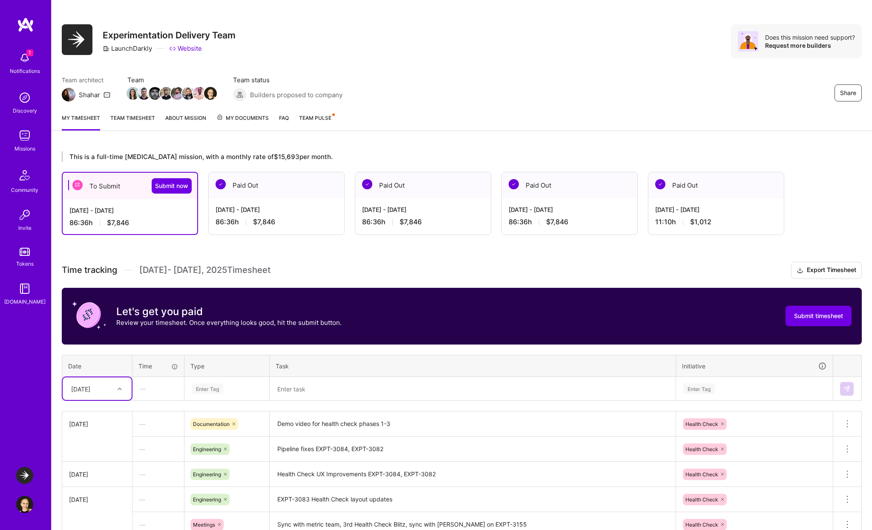
scroll to position [0, 0]
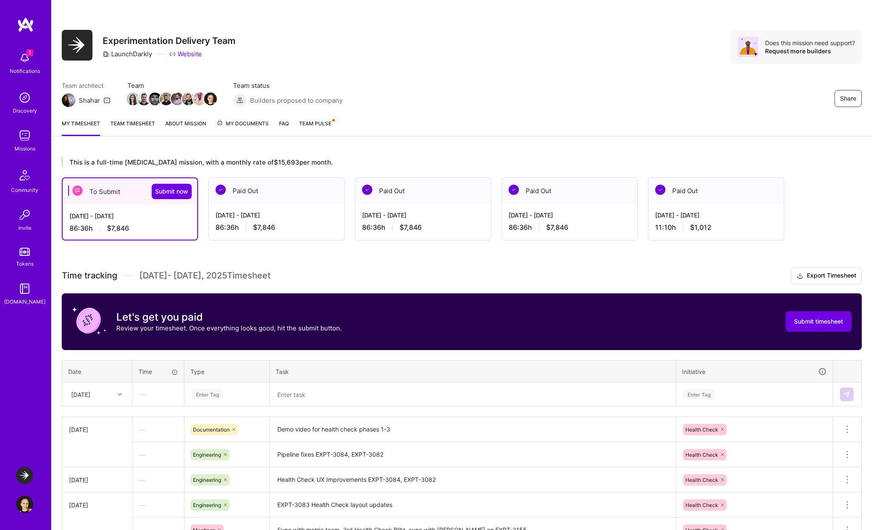
click at [139, 121] on link "Team timesheet" at bounding box center [132, 127] width 45 height 17
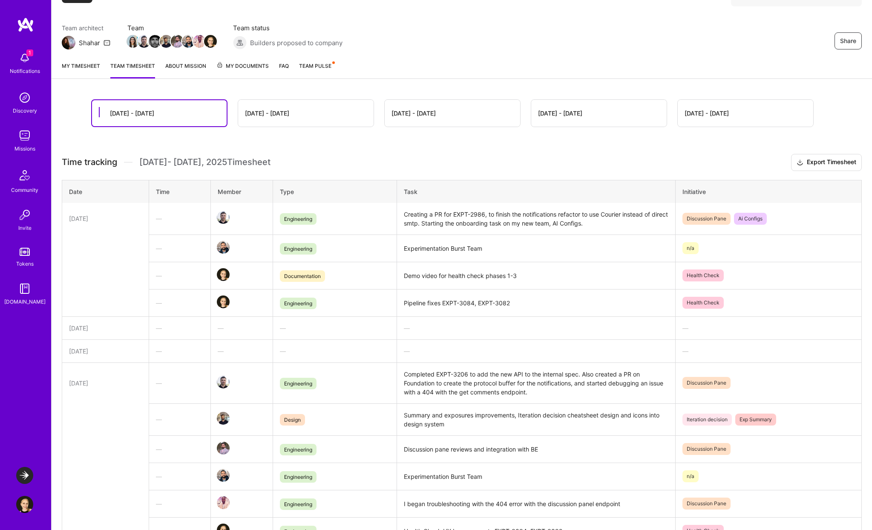
scroll to position [70, 0]
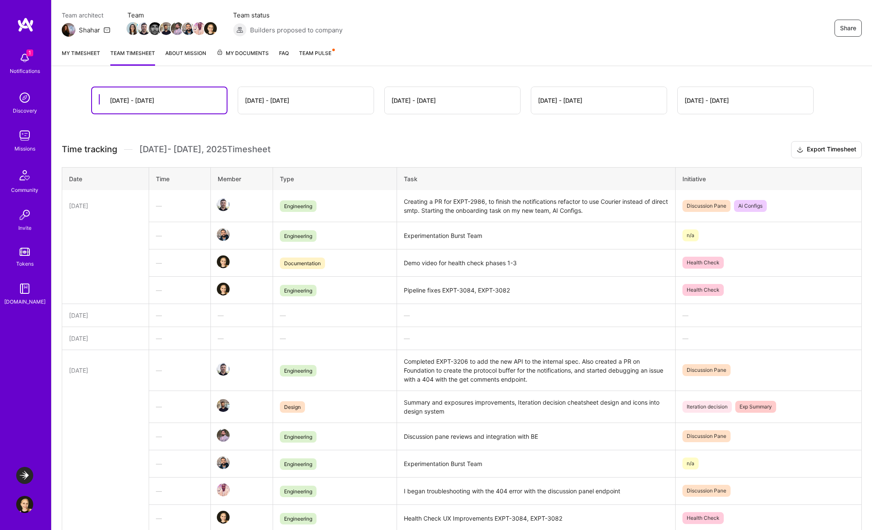
click at [323, 53] on span "Team Pulse" at bounding box center [315, 53] width 32 height 6
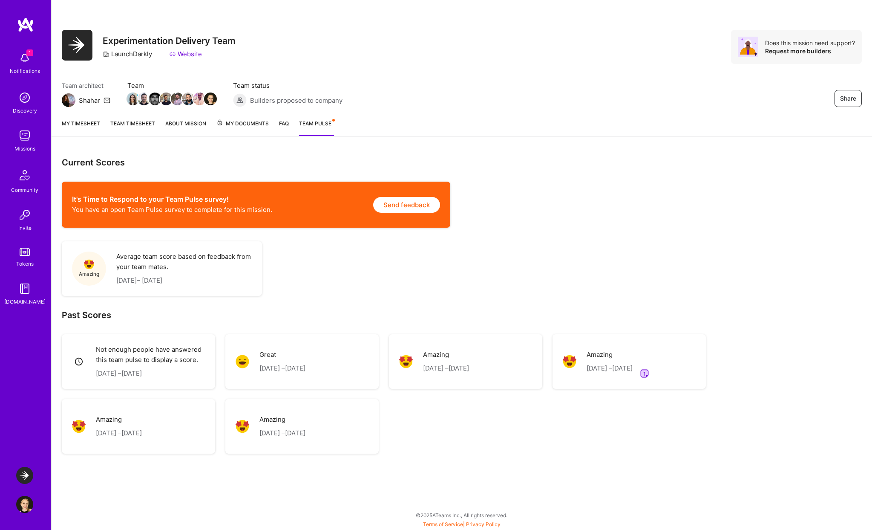
click at [146, 127] on link "Team timesheet" at bounding box center [132, 127] width 45 height 17
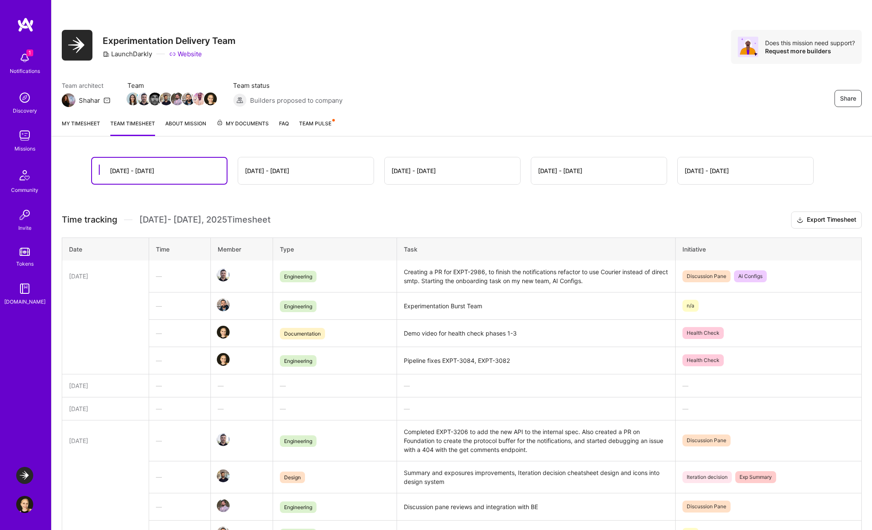
click at [76, 126] on link "My timesheet" at bounding box center [81, 127] width 38 height 17
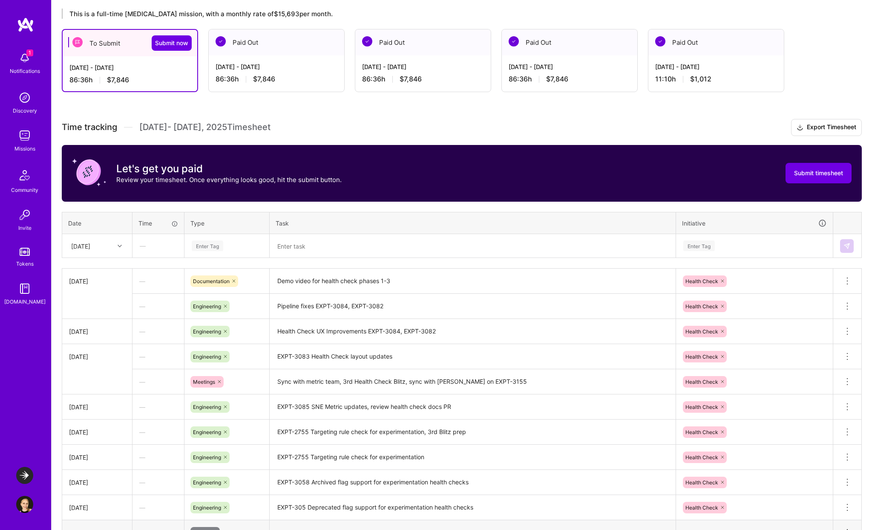
scroll to position [148, 0]
click at [122, 248] on div at bounding box center [120, 246] width 13 height 11
click at [96, 381] on div "[DATE]" at bounding box center [97, 377] width 69 height 16
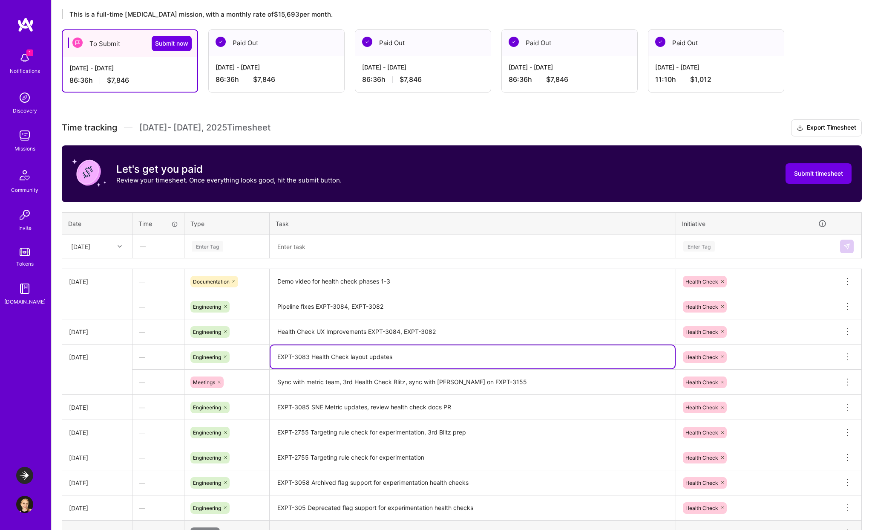
drag, startPoint x: 392, startPoint y: 357, endPoint x: 277, endPoint y: 353, distance: 115.1
click at [277, 353] on textarea "EXPT-3083 Health Check layout updates" at bounding box center [473, 356] width 404 height 23
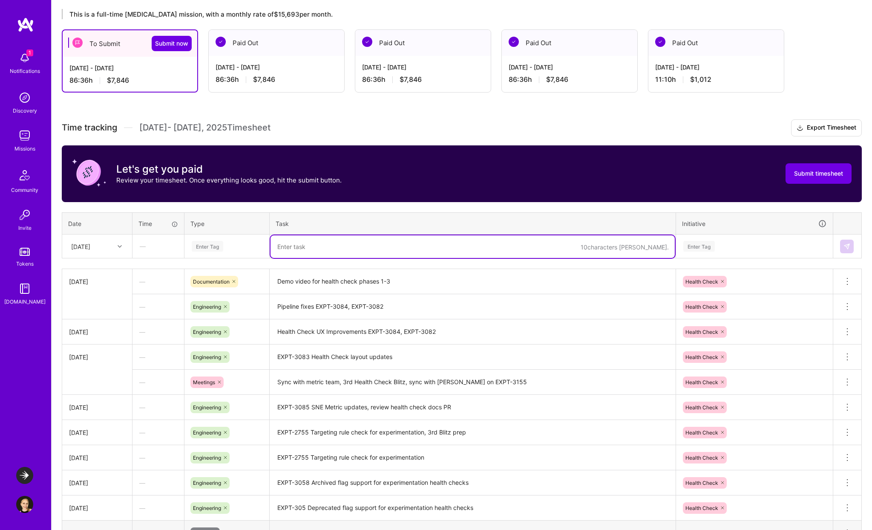
click at [320, 249] on textarea at bounding box center [473, 246] width 404 height 23
paste textarea "EXPT-3083 Health Check layout updates"
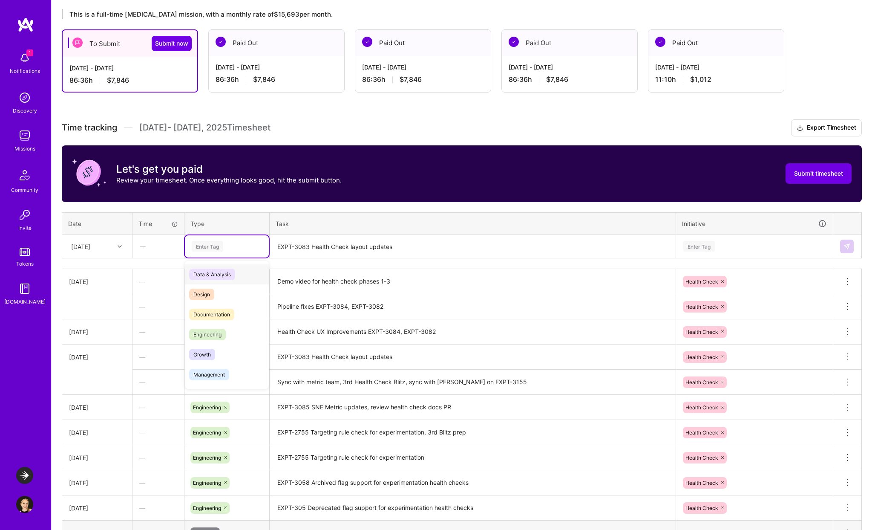
click at [199, 243] on div "Enter Tag" at bounding box center [208, 245] width 32 height 13
click at [225, 334] on span "Engineering" at bounding box center [207, 334] width 37 height 12
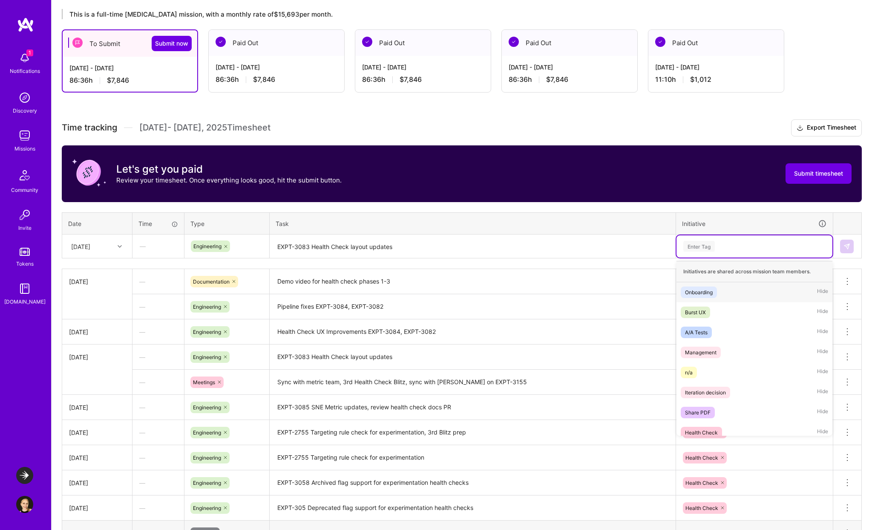
click at [713, 248] on div "Enter Tag" at bounding box center [699, 245] width 32 height 13
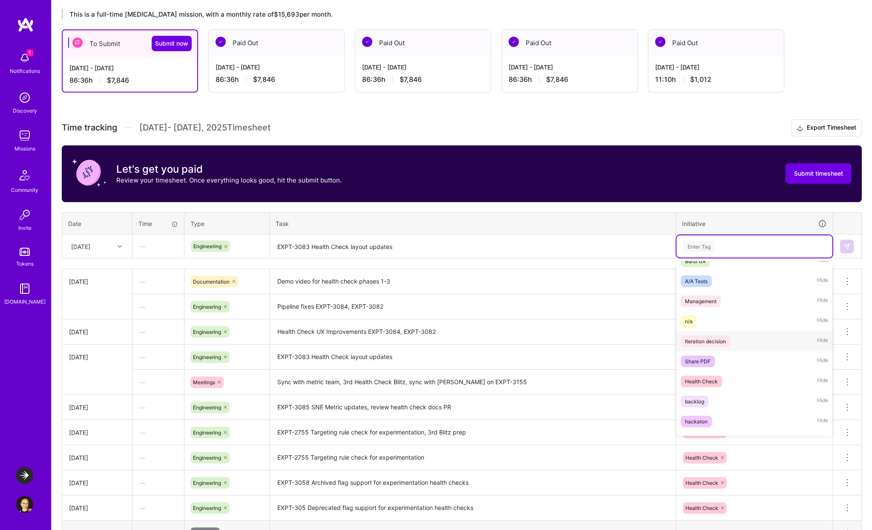
scroll to position [57, 0]
click at [713, 375] on div "Health Check" at bounding box center [701, 375] width 33 height 9
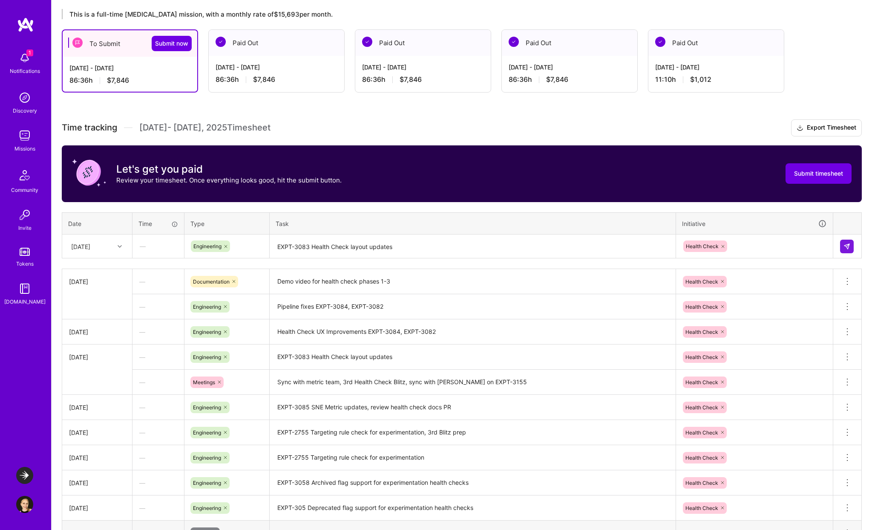
click at [540, 250] on textarea "EXPT-3083 Health Check layout updates" at bounding box center [473, 246] width 404 height 23
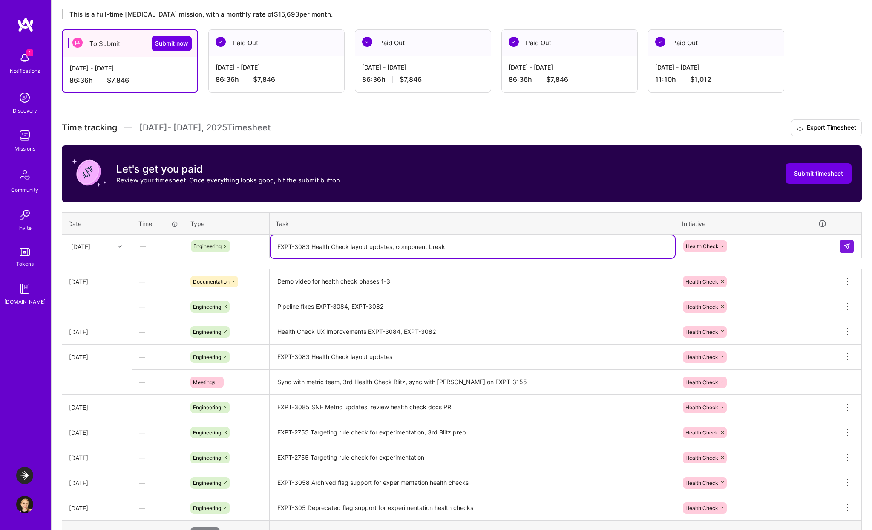
click at [433, 251] on textarea "EXPT-3083 Health Check layout updates, component break" at bounding box center [473, 246] width 404 height 23
drag, startPoint x: 398, startPoint y: 246, endPoint x: 351, endPoint y: 244, distance: 46.1
click at [351, 244] on textarea "EXPT-3083 Health Check layout updates, component destructuring" at bounding box center [473, 246] width 404 height 23
click at [374, 246] on textarea "EXPT-3083 Health Check layout updates, component destructuring" at bounding box center [473, 246] width 404 height 23
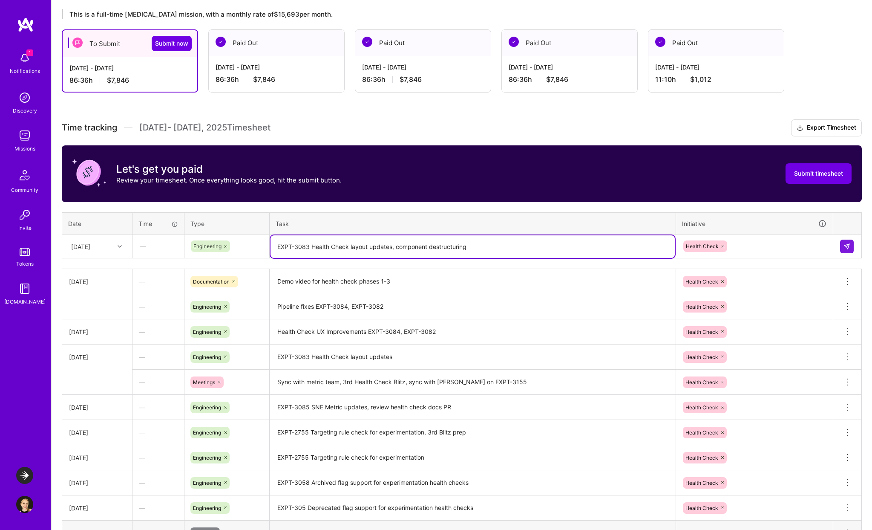
click at [374, 246] on textarea "EXPT-3083 Health Check layout updates, component destructuring" at bounding box center [473, 246] width 404 height 23
click at [460, 249] on textarea "EXPT-3083 Health Check layout component destructuring" at bounding box center [473, 246] width 404 height 23
type textarea "EXPT-3083 Health Check layout component destructuring"
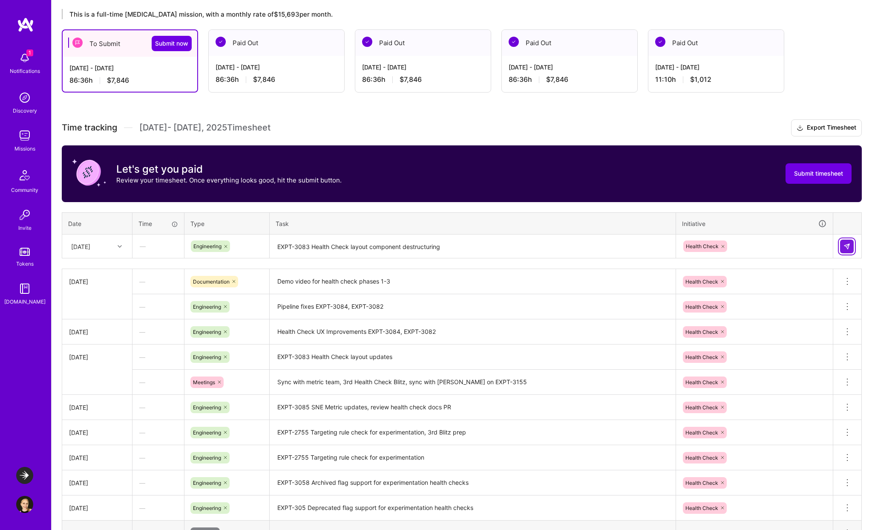
click at [847, 248] on img at bounding box center [847, 246] width 7 height 7
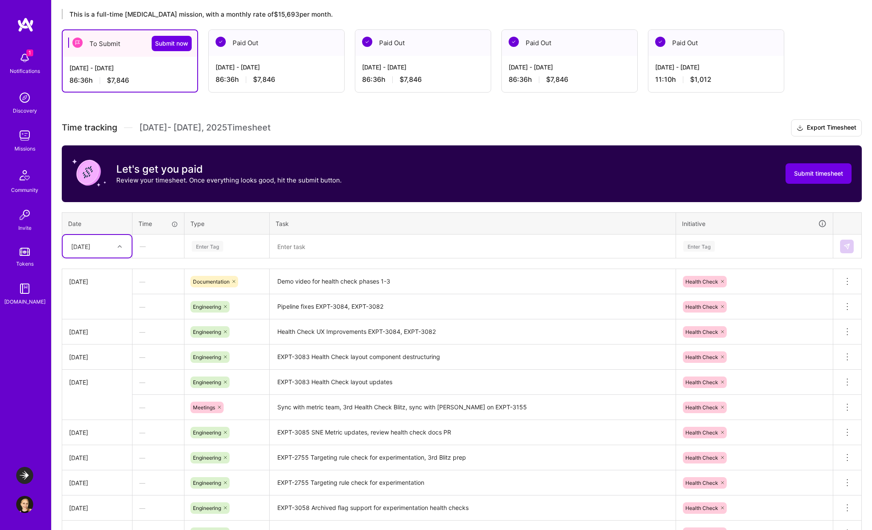
click at [116, 244] on div at bounding box center [120, 246] width 13 height 11
click at [94, 320] on div "[DATE]" at bounding box center [97, 316] width 69 height 16
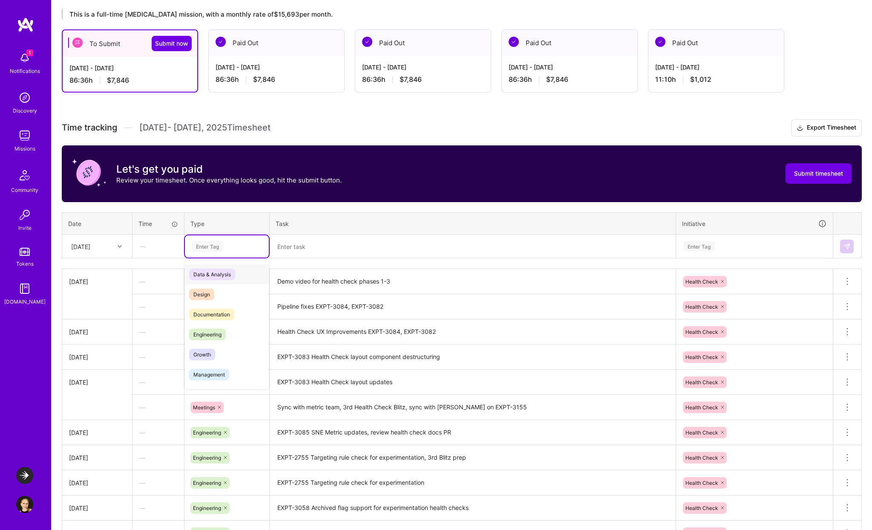
click at [237, 244] on div "Enter Tag" at bounding box center [227, 246] width 72 height 11
click at [214, 339] on span "Engineering" at bounding box center [207, 334] width 37 height 12
click at [316, 251] on textarea at bounding box center [473, 246] width 404 height 23
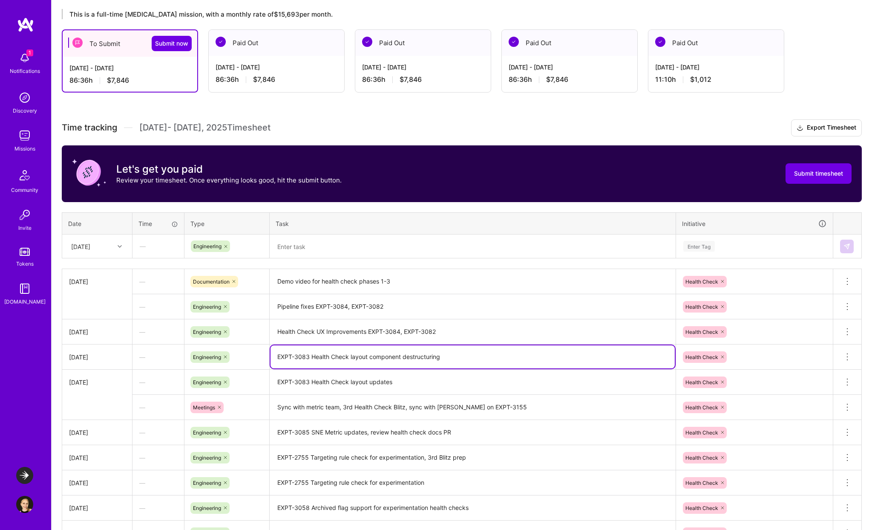
drag, startPoint x: 458, startPoint y: 356, endPoint x: 274, endPoint y: 358, distance: 183.6
click at [274, 358] on textarea "EXPT-3083 Health Check layout component destructuring" at bounding box center [473, 356] width 404 height 23
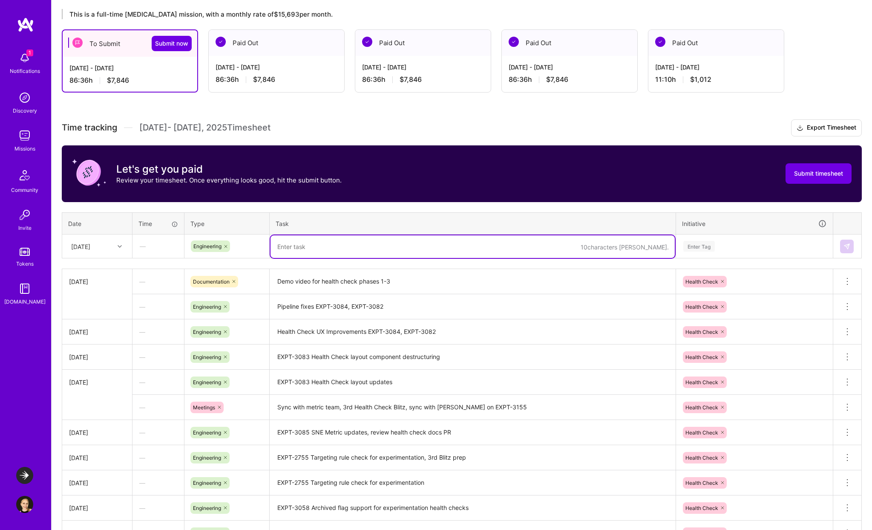
click at [298, 248] on textarea at bounding box center [473, 246] width 404 height 23
paste textarea "EXPT-3083 Health Check layout component destructuring"
drag, startPoint x: 351, startPoint y: 245, endPoint x: 491, endPoint y: 248, distance: 140.2
click at [491, 248] on textarea "EXPT-3083 Health Check layout component destructuring" at bounding box center [473, 246] width 404 height 23
click at [314, 245] on textarea "EXPT-3083 Health Check layout component destructuring" at bounding box center [473, 246] width 404 height 23
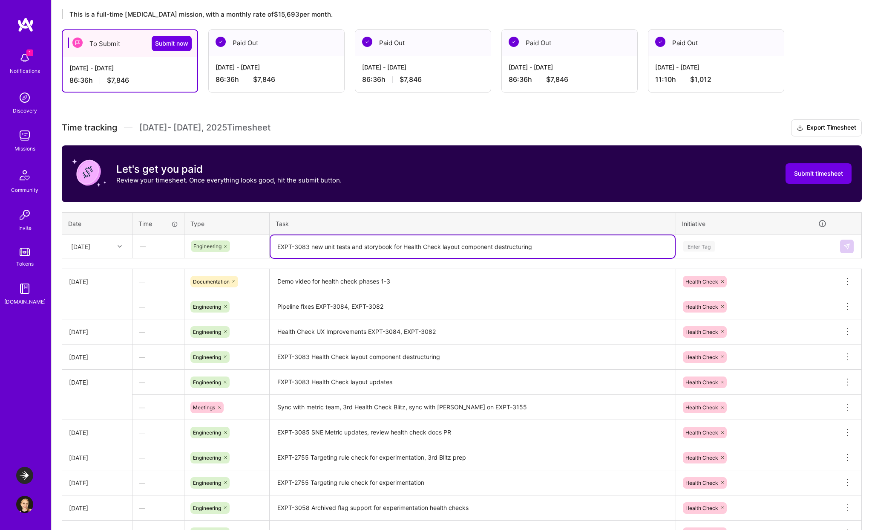
drag, startPoint x: 464, startPoint y: 245, endPoint x: 537, endPoint y: 246, distance: 72.9
click at [537, 246] on textarea "EXPT-3083 new unit tests and storybook for Health Check layout component destru…" at bounding box center [473, 246] width 404 height 23
click at [527, 246] on textarea "EXPT-3083 new unit tests and storybook for Health Check layout component destru…" at bounding box center [473, 246] width 404 height 23
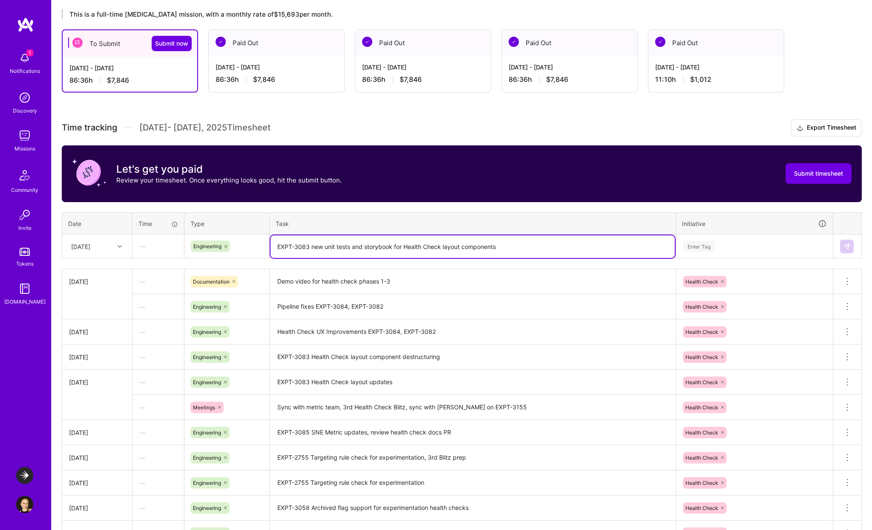
type textarea "EXPT-3083 new unit tests and storybook for Health Check layout components"
click at [701, 252] on div "Enter Tag" at bounding box center [755, 246] width 156 height 22
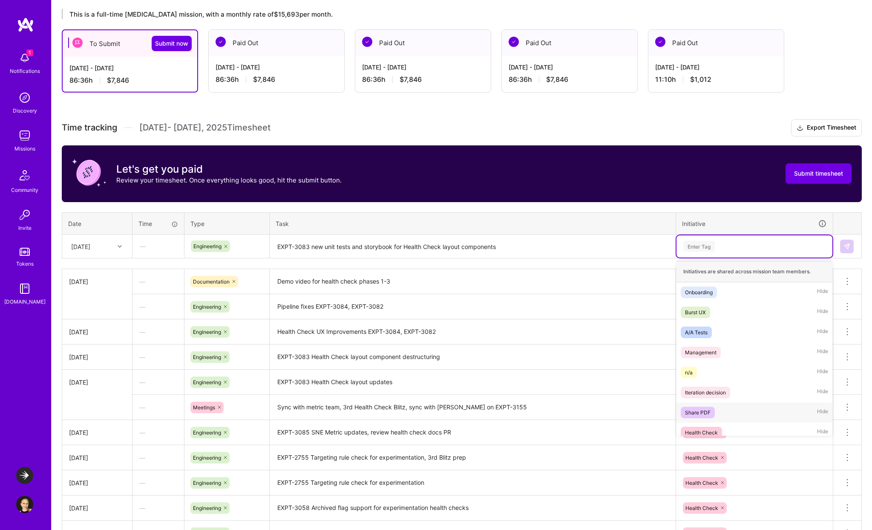
scroll to position [33, 0]
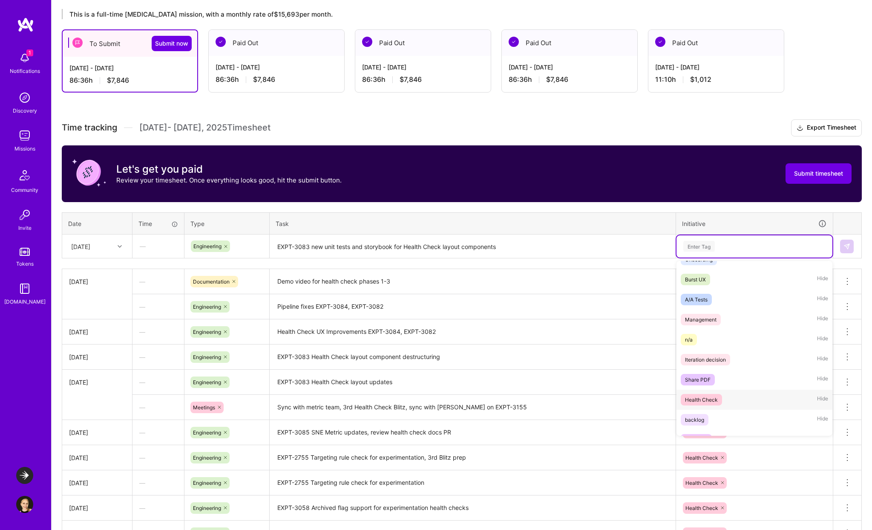
click at [720, 398] on span "Health Check" at bounding box center [701, 400] width 41 height 12
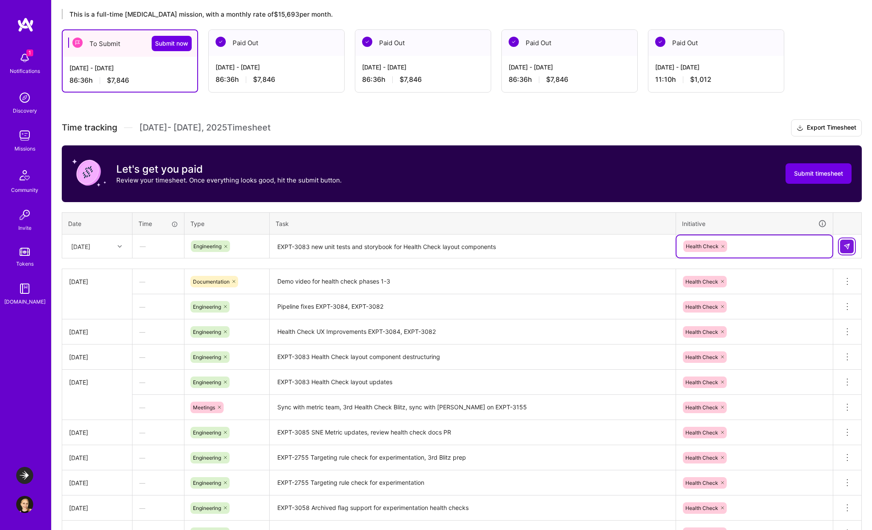
click at [849, 241] on button at bounding box center [847, 246] width 14 height 14
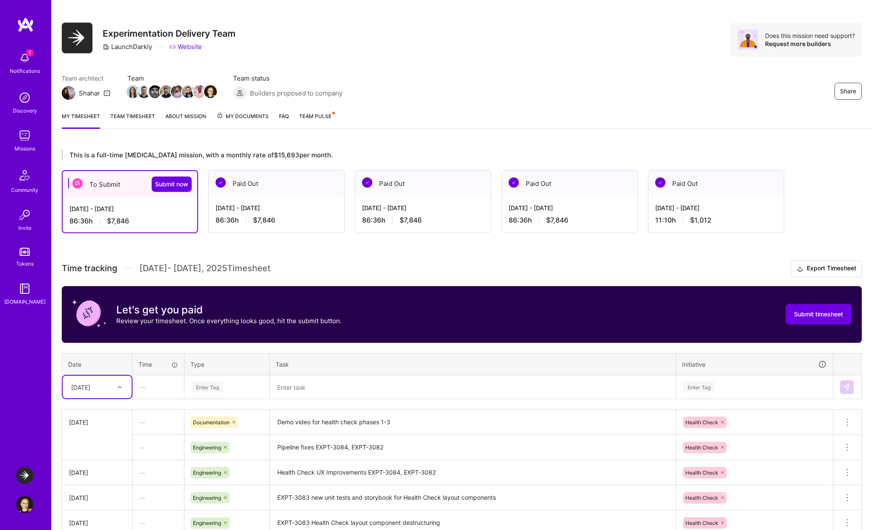
scroll to position [0, 0]
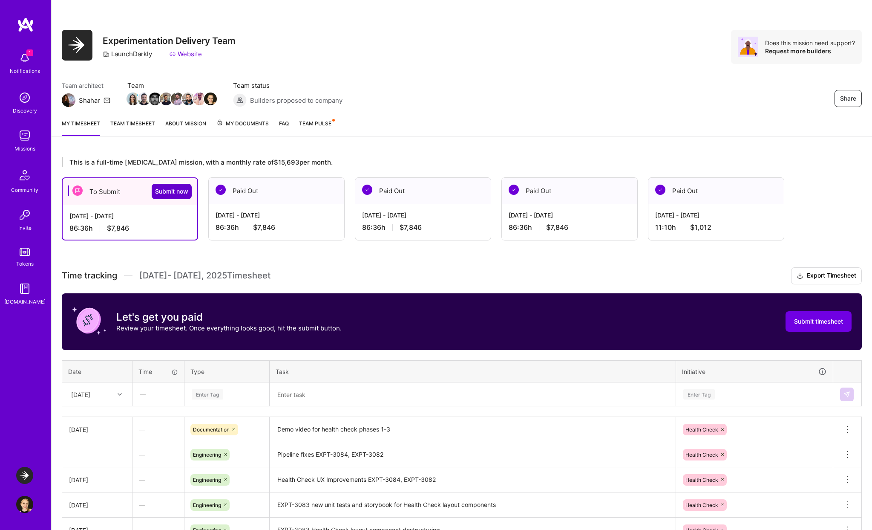
click at [174, 186] on button "Submit now" at bounding box center [172, 191] width 40 height 15
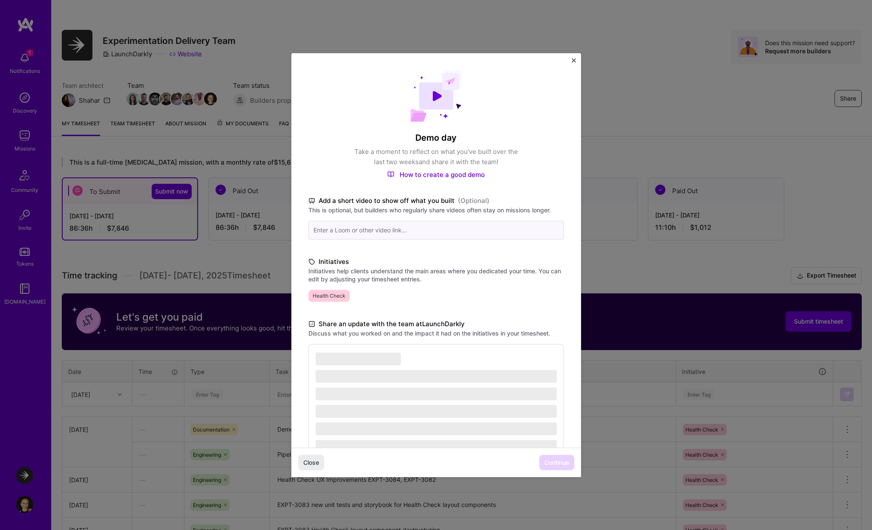
click at [413, 231] on input at bounding box center [436, 229] width 256 height 19
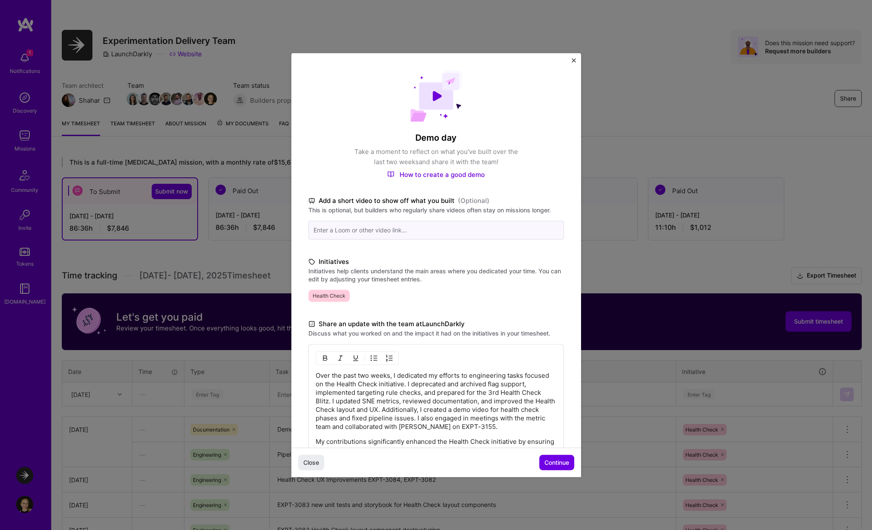
click at [484, 224] on input at bounding box center [436, 229] width 256 height 19
paste input "[URL][DOMAIN_NAME]"
type input "[URL][DOMAIN_NAME]"
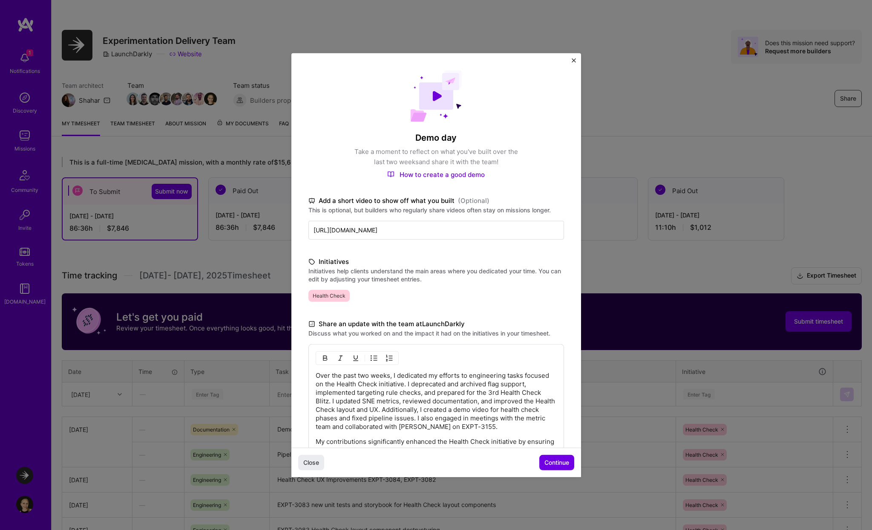
click at [447, 271] on label "Initiatives help clients understand the main areas where you dedicated your tim…" at bounding box center [436, 274] width 256 height 16
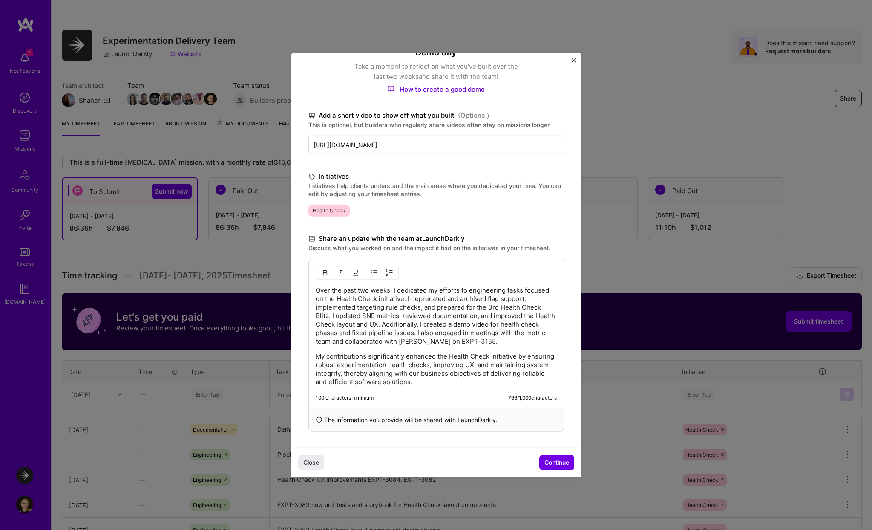
scroll to position [86, 0]
drag, startPoint x: 469, startPoint y: 290, endPoint x: 461, endPoint y: 301, distance: 13.5
click at [461, 301] on p "Over the past two weeks, I dedicated my efforts to engineering tasks focused on…" at bounding box center [436, 315] width 241 height 60
click at [486, 287] on p "Over the past two weeks, I dedicated my efforts to engineering tasks focused on…" at bounding box center [436, 315] width 241 height 60
drag, startPoint x: 525, startPoint y: 288, endPoint x: 403, endPoint y: 299, distance: 123.2
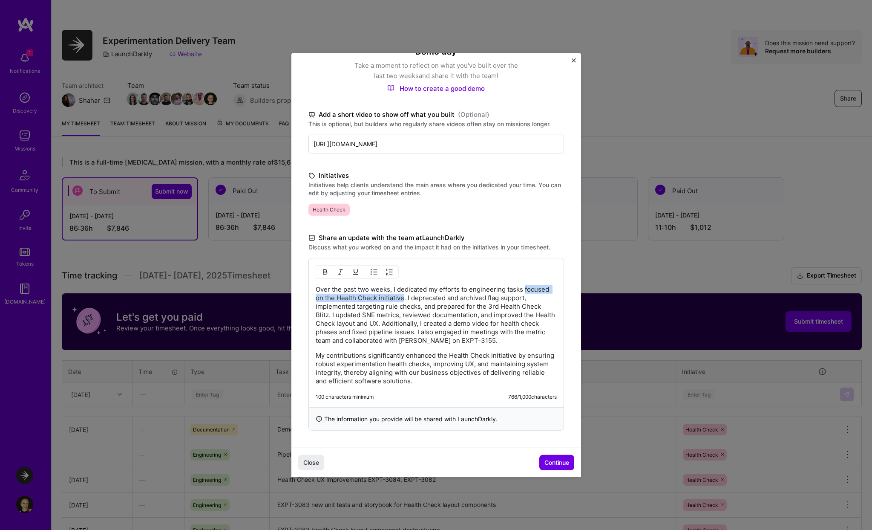
click at [403, 300] on p "Over the past two weeks, I dedicated my efforts to engineering tasks focused on…" at bounding box center [436, 315] width 241 height 60
drag, startPoint x: 490, startPoint y: 297, endPoint x: 434, endPoint y: 297, distance: 56.2
click at [434, 297] on p "Over the past two weeks, I dedicated my efforts to engineering tasks on complet…" at bounding box center [436, 315] width 241 height 60
click at [438, 297] on p "Over the past two weeks, I dedicated my efforts to engineering tasks on complet…" at bounding box center [436, 315] width 241 height 60
click at [435, 298] on p "Over the past two weeks, I dedicated my efforts to engineering tasks on complet…" at bounding box center [436, 315] width 241 height 60
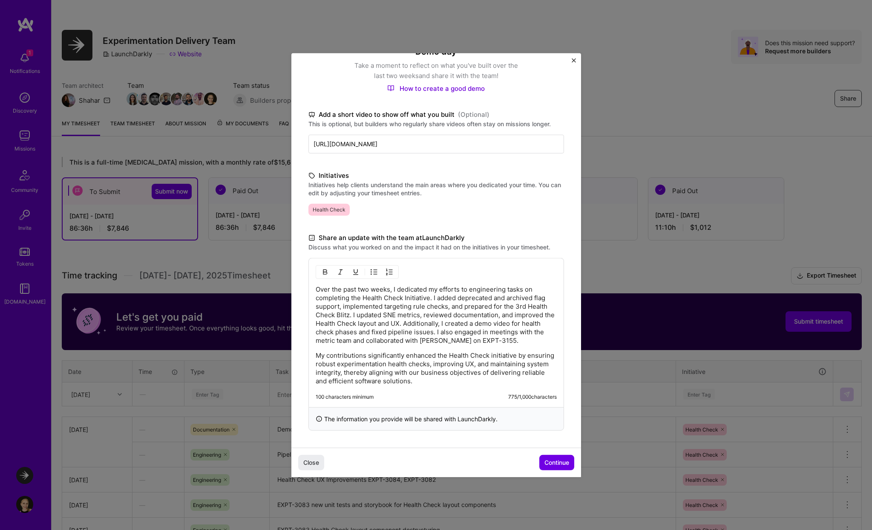
click at [459, 298] on p "Over the past two weeks, I dedicated my efforts to engineering tasks on complet…" at bounding box center [436, 315] width 241 height 60
drag, startPoint x: 436, startPoint y: 306, endPoint x: 482, endPoint y: 310, distance: 46.2
click at [482, 310] on p "Over the past two weeks, I dedicated my efforts to engineering tasks on complet…" at bounding box center [436, 315] width 241 height 60
click at [462, 297] on p "Over the past two weeks, I dedicated my efforts to engineering tasks on complet…" at bounding box center [436, 315] width 241 height 60
drag, startPoint x: 460, startPoint y: 308, endPoint x: 444, endPoint y: 322, distance: 20.6
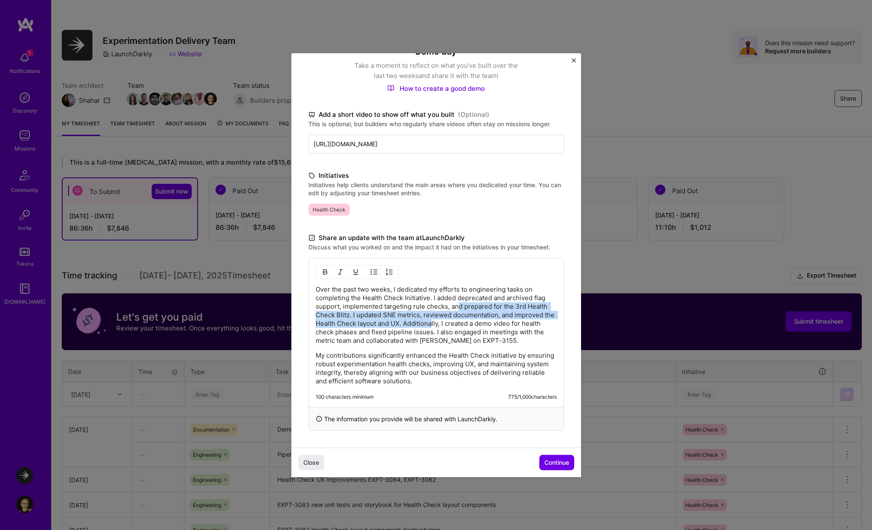
click at [444, 322] on p "Over the past two weeks, I dedicated my efforts to engineering tasks on complet…" at bounding box center [436, 315] width 241 height 60
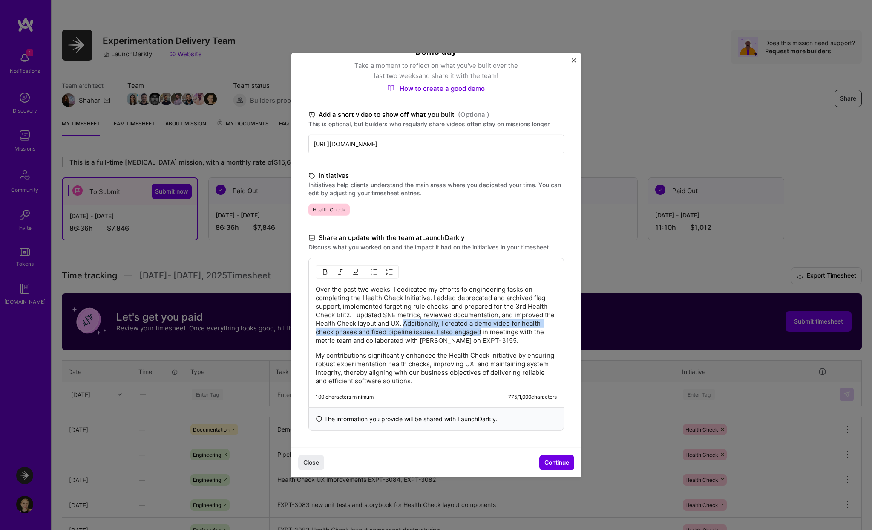
drag, startPoint x: 415, startPoint y: 324, endPoint x: 480, endPoint y: 332, distance: 64.8
click at [480, 332] on p "Over the past two weeks, I dedicated my efforts to engineering tasks on complet…" at bounding box center [436, 315] width 241 height 60
click at [426, 341] on p "Over the past two weeks, I dedicated my efforts to engineering tasks on complet…" at bounding box center [436, 315] width 241 height 60
drag, startPoint x: 433, startPoint y: 331, endPoint x: 357, endPoint y: 330, distance: 75.8
click at [357, 330] on p "Over the past two weeks, I dedicated my efforts to engineering tasks on complet…" at bounding box center [436, 315] width 241 height 60
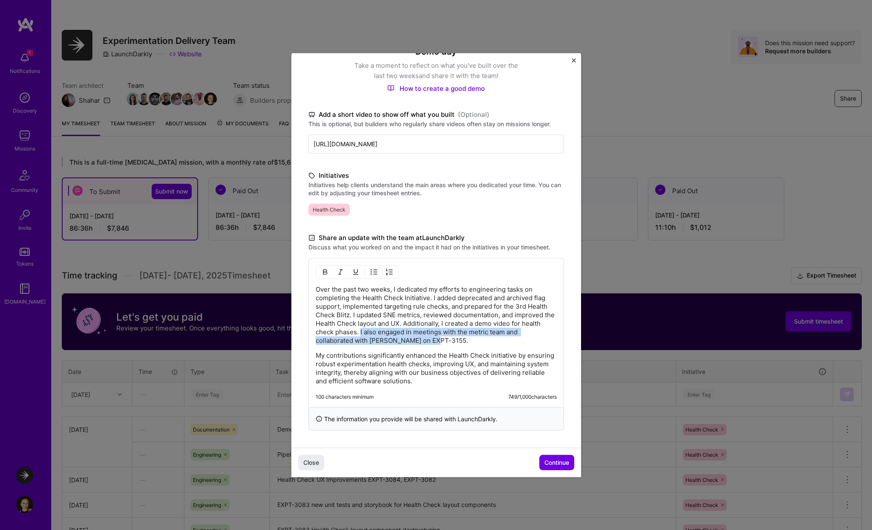
drag, startPoint x: 360, startPoint y: 331, endPoint x: 442, endPoint y: 336, distance: 82.4
click at [442, 336] on p "Over the past two weeks, I dedicated my efforts to engineering tasks on complet…" at bounding box center [436, 315] width 241 height 60
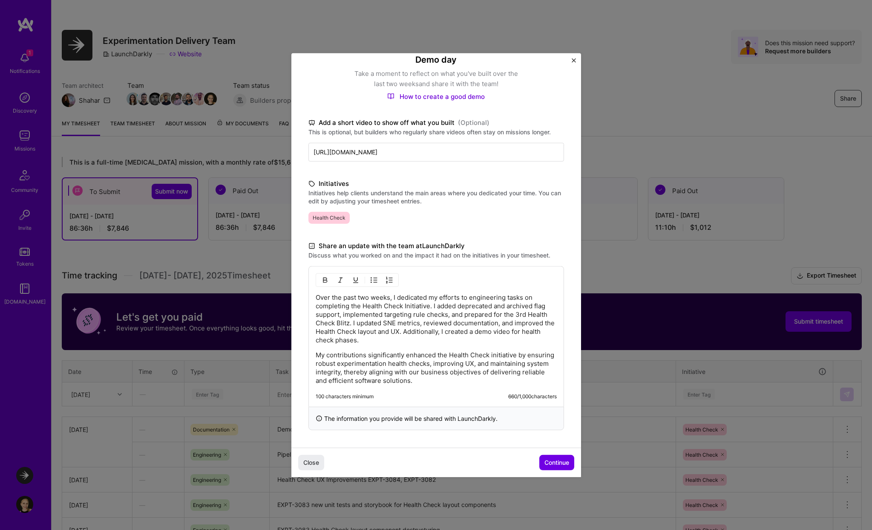
scroll to position [11, 0]
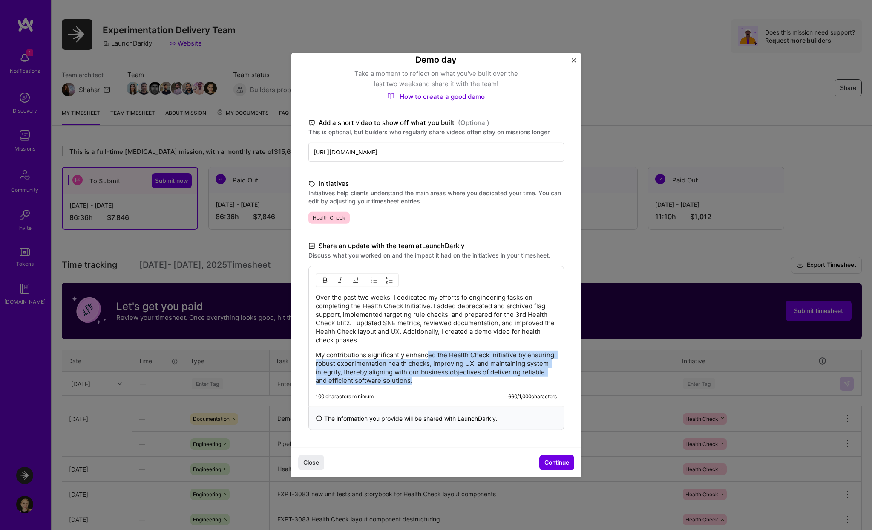
drag, startPoint x: 427, startPoint y: 356, endPoint x: 429, endPoint y: 379, distance: 23.5
click at [429, 379] on p "My contributions significantly enhanced the Health Check initiative by ensuring…" at bounding box center [436, 367] width 241 height 34
drag, startPoint x: 429, startPoint y: 379, endPoint x: 423, endPoint y: 364, distance: 15.9
click at [423, 364] on p "My contributions significantly enhanced the Health Check initiative by ensuring…" at bounding box center [436, 367] width 241 height 34
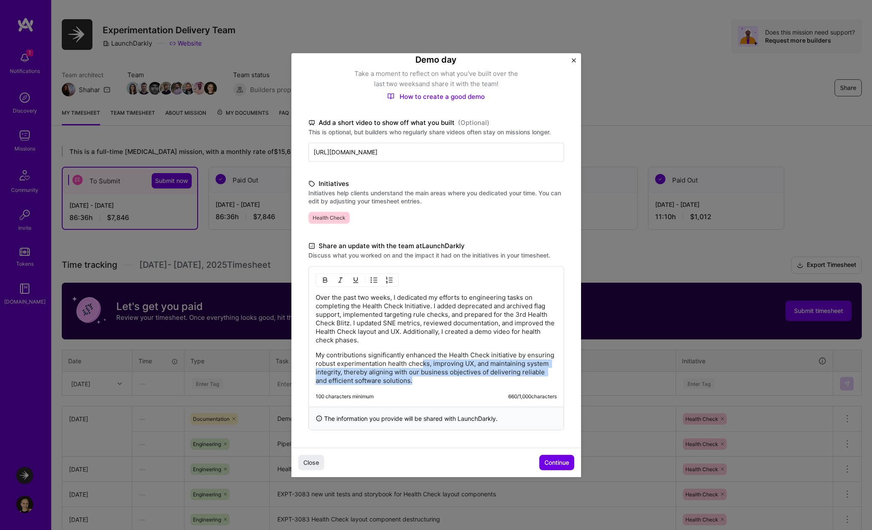
click at [427, 374] on p "My contributions significantly enhanced the Health Check initiative by ensuring…" at bounding box center [436, 367] width 241 height 34
click at [416, 372] on p "My contributions significantly enhanced the Health Check initiative by ensuring…" at bounding box center [436, 367] width 241 height 34
click at [442, 377] on p "My contributions significantly enhanced the Health Check initiative by ensuring…" at bounding box center [436, 367] width 241 height 34
drag, startPoint x: 427, startPoint y: 382, endPoint x: 348, endPoint y: 354, distance: 84.1
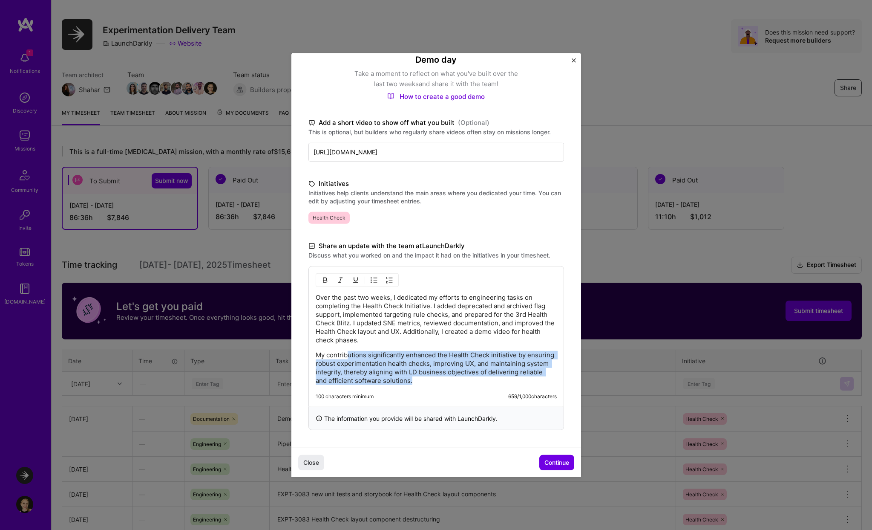
click at [348, 354] on p "My contributions significantly enhanced the Health Check initiative by ensuring…" at bounding box center [436, 367] width 241 height 34
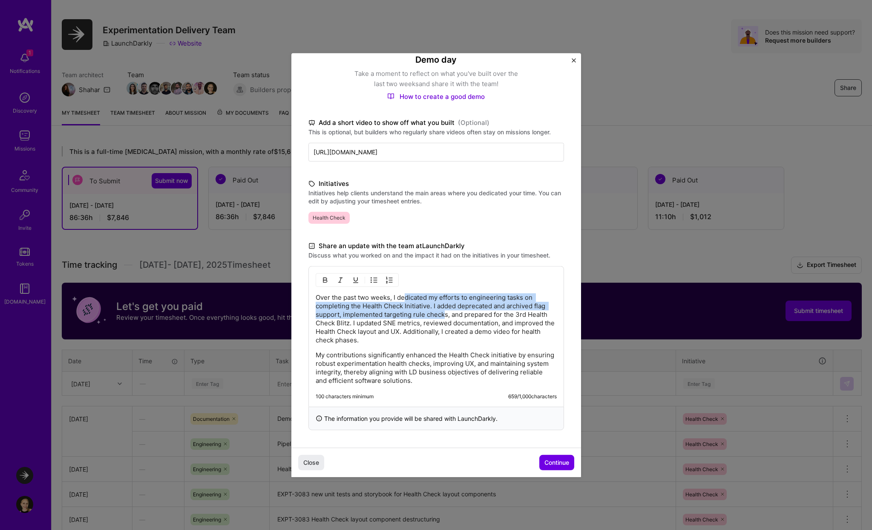
drag, startPoint x: 407, startPoint y: 297, endPoint x: 444, endPoint y: 313, distance: 40.7
click at [444, 313] on p "Over the past two weeks, I dedicated my efforts to engineering tasks on complet…" at bounding box center [436, 318] width 241 height 51
drag, startPoint x: 472, startPoint y: 296, endPoint x: 534, endPoint y: 296, distance: 62.6
click at [535, 296] on p "Over the past two weeks, I dedicated my efforts to engineering tasks on complet…" at bounding box center [436, 318] width 241 height 51
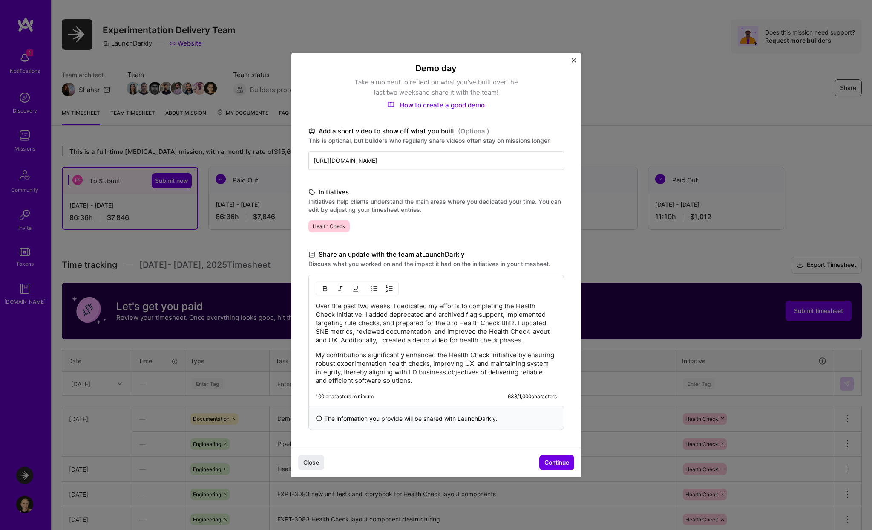
click at [501, 307] on p "Over the past two weeks, I dedicated my efforts to completing the Health Check …" at bounding box center [436, 322] width 241 height 43
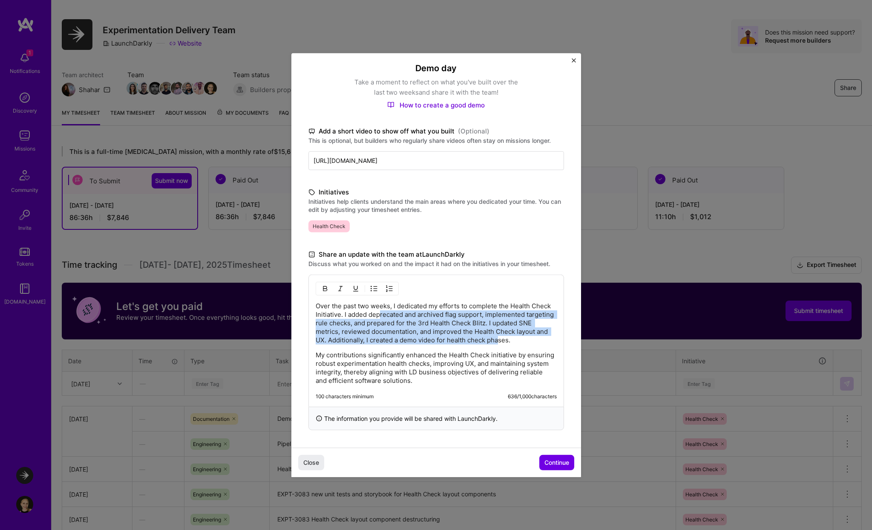
drag, startPoint x: 379, startPoint y: 315, endPoint x: 501, endPoint y: 339, distance: 123.8
click at [501, 339] on p "Over the past two weeks, I dedicated my efforts to complete the Health Check In…" at bounding box center [436, 322] width 241 height 43
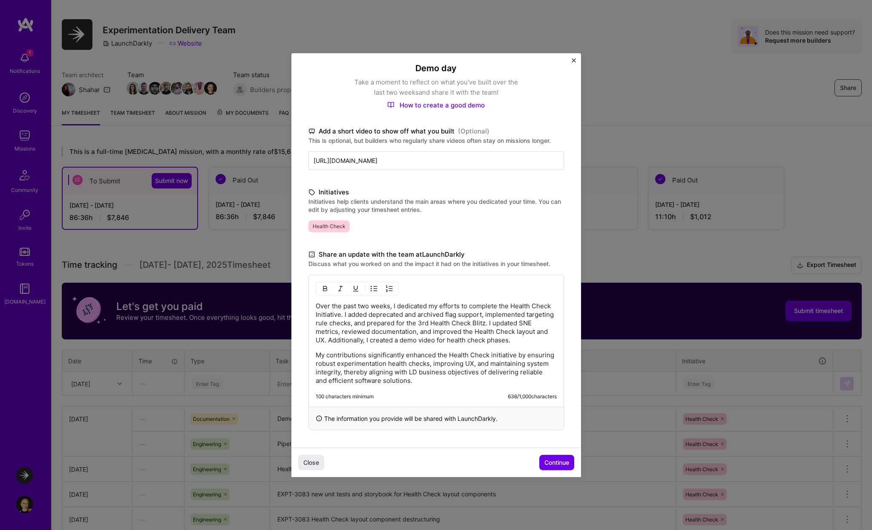
click at [521, 340] on p "Over the past two weeks, I dedicated my efforts to complete the Health Check In…" at bounding box center [436, 322] width 241 height 43
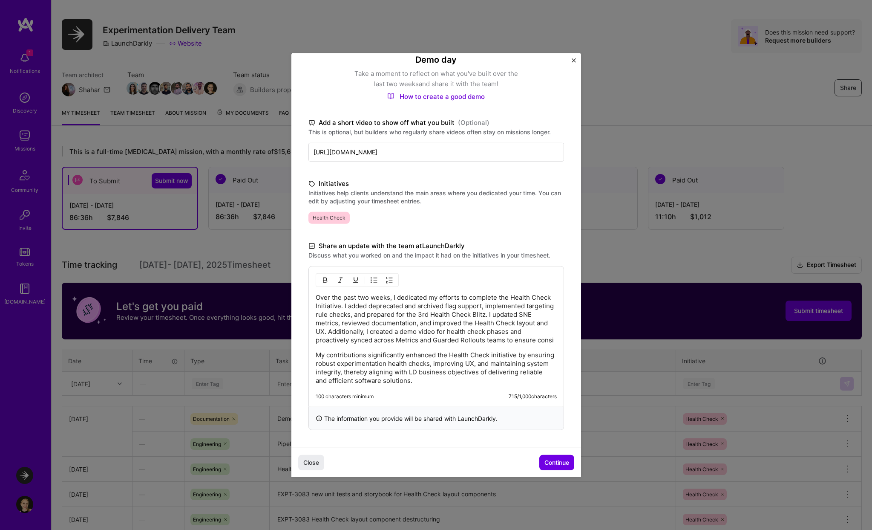
scroll to position [86, 0]
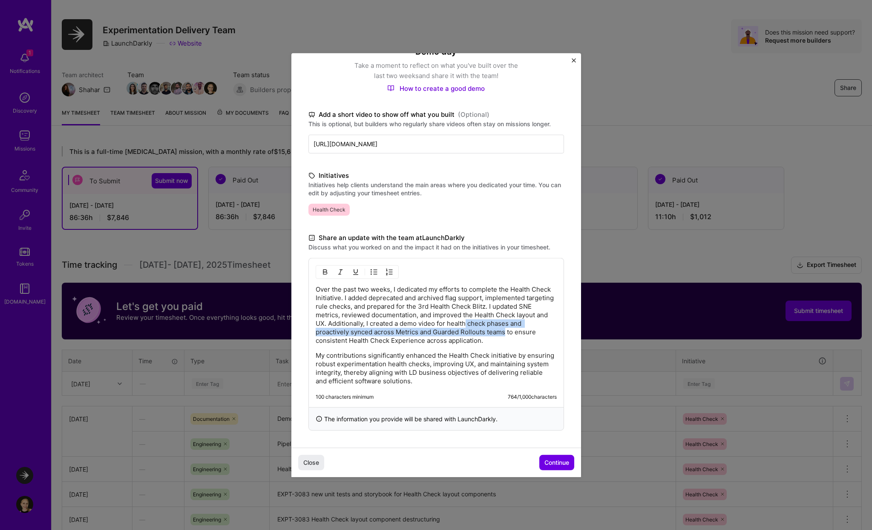
drag, startPoint x: 465, startPoint y: 324, endPoint x: 505, endPoint y: 335, distance: 41.7
click at [505, 335] on p "Over the past two weeks, I dedicated my efforts to complete the Health Check In…" at bounding box center [436, 315] width 241 height 60
click at [501, 340] on p "Over the past two weeks, I dedicated my efforts to complete the Health Check In…" at bounding box center [436, 315] width 241 height 60
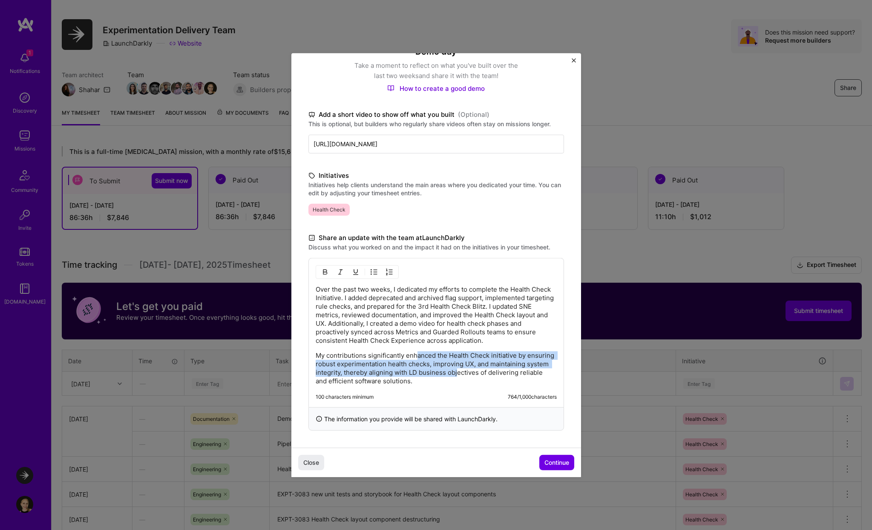
drag, startPoint x: 418, startPoint y: 358, endPoint x: 455, endPoint y: 373, distance: 40.5
click at [455, 373] on p "My contributions significantly enhanced the Health Check initiative by ensuring…" at bounding box center [436, 368] width 241 height 34
drag, startPoint x: 448, startPoint y: 354, endPoint x: 470, endPoint y: 362, distance: 23.0
click at [470, 362] on p "My contributions significantly enhanced the Health Check initiative by ensuring…" at bounding box center [436, 368] width 241 height 34
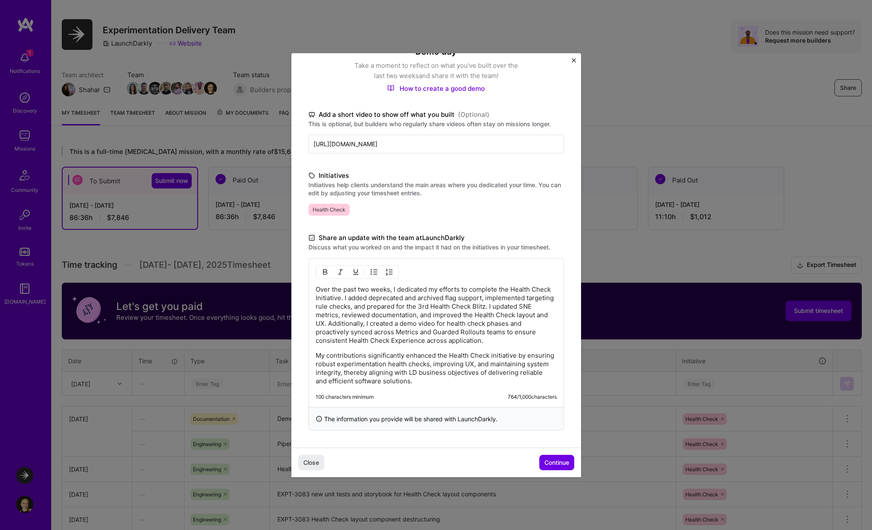
click at [469, 362] on p "My contributions significantly enhanced the Health Check initiative by ensuring…" at bounding box center [436, 368] width 241 height 34
drag, startPoint x: 455, startPoint y: 365, endPoint x: 426, endPoint y: 382, distance: 33.8
click at [426, 382] on p "My contributions significantly enhanced the Health Check initiative by ensuring…" at bounding box center [436, 368] width 241 height 34
click at [426, 381] on p "My contributions significantly enhanced the Health Check initiative by ensuring…" at bounding box center [436, 368] width 241 height 34
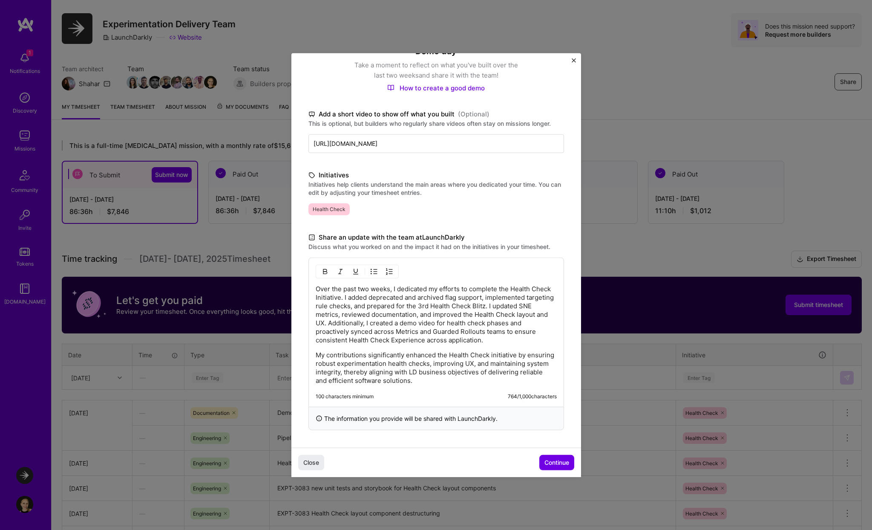
drag, startPoint x: 559, startPoint y: 462, endPoint x: 550, endPoint y: 393, distance: 69.2
click at [549, 393] on div "Demo day Take a moment to reflect on what you've built over the last two weeks …" at bounding box center [436, 206] width 290 height 480
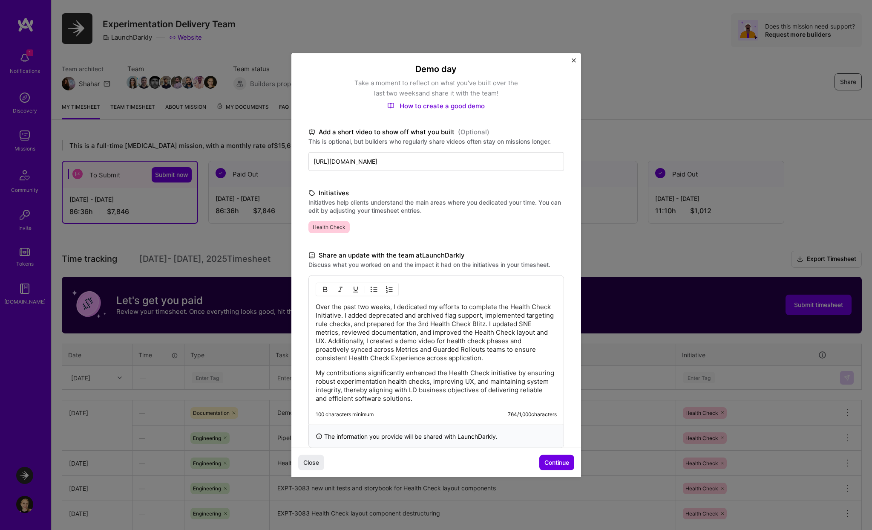
scroll to position [66, 0]
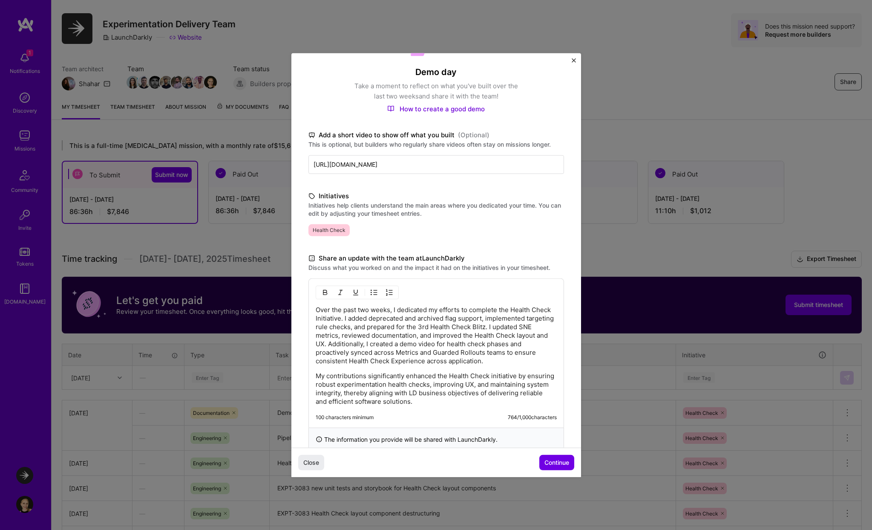
click at [475, 107] on link "How to create a good demo" at bounding box center [436, 108] width 98 height 8
click at [459, 331] on p "Over the past two weeks, I dedicated my efforts to complete the Health Check In…" at bounding box center [436, 335] width 241 height 60
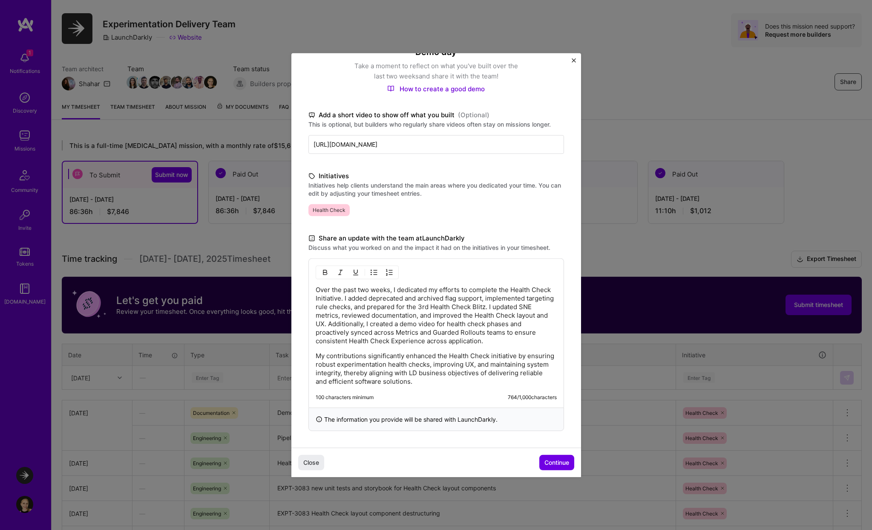
scroll to position [86, 0]
click at [340, 297] on p "Over the past two weeks, I dedicated my efforts to complete the Health Check In…" at bounding box center [436, 314] width 241 height 60
click at [511, 288] on p "Over the past two weeks, I dedicated my efforts to complete the Health Check In…" at bounding box center [436, 314] width 241 height 60
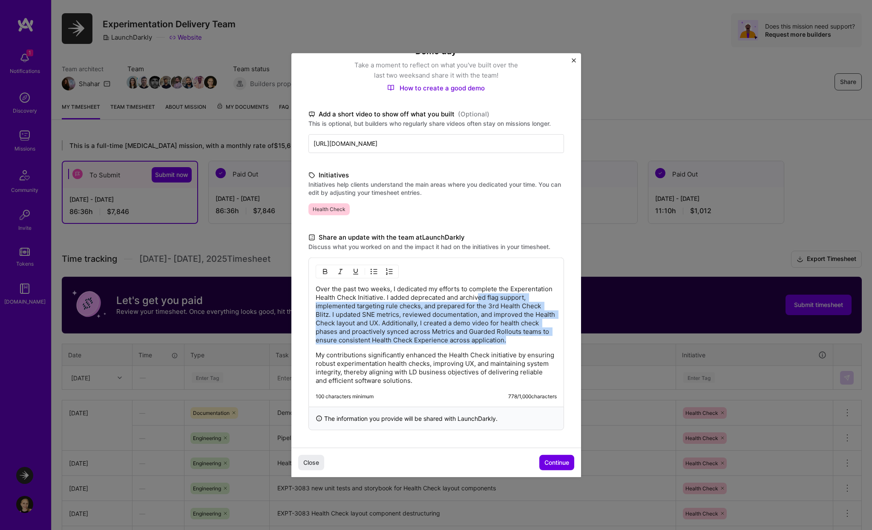
drag, startPoint x: 479, startPoint y: 296, endPoint x: 539, endPoint y: 339, distance: 73.9
click at [539, 339] on p "Over the past two weeks, I dedicated my efforts to complete the Experentation H…" at bounding box center [436, 314] width 241 height 60
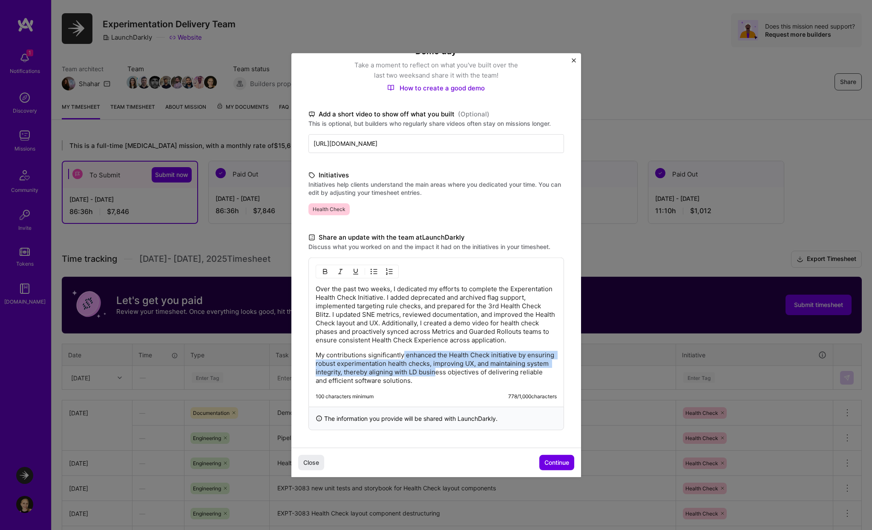
drag, startPoint x: 405, startPoint y: 351, endPoint x: 437, endPoint y: 372, distance: 37.7
click at [437, 372] on p "My contributions significantly enhanced the Health Check initiative by ensuring…" at bounding box center [436, 367] width 241 height 34
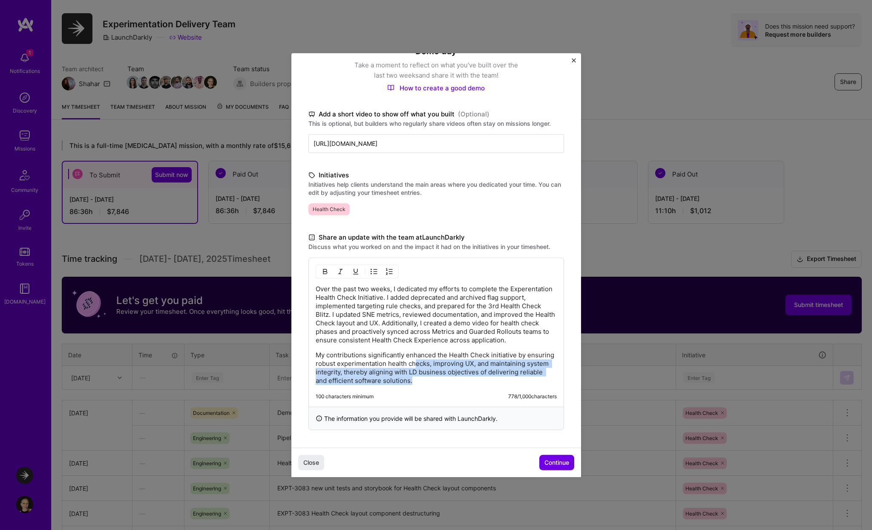
drag, startPoint x: 414, startPoint y: 379, endPoint x: 416, endPoint y: 361, distance: 18.1
click at [416, 361] on p "My contributions significantly enhanced the Health Check initiative by ensuring…" at bounding box center [436, 367] width 241 height 34
click at [483, 378] on p "My contributions significantly enhanced the Health Check initiative by ensuring…" at bounding box center [436, 367] width 241 height 34
drag, startPoint x: 487, startPoint y: 362, endPoint x: 464, endPoint y: 382, distance: 30.2
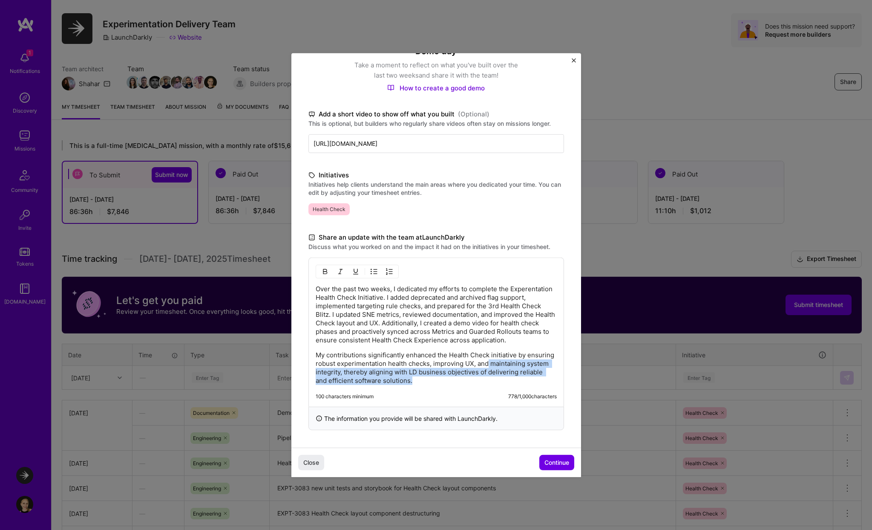
click at [464, 382] on p "My contributions significantly enhanced the Health Check initiative by ensuring…" at bounding box center [436, 367] width 241 height 34
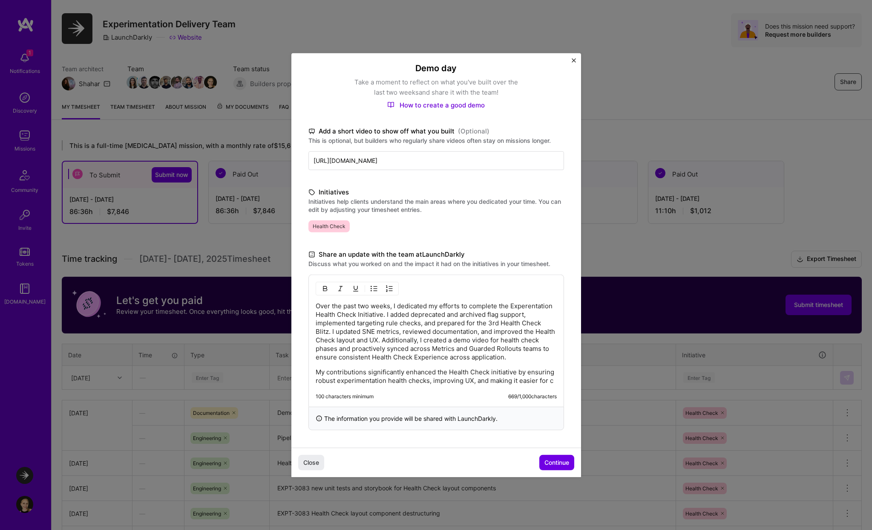
scroll to position [78, 0]
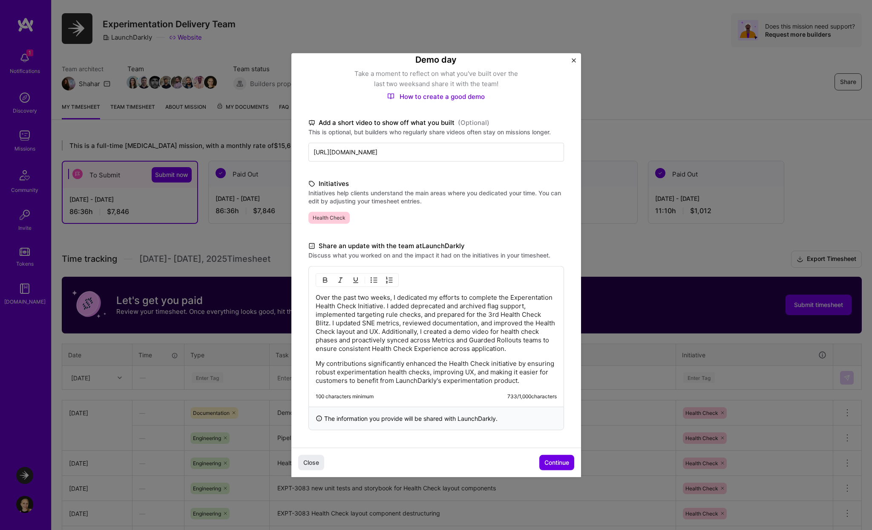
click at [530, 371] on p "My contributions significantly enhanced the Health Check initiative by ensuring…" at bounding box center [436, 372] width 241 height 26
click at [533, 378] on p "My contributions significantly enhanced the Health Check initiative by ensuring…" at bounding box center [436, 372] width 241 height 26
click at [516, 378] on p "My contributions significantly enhanced the Health Check initiative by ensuring…" at bounding box center [436, 372] width 241 height 26
click at [524, 297] on p "Over the past two weeks, I dedicated my efforts to complete the Experentation H…" at bounding box center [436, 323] width 241 height 60
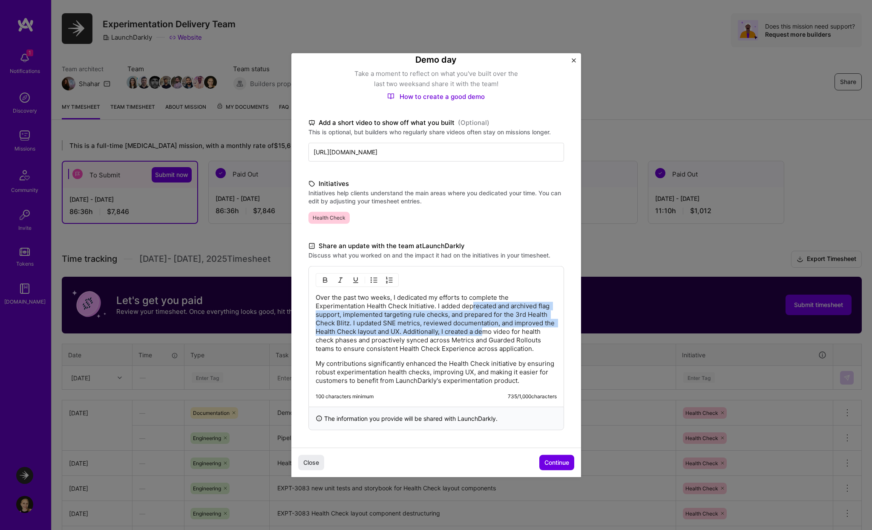
drag, startPoint x: 474, startPoint y: 305, endPoint x: 498, endPoint y: 332, distance: 36.2
click at [497, 332] on p "Over the past two weeks, I dedicated my efforts to complete the Experimentation…" at bounding box center [436, 323] width 241 height 60
click at [448, 317] on p "Over the past two weeks, I dedicated my efforts to complete the Experimentation…" at bounding box center [436, 323] width 241 height 60
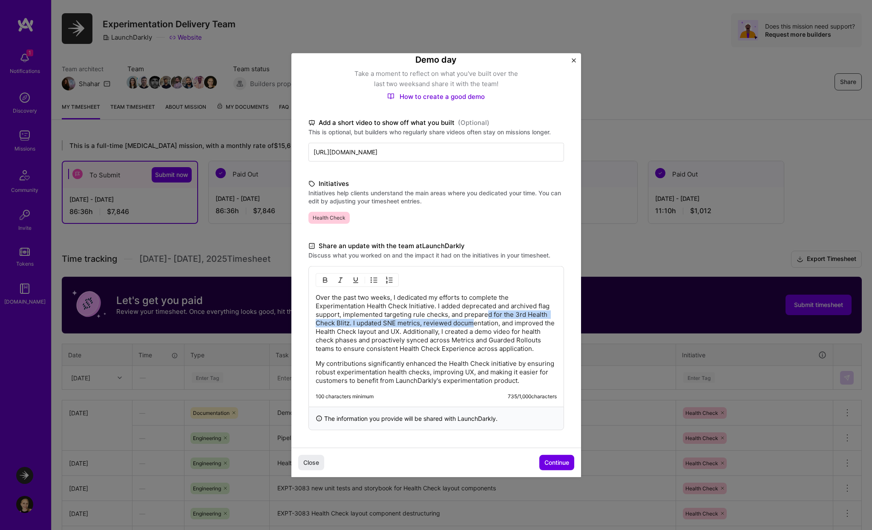
drag, startPoint x: 487, startPoint y: 313, endPoint x: 473, endPoint y: 323, distance: 16.7
click at [473, 323] on p "Over the past two weeks, I dedicated my efforts to complete the Experimentation…" at bounding box center [436, 323] width 241 height 60
click at [473, 315] on p "Over the past two weeks, I dedicated my efforts to complete the Experimentation…" at bounding box center [436, 323] width 241 height 60
click at [496, 316] on p "Over the past two weeks, I dedicated my efforts to complete the Experimentation…" at bounding box center [436, 323] width 241 height 60
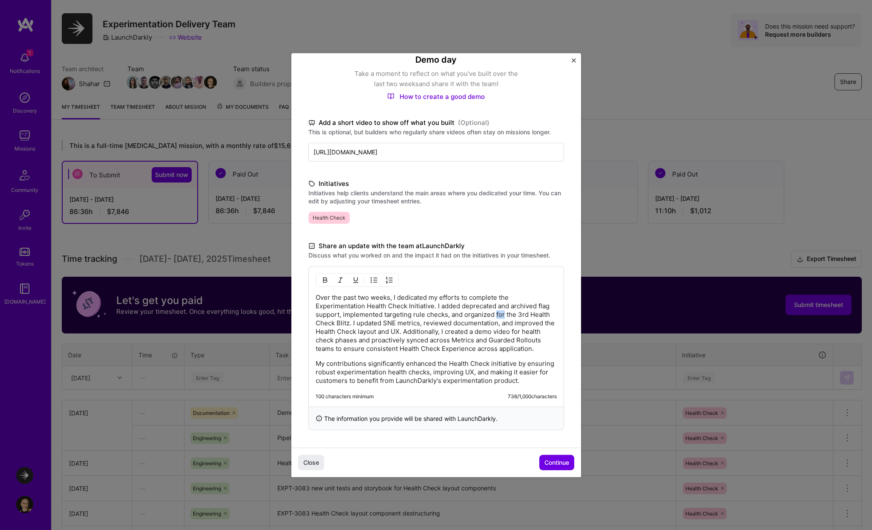
click at [496, 316] on p "Over the past two weeks, I dedicated my efforts to complete the Experimentation…" at bounding box center [436, 323] width 241 height 60
drag, startPoint x: 399, startPoint y: 322, endPoint x: 433, endPoint y: 329, distance: 35.3
click at [433, 329] on p "Over the past two weeks, I dedicated my efforts to complete the Experimentation…" at bounding box center [436, 323] width 241 height 60
click at [352, 320] on p "Over the past two weeks, I dedicated my efforts to complete the Experimentation…" at bounding box center [436, 323] width 241 height 60
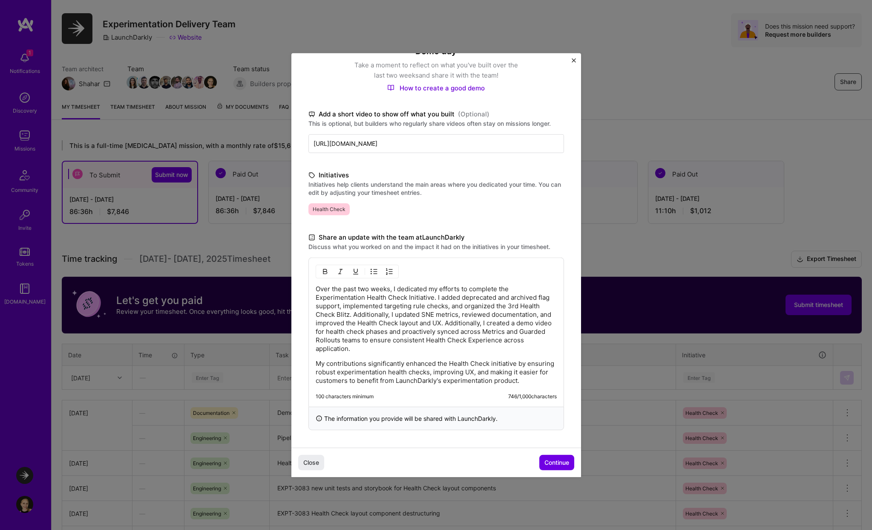
click at [355, 316] on p "Over the past two weeks, I dedicated my efforts to complete the Experimentation…" at bounding box center [436, 318] width 241 height 68
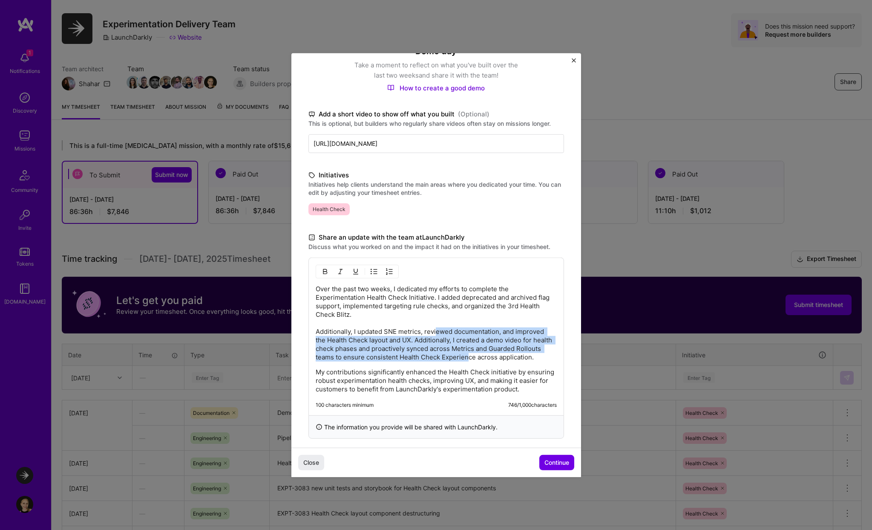
drag, startPoint x: 438, startPoint y: 332, endPoint x: 469, endPoint y: 354, distance: 38.8
click at [469, 354] on p "Over the past two weeks, I dedicated my efforts to complete the Experimentation…" at bounding box center [436, 322] width 241 height 77
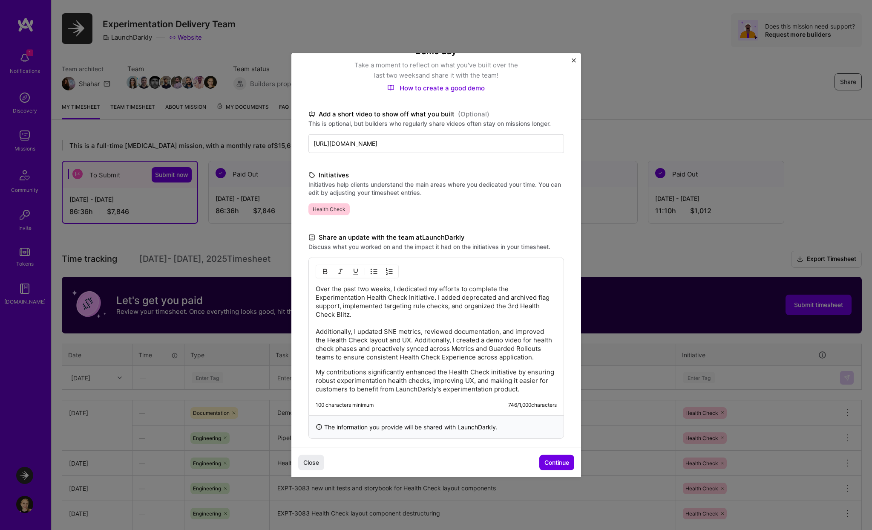
click at [435, 343] on p "Over the past two weeks, I dedicated my efforts to complete the Experimentation…" at bounding box center [436, 322] width 241 height 77
drag, startPoint x: 485, startPoint y: 340, endPoint x: 470, endPoint y: 349, distance: 17.6
click at [470, 349] on p "Over the past two weeks, I dedicated my efforts to complete the Experimentation…" at bounding box center [436, 322] width 241 height 77
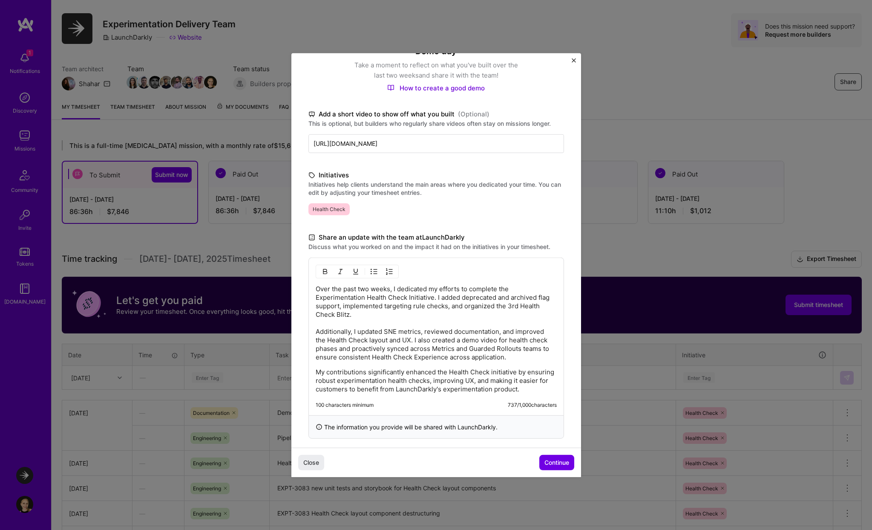
click at [518, 356] on p "Over the past two weeks, I dedicated my efforts to complete the Experimentation…" at bounding box center [436, 322] width 241 height 77
drag, startPoint x: 412, startPoint y: 370, endPoint x: 498, endPoint y: 380, distance: 86.7
click at [498, 380] on p "My contributions significantly enhanced the Health Check initiative by ensuring…" at bounding box center [436, 380] width 241 height 26
click at [532, 384] on p "My contributions significantly enhanced the Health Check initiative by ensuring…" at bounding box center [436, 380] width 241 height 26
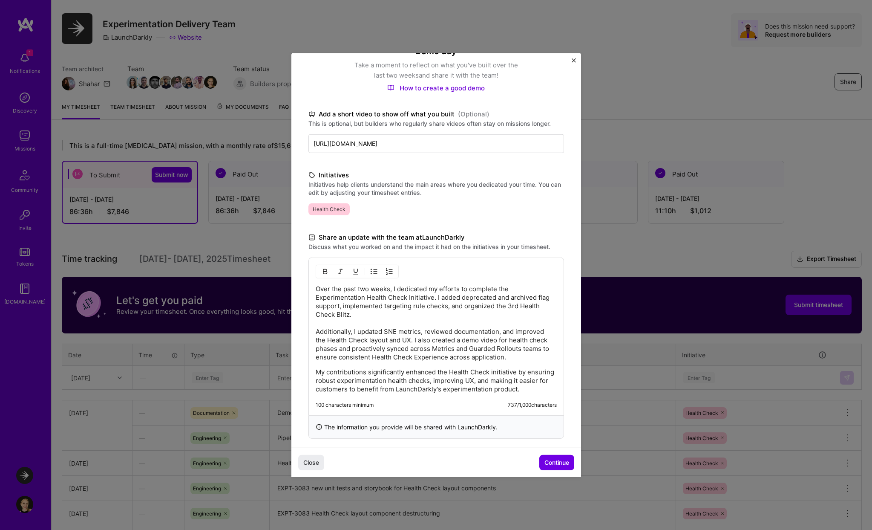
scroll to position [95, 0]
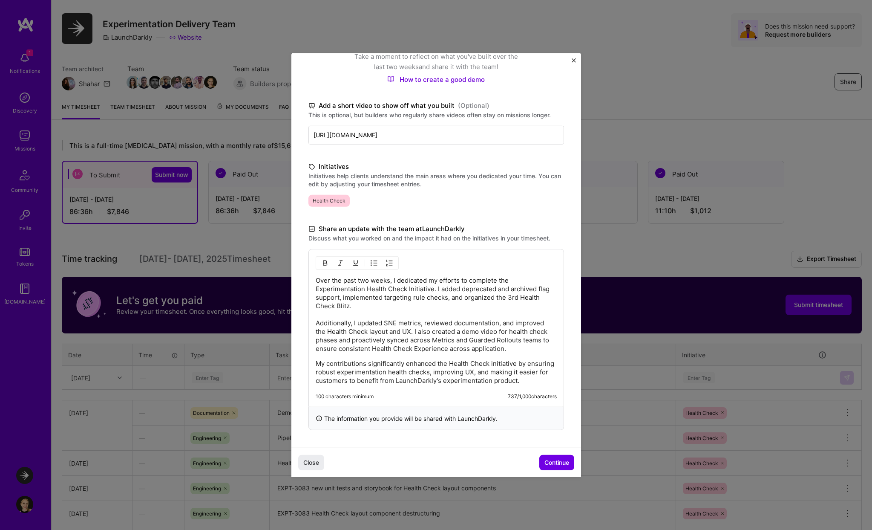
drag, startPoint x: 545, startPoint y: 461, endPoint x: 545, endPoint y: 379, distance: 82.2
click at [545, 379] on div "Demo day Take a moment to reflect on what you've built over the last two weeks …" at bounding box center [436, 202] width 290 height 489
click at [515, 378] on p "My contributions significantly enhanced the Health Check initiative by ensuring…" at bounding box center [436, 372] width 241 height 26
click at [442, 379] on p "My contributions significantly enhanced the Health Check initiative by ensuring…" at bounding box center [436, 372] width 241 height 26
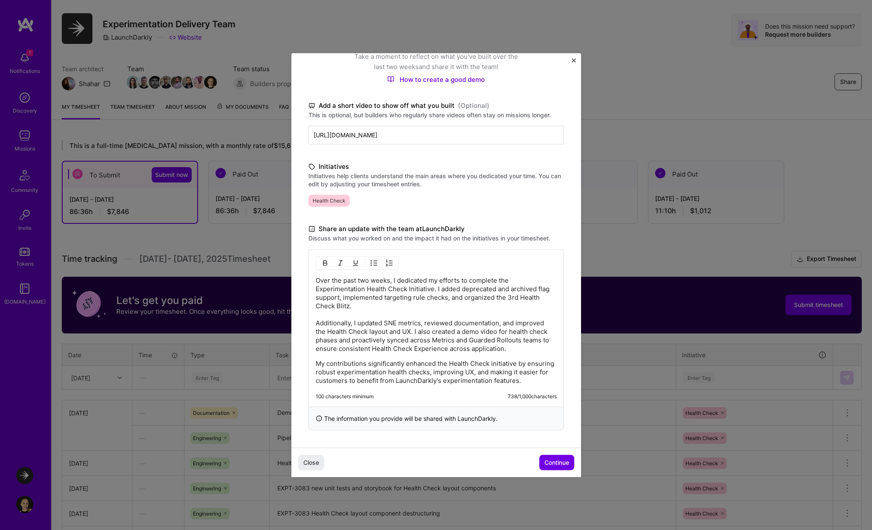
click at [444, 380] on p "My contributions significantly enhanced the Health Check initiative by ensuring…" at bounding box center [436, 372] width 241 height 26
click at [547, 380] on p "My contributions significantly enhanced the Health Check initiative by ensuring…" at bounding box center [436, 372] width 241 height 26
drag, startPoint x: 530, startPoint y: 362, endPoint x: 540, endPoint y: 372, distance: 14.5
click at [540, 372] on p "My contributions significantly enhanced the Health Check initiative by ensuring…" at bounding box center [436, 372] width 241 height 26
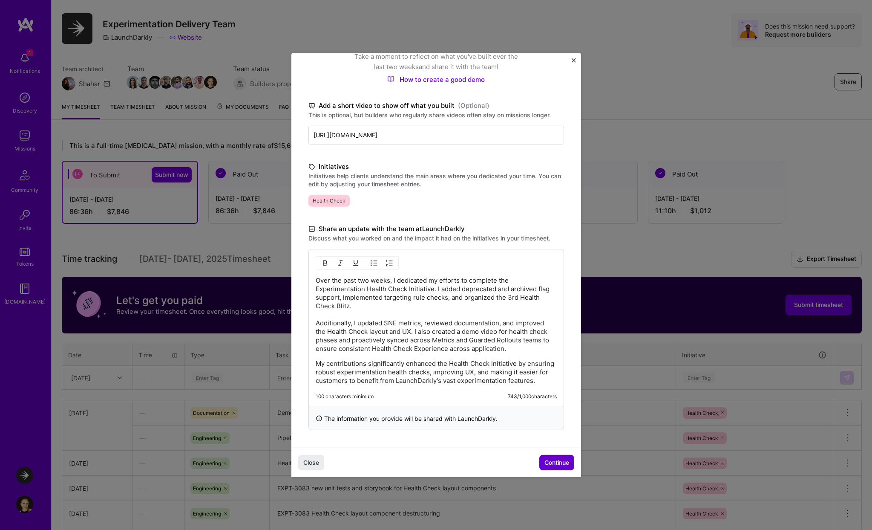
click at [549, 465] on span "Continue" at bounding box center [557, 462] width 25 height 9
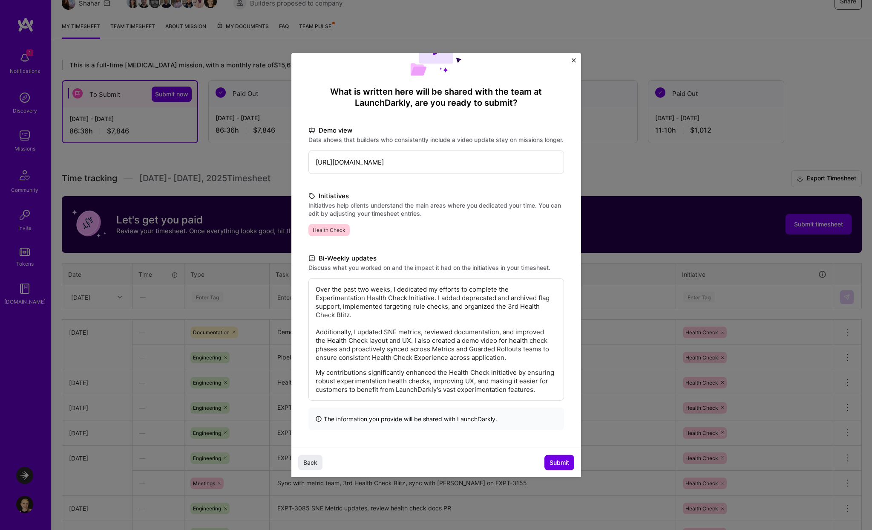
scroll to position [52, 0]
click at [529, 387] on p "My contributions significantly enhanced the Health Check initiative by ensuring…" at bounding box center [436, 381] width 241 height 26
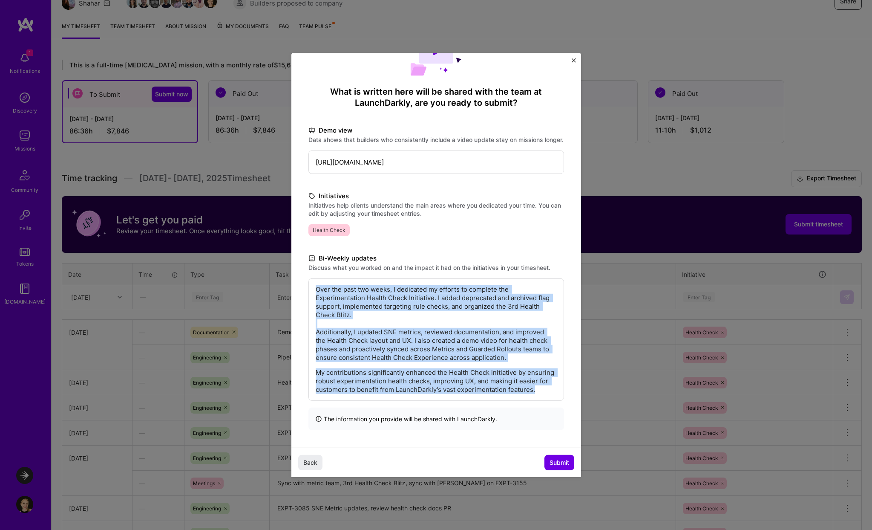
copy div "Over the past two weeks, I dedicated my efforts to complete the Experimentation…"
click at [499, 329] on p "Over the past two weeks, I dedicated my efforts to complete the Experimentation…" at bounding box center [436, 323] width 241 height 77
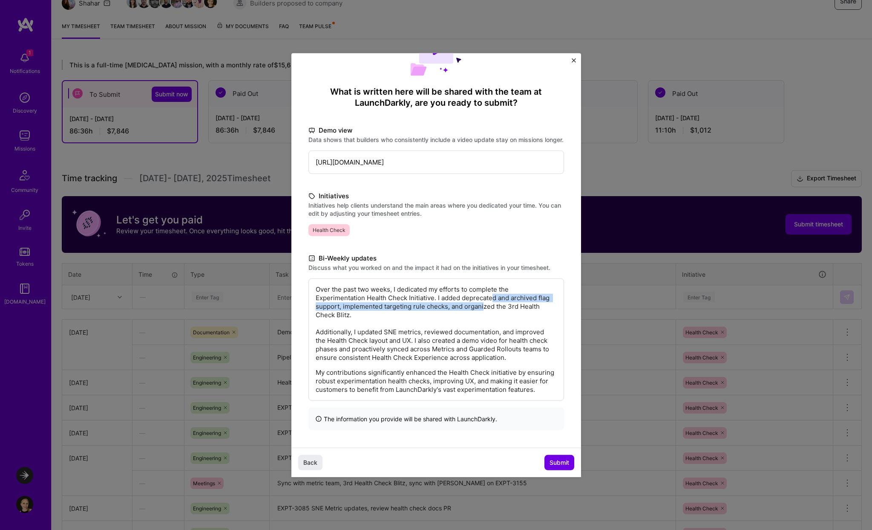
drag, startPoint x: 494, startPoint y: 310, endPoint x: 484, endPoint y: 322, distance: 15.4
click at [484, 322] on p "Over the past two weeks, I dedicated my efforts to complete the Experimentation…" at bounding box center [436, 323] width 241 height 77
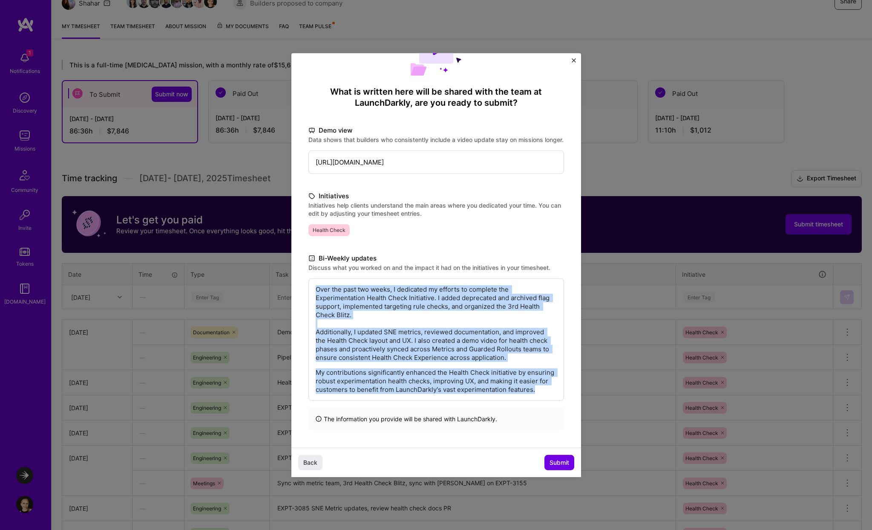
copy div "Over the past two weeks, I dedicated my efforts to complete the Experimentation…"
click at [460, 350] on p "Over the past two weeks, I dedicated my efforts to complete the Experimentation…" at bounding box center [436, 323] width 241 height 77
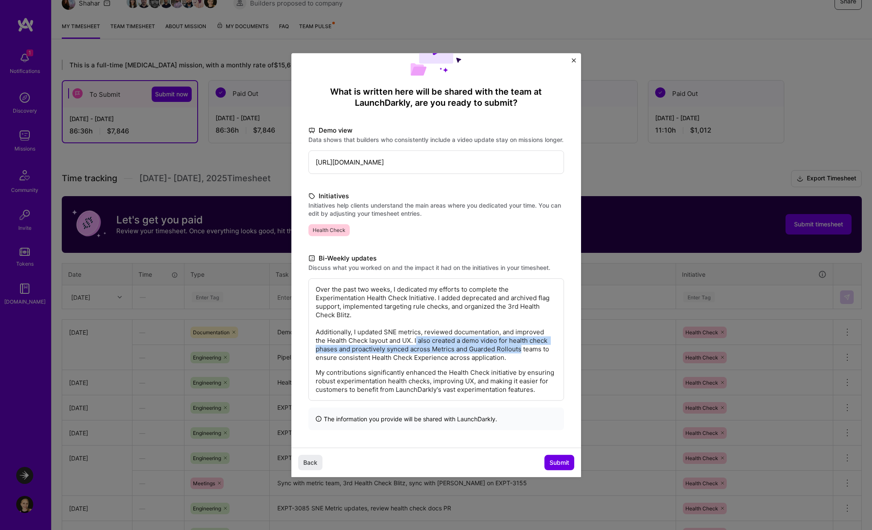
drag, startPoint x: 417, startPoint y: 351, endPoint x: 521, endPoint y: 357, distance: 104.6
click at [521, 357] on p "Over the past two weeks, I dedicated my efforts to complete the Experimentation…" at bounding box center [436, 323] width 241 height 77
click at [465, 350] on p "Over the past two weeks, I dedicated my efforts to complete the Experimentation…" at bounding box center [436, 323] width 241 height 77
click at [412, 351] on p "Over the past two weeks, I dedicated my efforts to complete the Experimentation…" at bounding box center [436, 323] width 241 height 77
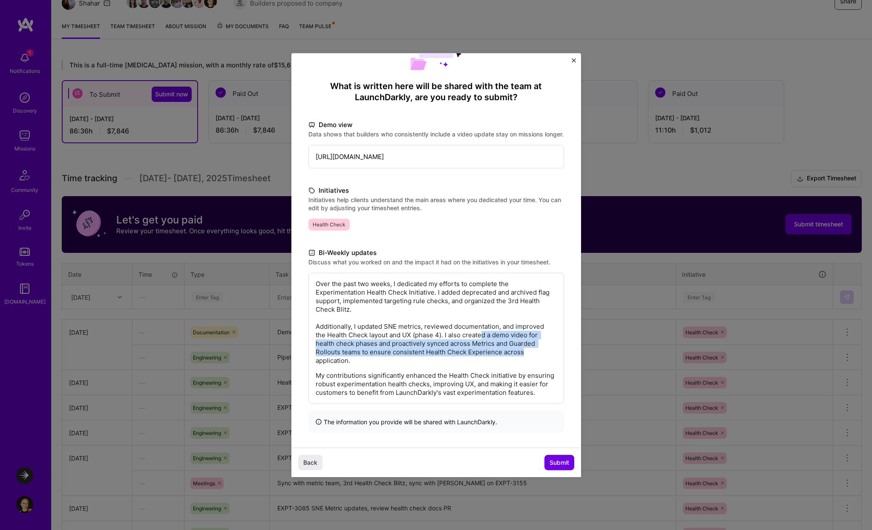
drag, startPoint x: 484, startPoint y: 352, endPoint x: 523, endPoint y: 368, distance: 42.2
click at [523, 364] on p "Over the past two weeks, I dedicated my efforts to complete the Experimentation…" at bounding box center [436, 321] width 241 height 85
click at [368, 361] on p "Over the past two weeks, I dedicated my efforts to complete the Experimentation…" at bounding box center [436, 321] width 241 height 85
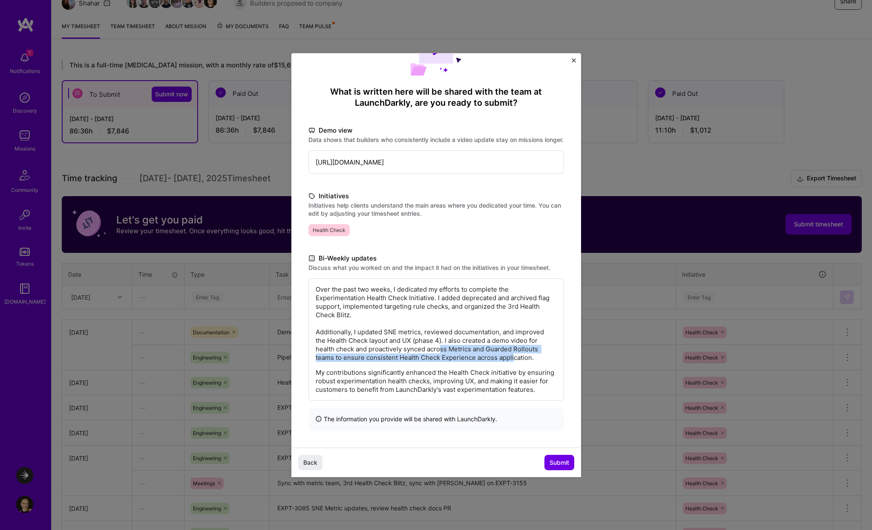
drag, startPoint x: 440, startPoint y: 361, endPoint x: 515, endPoint y: 372, distance: 75.8
click at [515, 361] on p "Over the past two weeks, I dedicated my efforts to complete the Experimentation…" at bounding box center [436, 323] width 241 height 77
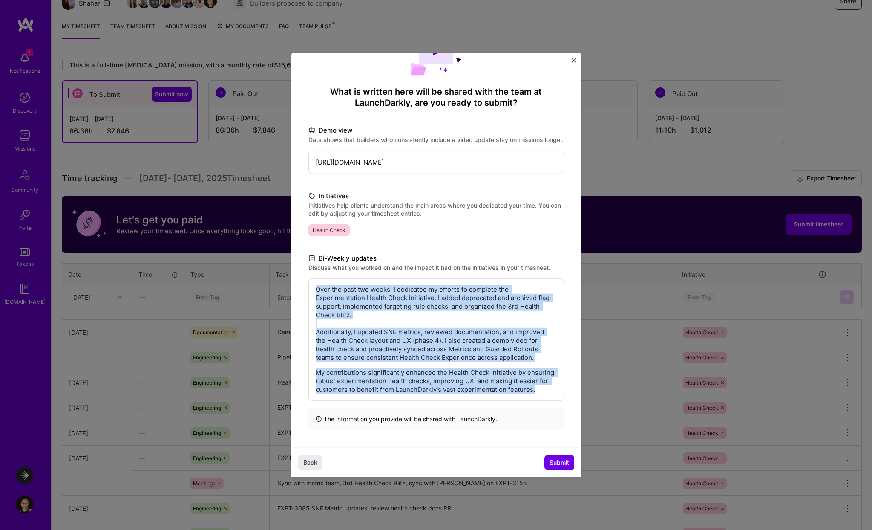
copy div "Over the past two weeks, I dedicated my efforts to complete the Experimentation…"
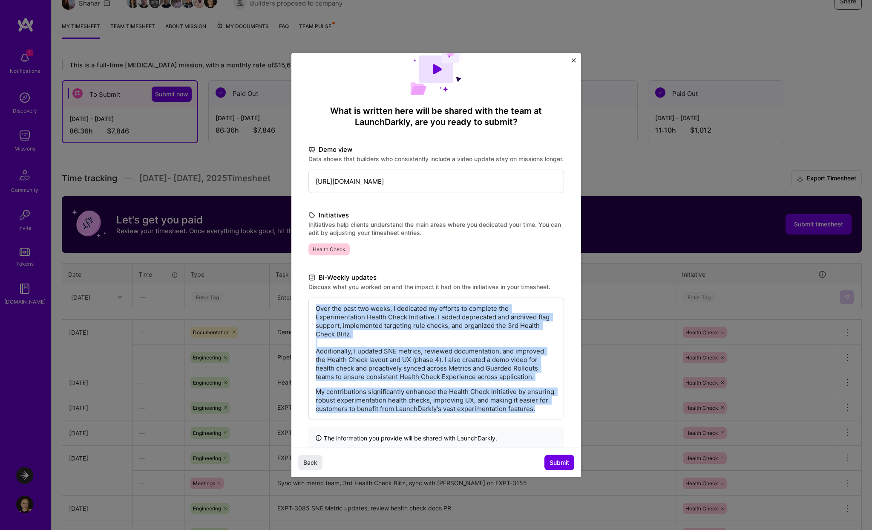
scroll to position [63, 0]
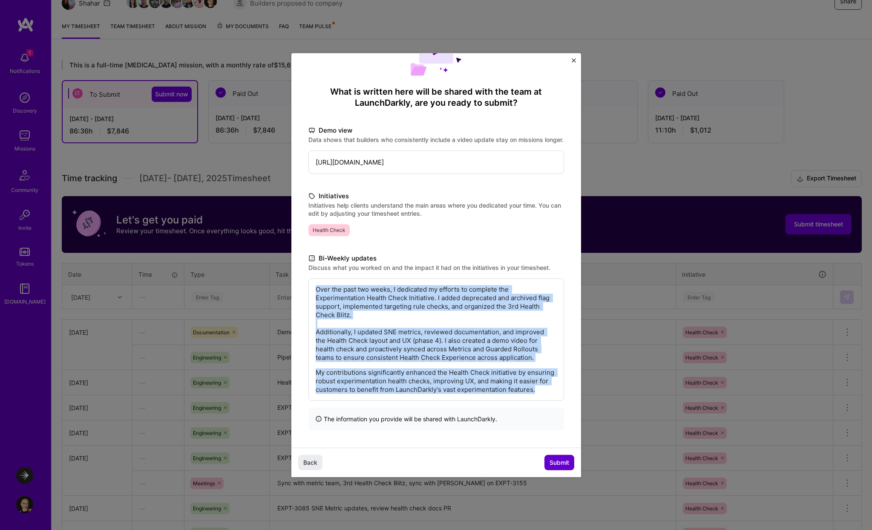
click at [550, 459] on span "Submit" at bounding box center [560, 462] width 20 height 9
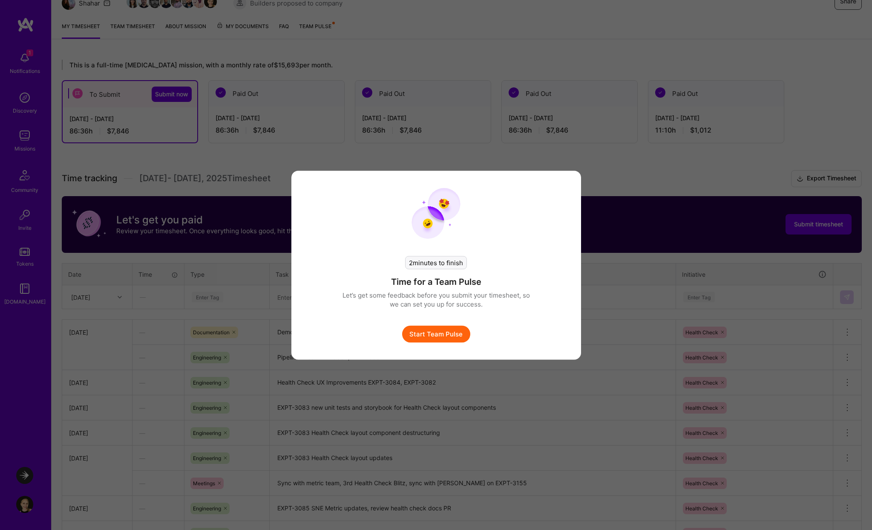
click at [457, 334] on button "Start Team Pulse" at bounding box center [436, 333] width 68 height 17
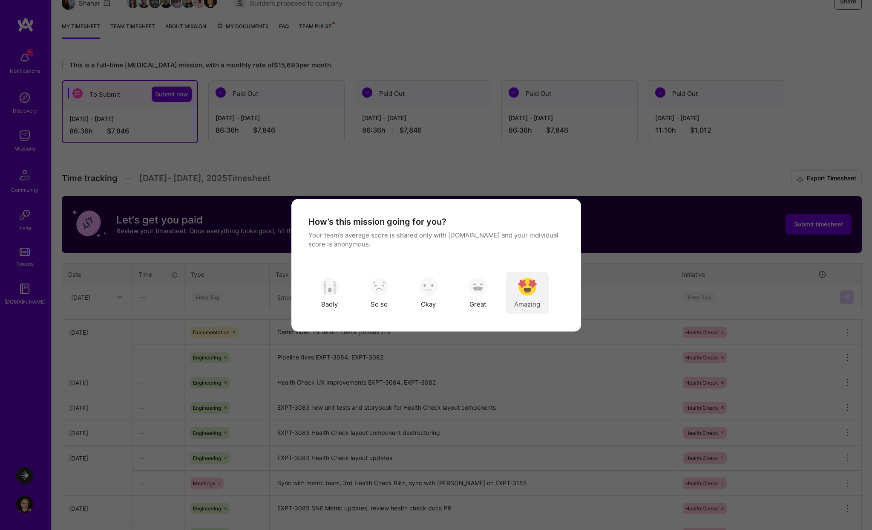
click at [523, 285] on img "modal" at bounding box center [527, 286] width 19 height 19
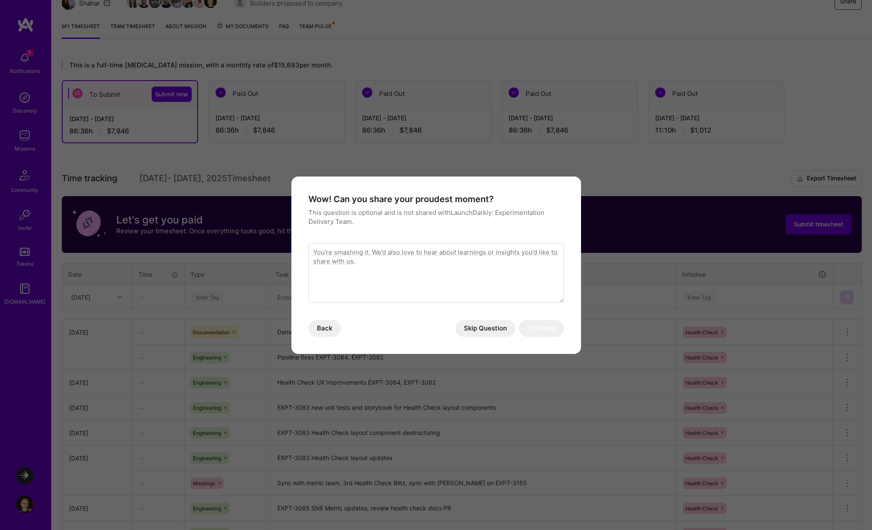
click at [496, 268] on textarea "modal" at bounding box center [436, 273] width 256 height 60
drag, startPoint x: 539, startPoint y: 255, endPoint x: 507, endPoint y: 251, distance: 33.1
click at [507, 251] on textarea "Team is on fire! Things are wrapping up and excited to continue for" at bounding box center [436, 273] width 256 height 60
type textarea "Team is on fire! Things are wrapping up and excited to continue working togethe…"
drag, startPoint x: 424, startPoint y: 251, endPoint x: 421, endPoint y: 260, distance: 9.6
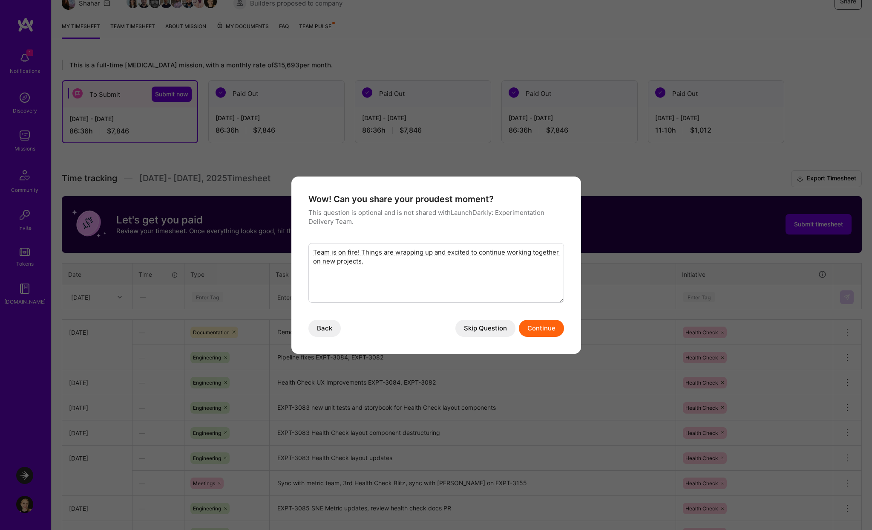
click at [421, 260] on textarea "Team is on fire! Things are wrapping up and excited to continue working togethe…" at bounding box center [436, 273] width 256 height 60
click at [475, 263] on textarea "Team is on fire! Things are wrapping up and excited to continue working togethe…" at bounding box center [436, 273] width 256 height 60
click at [461, 281] on textarea "Team is on fire! Things are wrapping up and excited to continue working togethe…" at bounding box center [436, 273] width 256 height 60
drag, startPoint x: 380, startPoint y: 256, endPoint x: 314, endPoint y: 229, distance: 71.6
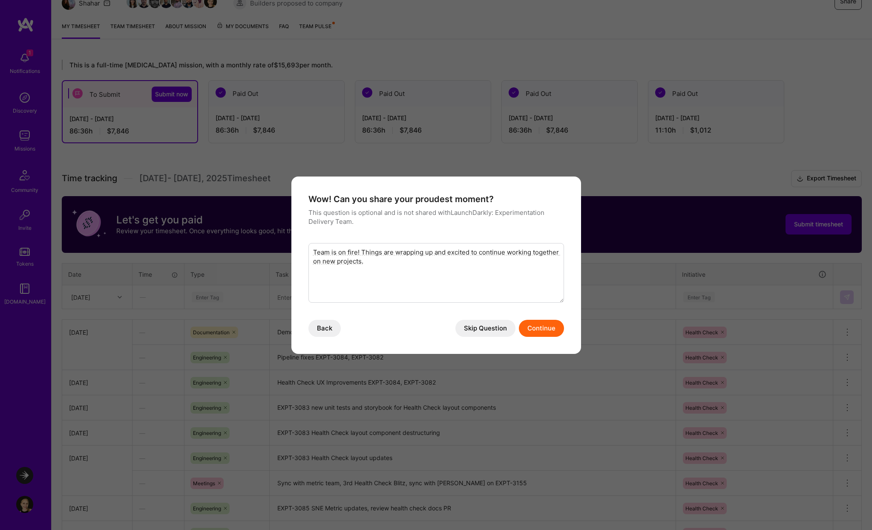
click at [314, 229] on div "Wow! Can you share your proudest moment? This question is optional and is not s…" at bounding box center [436, 247] width 256 height 109
click at [516, 264] on textarea "I managed to wrap up the full Health Check feature phases 1-4 based on the agre…" at bounding box center [436, 273] width 256 height 60
type textarea "I managed to wrap up the full Health Check feature phases 1-4 based on the agre…"
click at [543, 325] on button "Continue" at bounding box center [541, 328] width 45 height 17
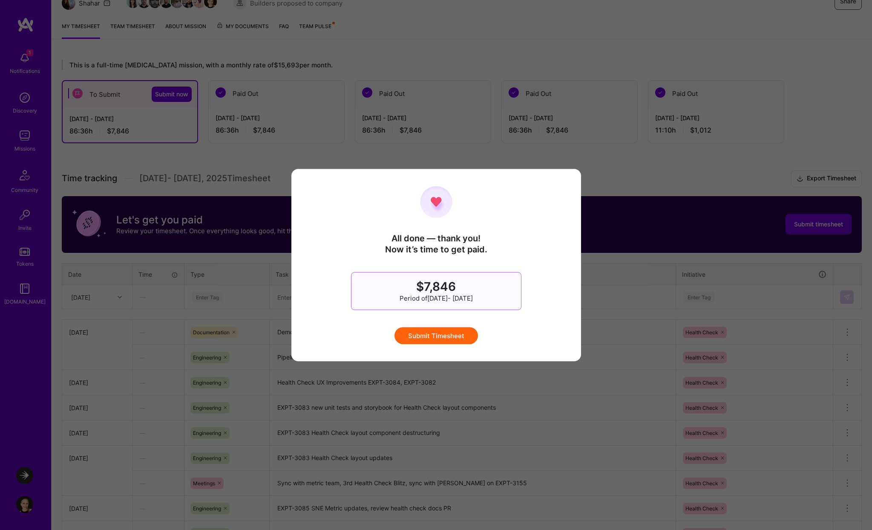
click at [444, 336] on button "Submit Timesheet" at bounding box center [437, 335] width 84 height 17
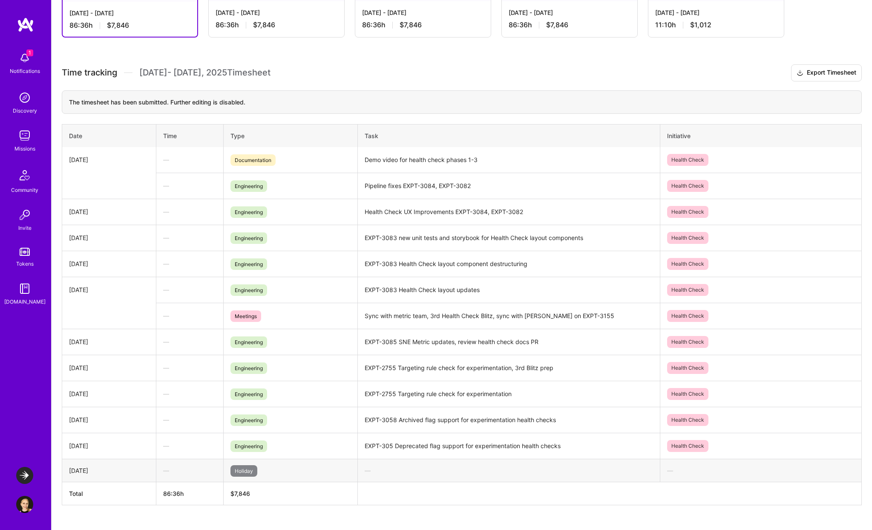
scroll to position [0, 0]
